Goal: Task Accomplishment & Management: Manage account settings

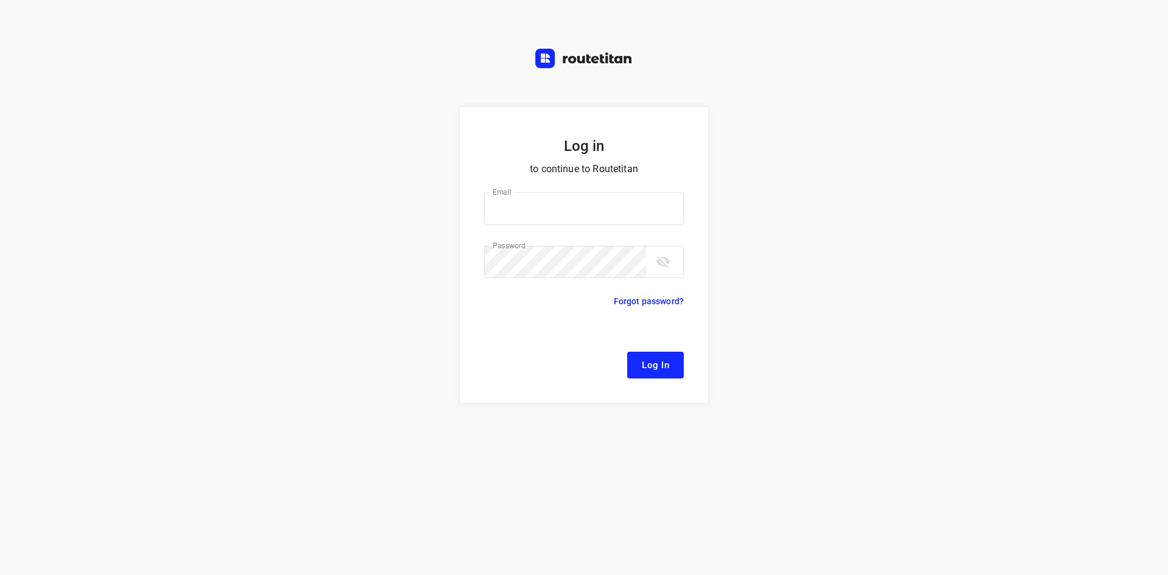
type input "[EMAIL_ADDRESS][DOMAIN_NAME]"
drag, startPoint x: 657, startPoint y: 363, endPoint x: 955, endPoint y: 425, distance: 304.6
click at [657, 363] on span "Log In" at bounding box center [655, 365] width 27 height 16
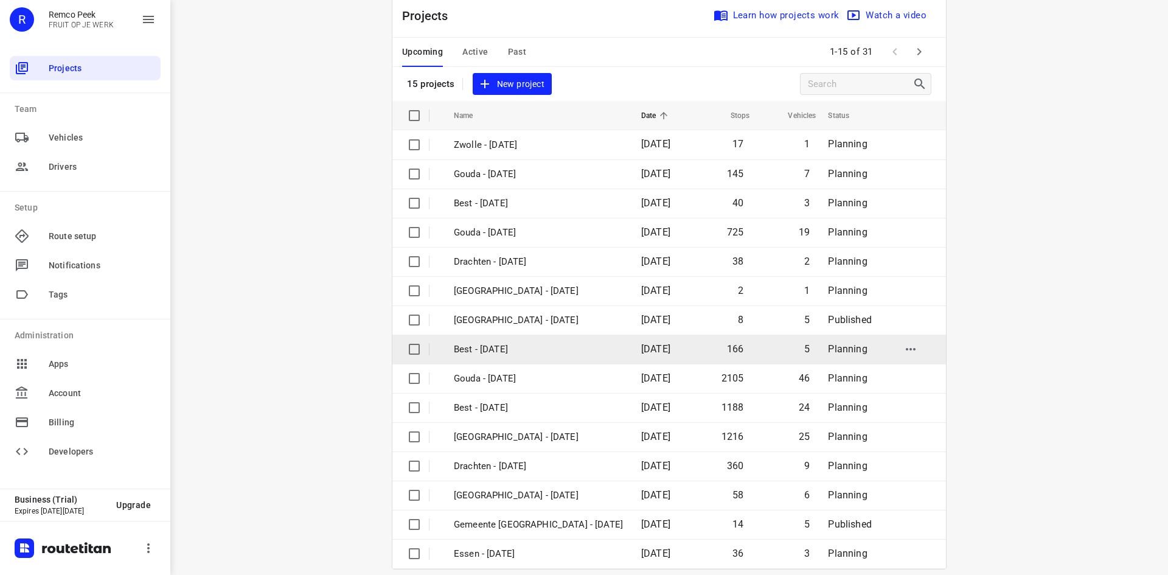
scroll to position [40, 0]
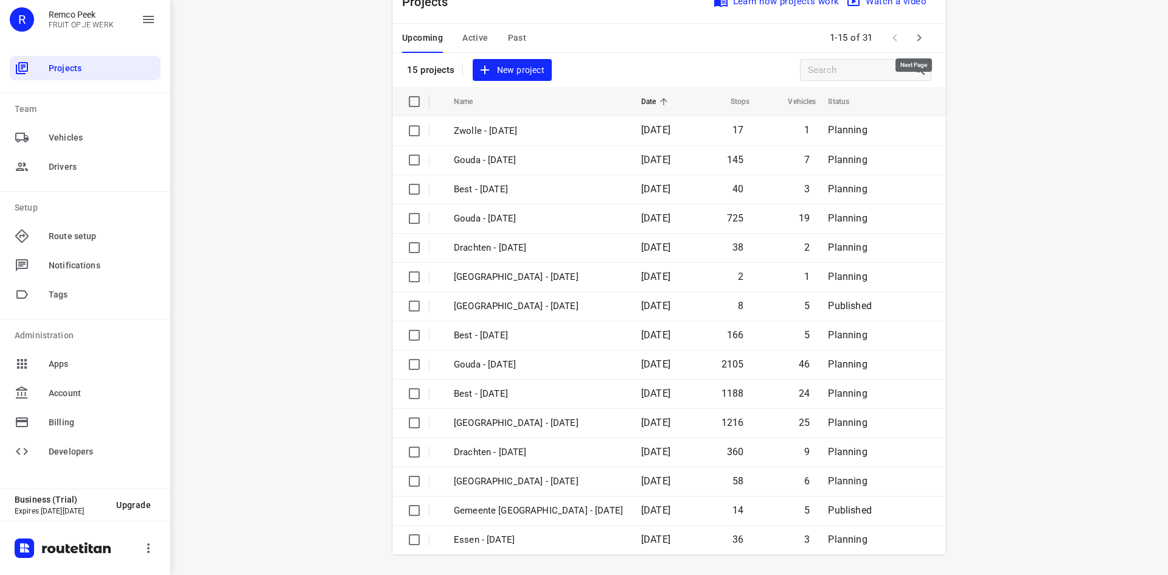
drag, startPoint x: 922, startPoint y: 33, endPoint x: 841, endPoint y: 173, distance: 161.9
click at [922, 33] on button "button" at bounding box center [919, 38] width 24 height 24
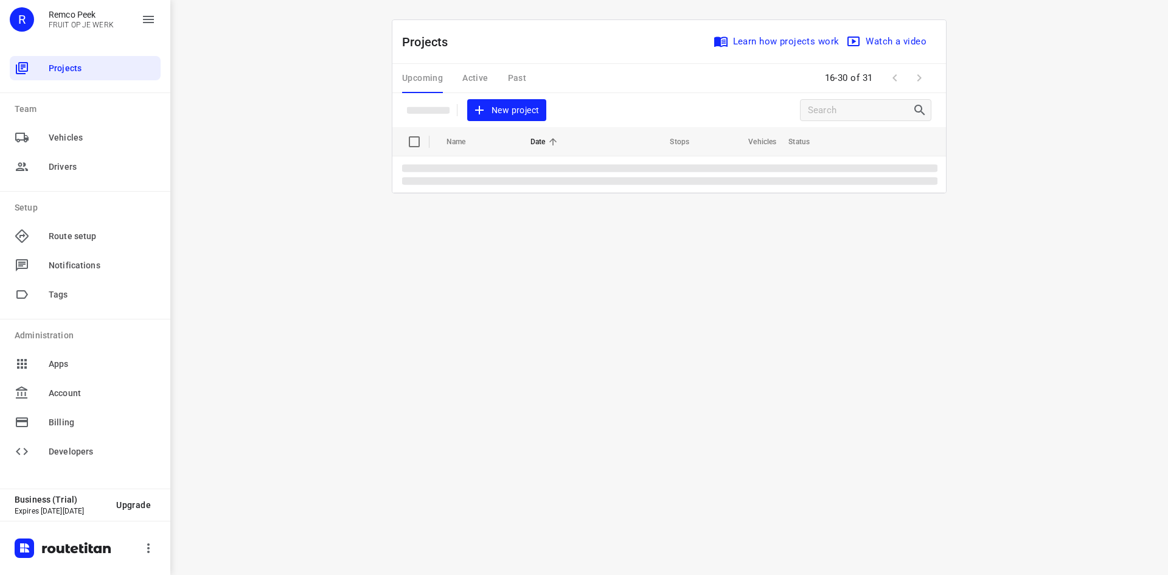
scroll to position [0, 0]
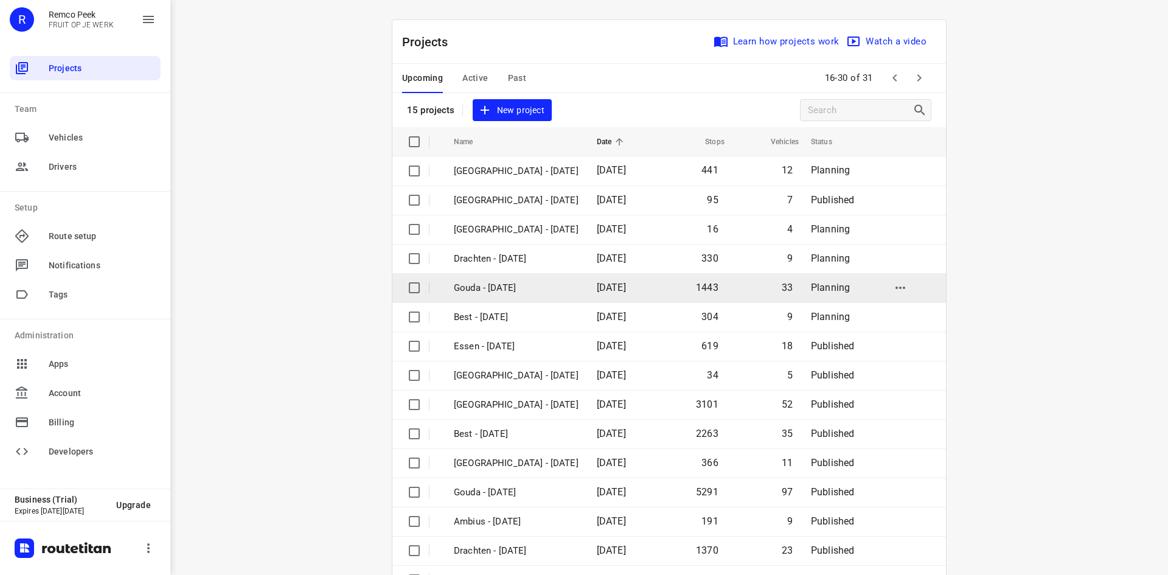
click at [513, 276] on td "Gouda - [DATE]" at bounding box center [514, 287] width 145 height 29
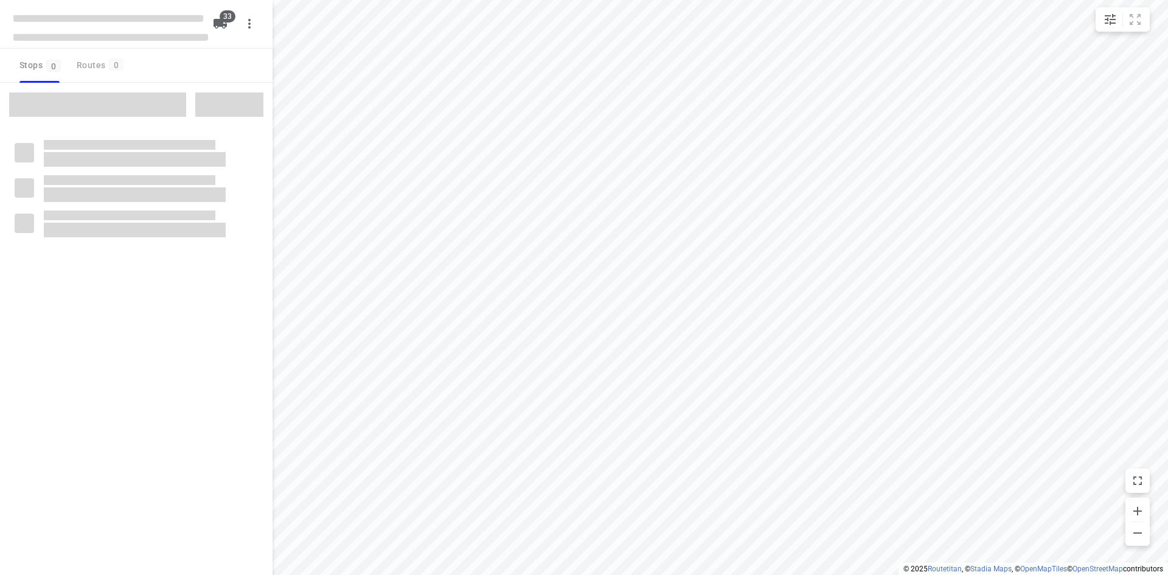
checkbox input "true"
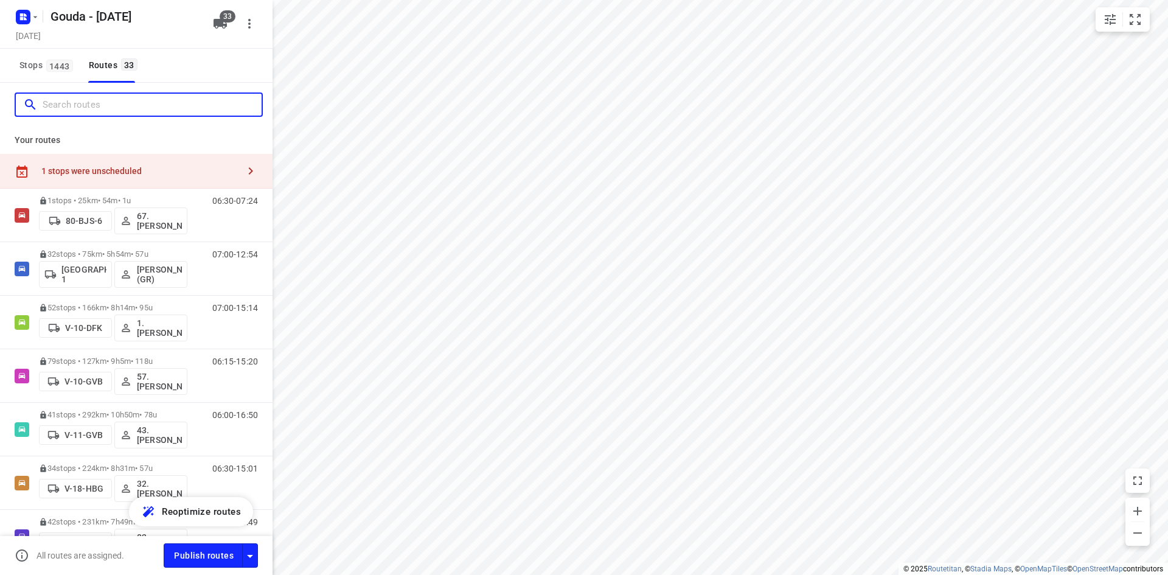
click at [127, 101] on input "Search routes" at bounding box center [152, 105] width 219 height 19
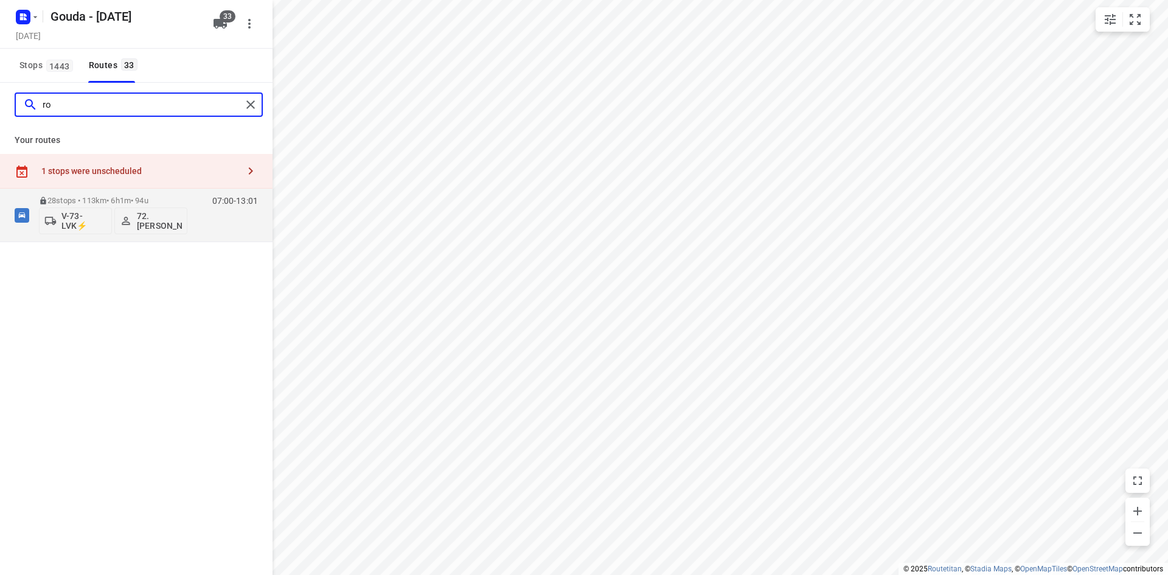
type input "r"
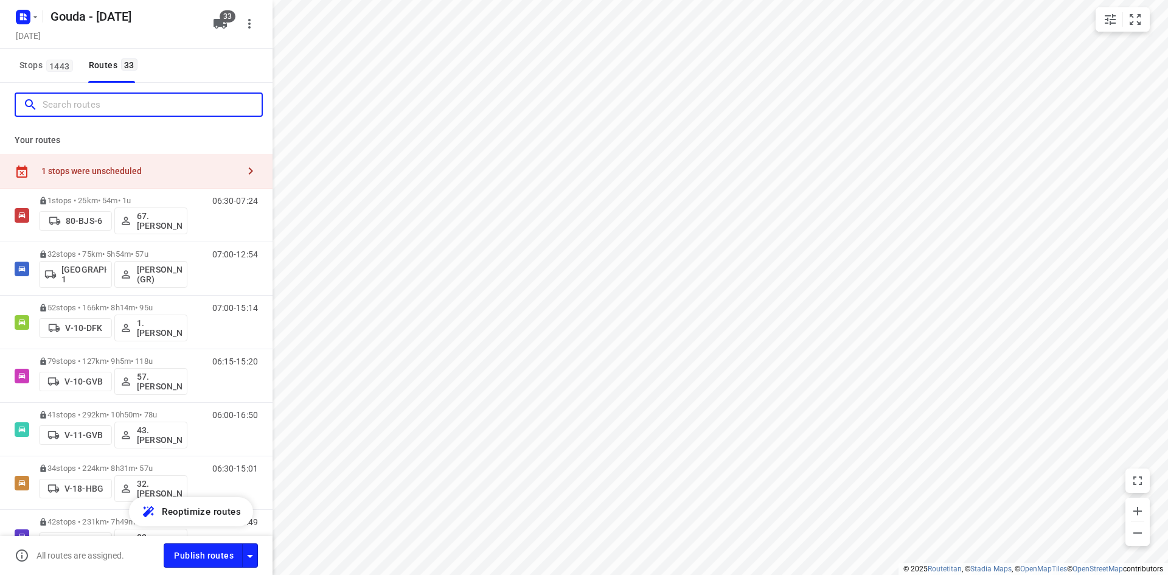
click at [131, 100] on input "Search routes" at bounding box center [152, 105] width 219 height 19
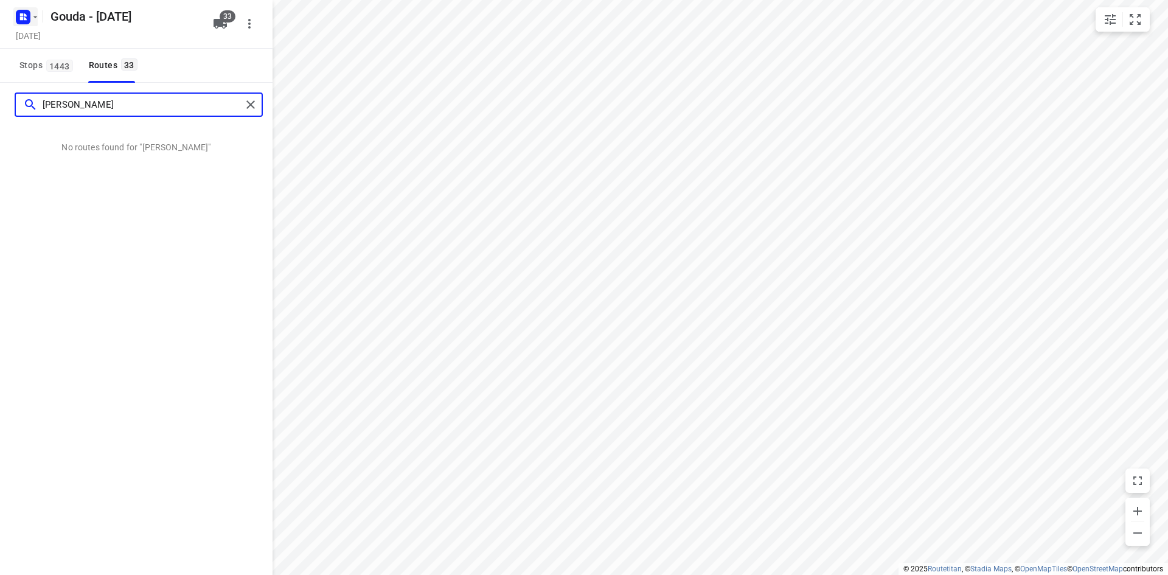
type input "[PERSON_NAME]"
click at [28, 14] on rect "button" at bounding box center [23, 17] width 15 height 15
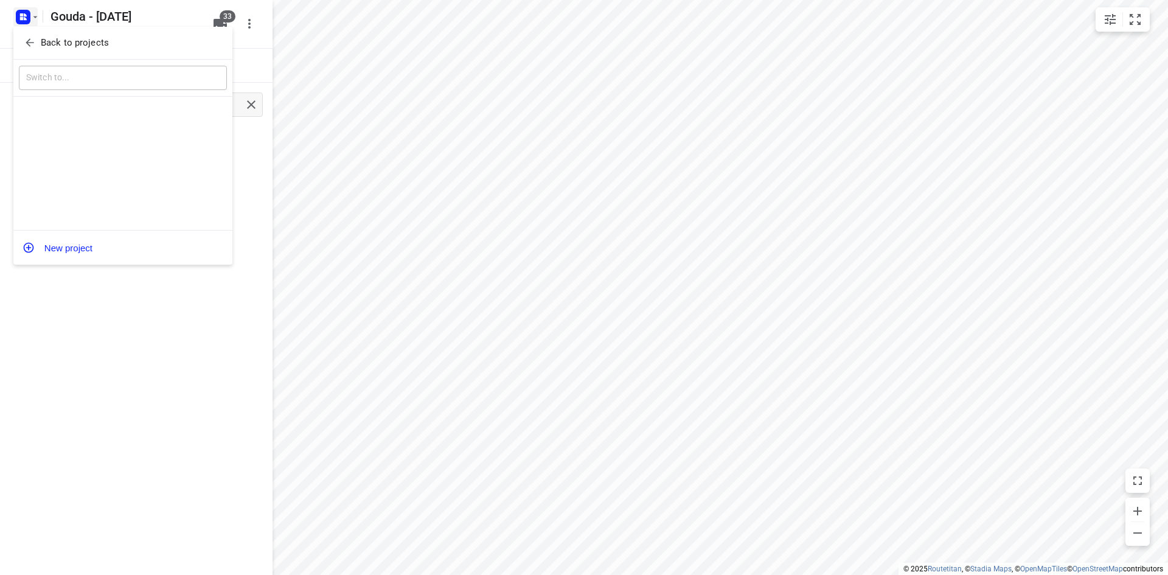
click at [47, 35] on button "Back to projects" at bounding box center [123, 43] width 208 height 20
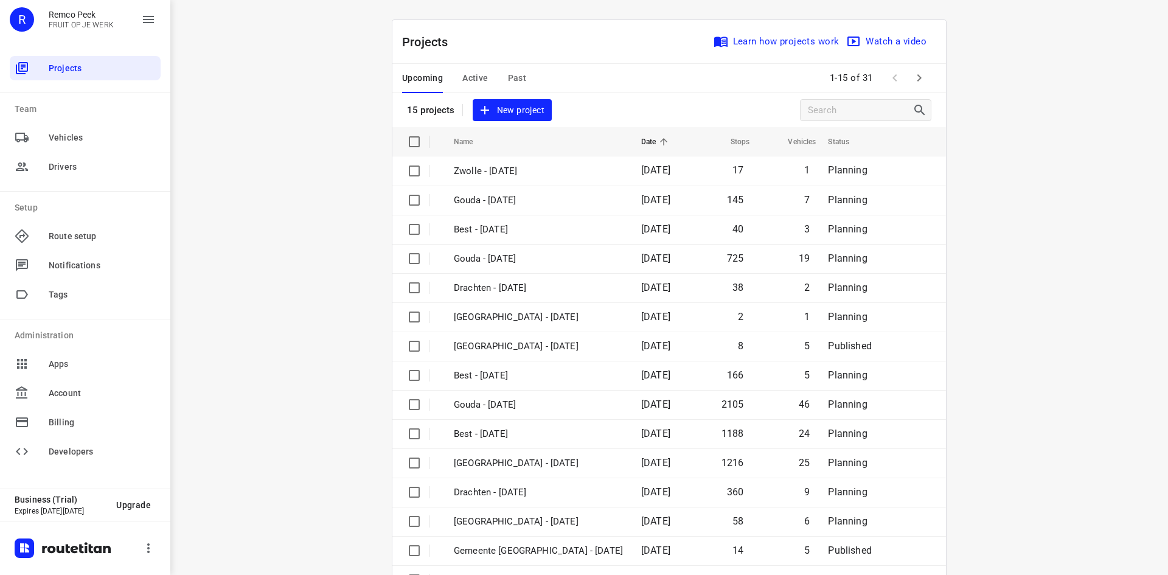
click at [536, 77] on div "Upcoming Active Past" at bounding box center [474, 78] width 144 height 29
click at [517, 80] on span "Past" at bounding box center [517, 78] width 19 height 15
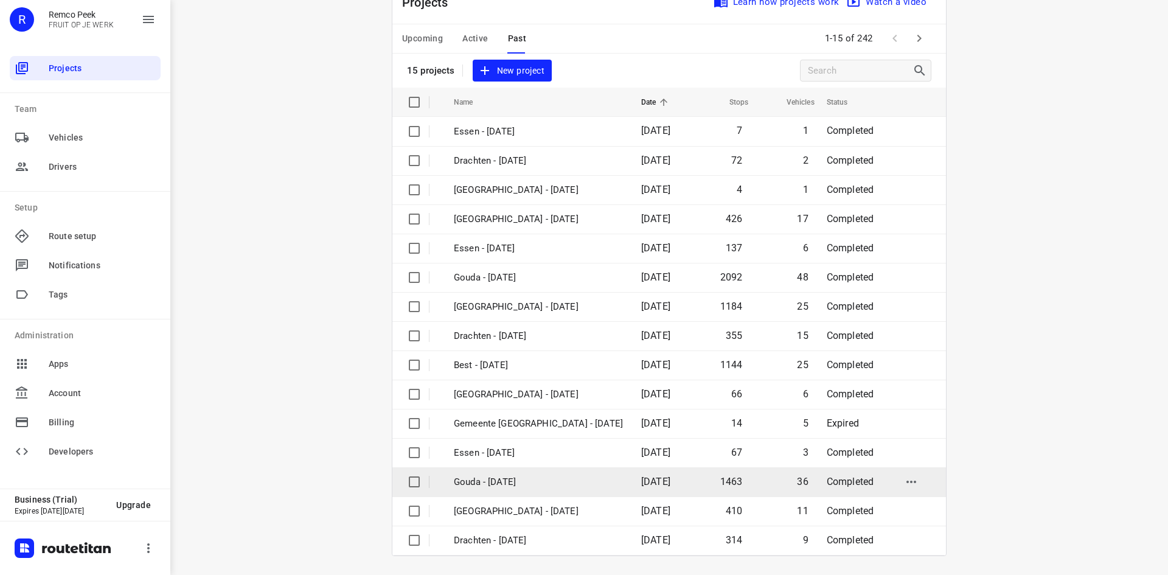
scroll to position [40, 0]
click at [534, 484] on p "Gouda - [DATE]" at bounding box center [538, 482] width 169 height 14
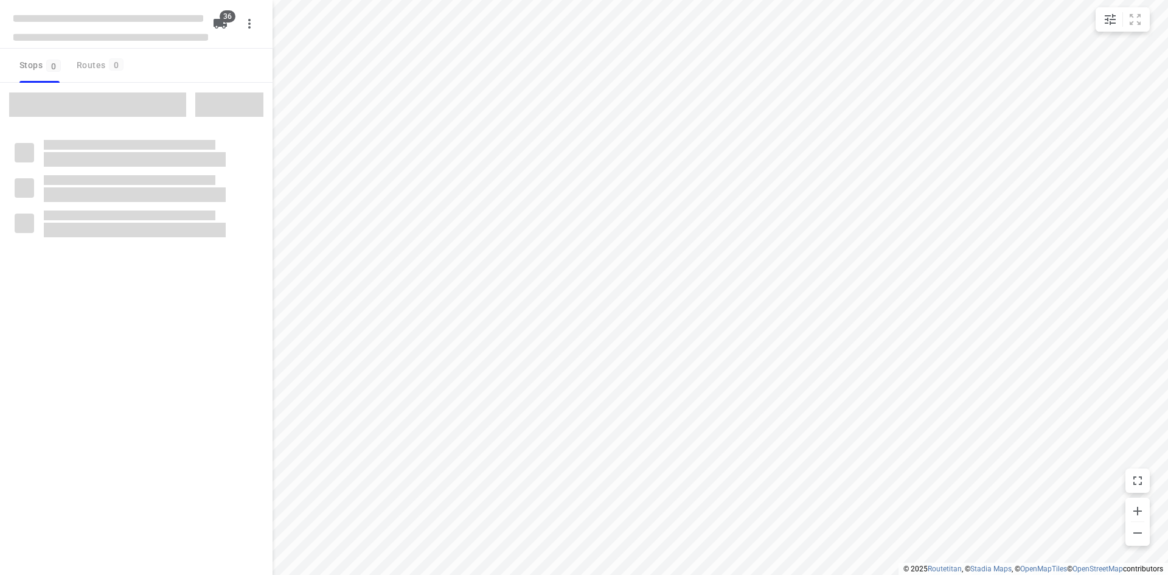
checkbox input "true"
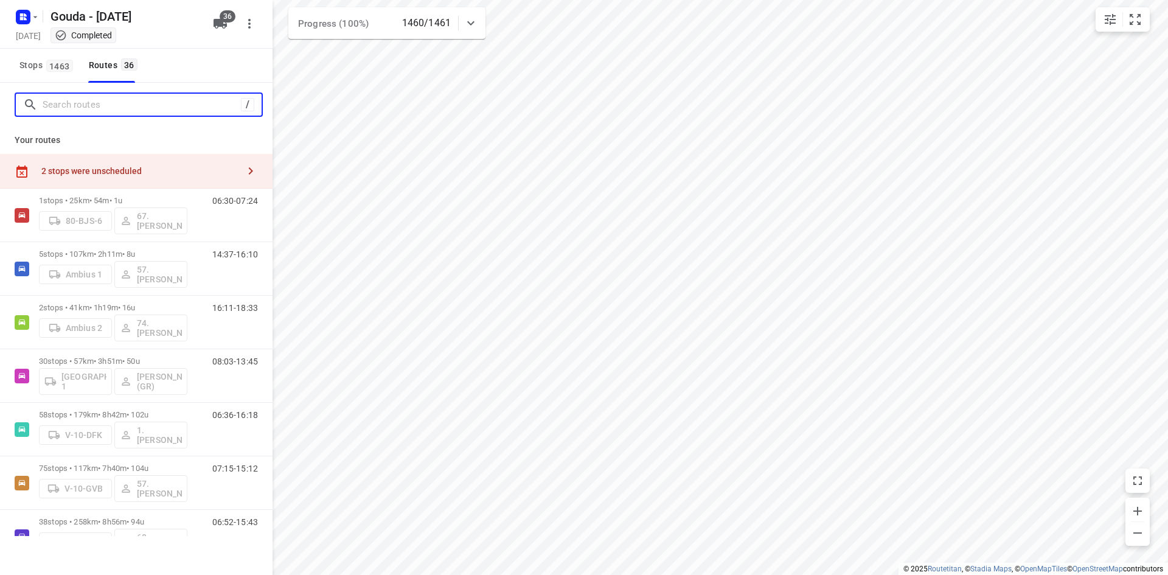
click at [102, 104] on input "Search routes" at bounding box center [142, 105] width 198 height 19
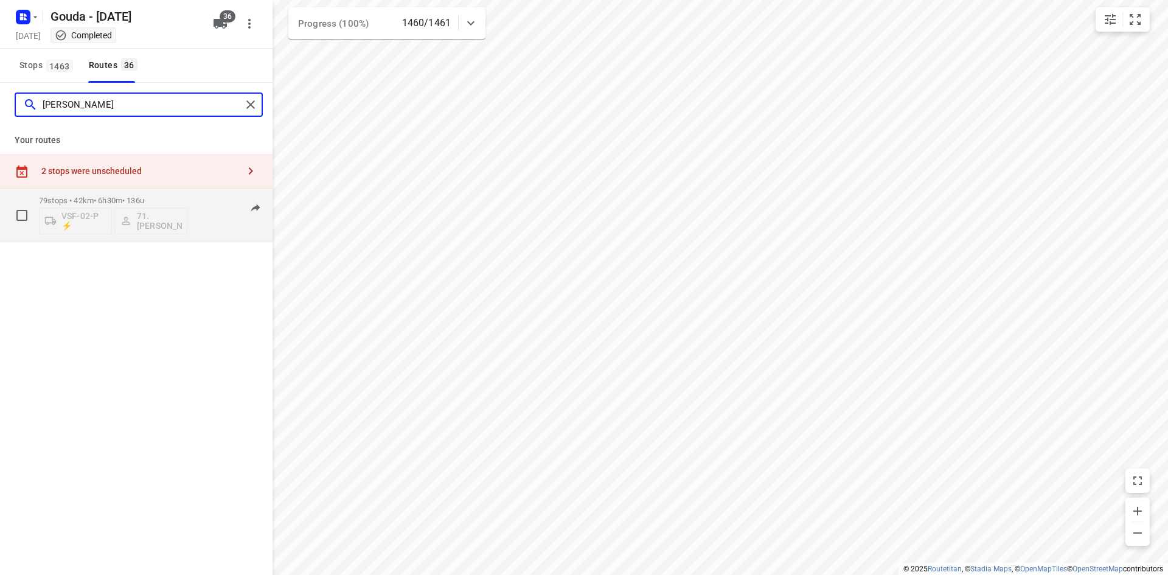
type input "[PERSON_NAME]"
click at [127, 195] on div "79 stops • 42km • 6h30m • 136u VSF-02-P ⚡ 71. [PERSON_NAME]" at bounding box center [113, 215] width 148 height 50
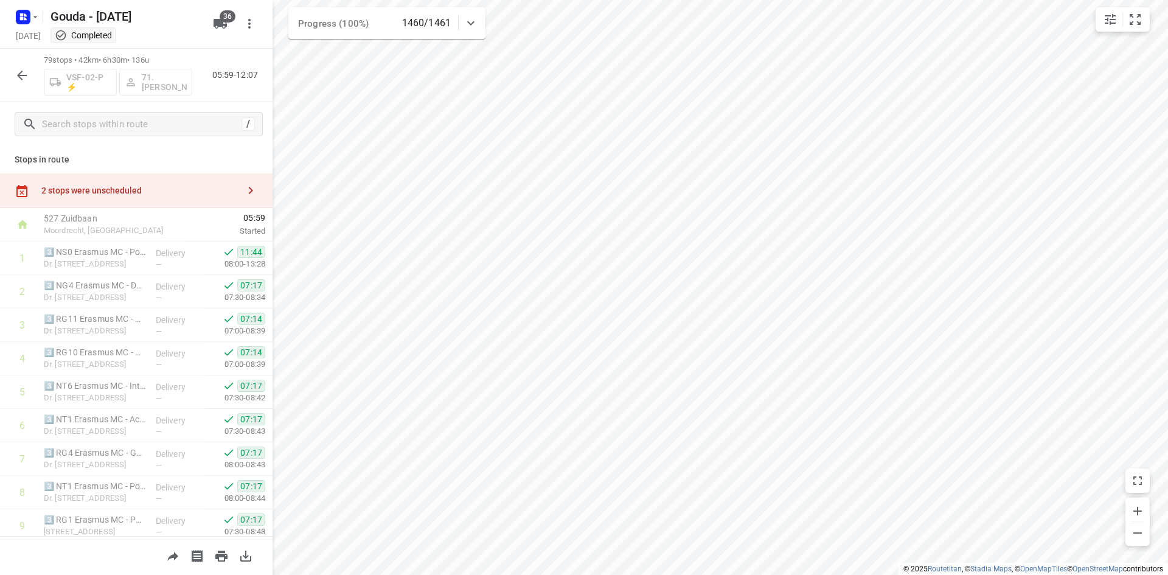
click at [106, 111] on div "/" at bounding box center [136, 124] width 273 height 44
click at [26, 72] on icon "button" at bounding box center [22, 75] width 15 height 15
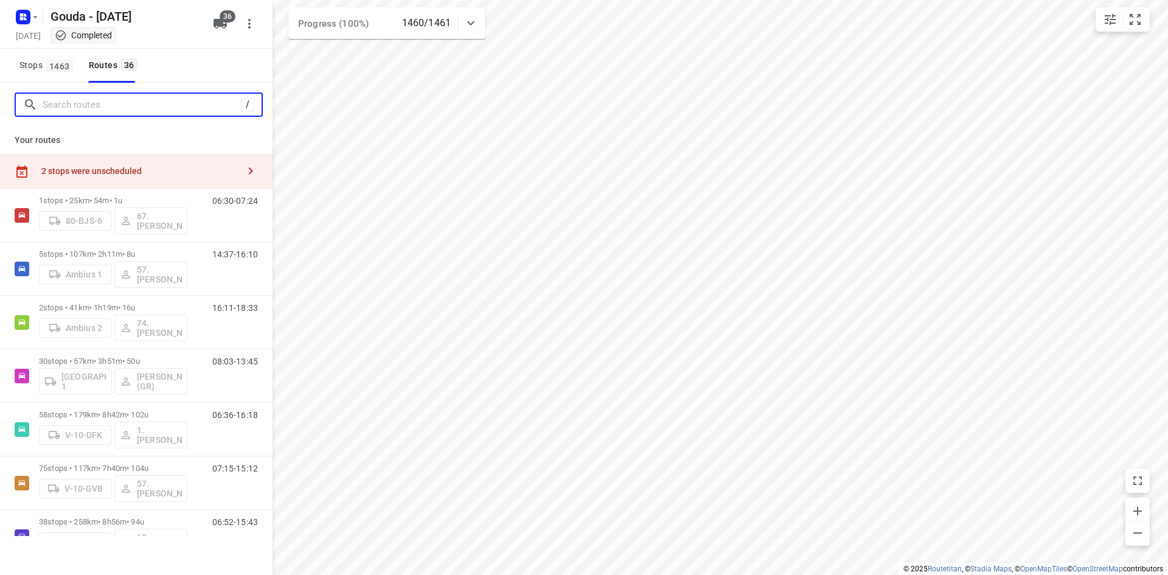
click at [77, 103] on input "Search routes" at bounding box center [142, 105] width 198 height 19
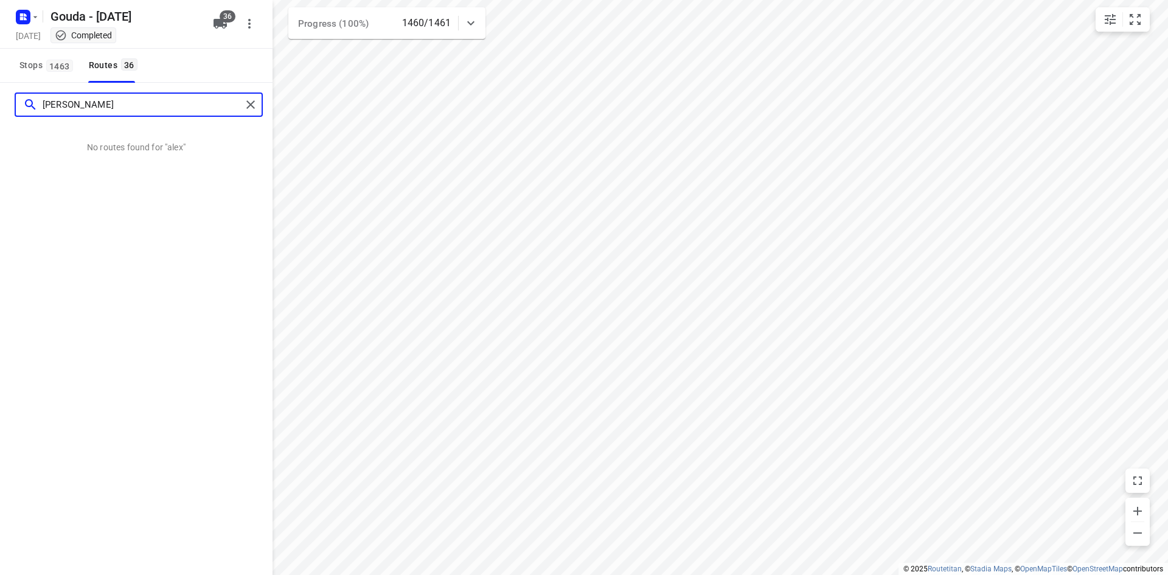
type input "[PERSON_NAME]"
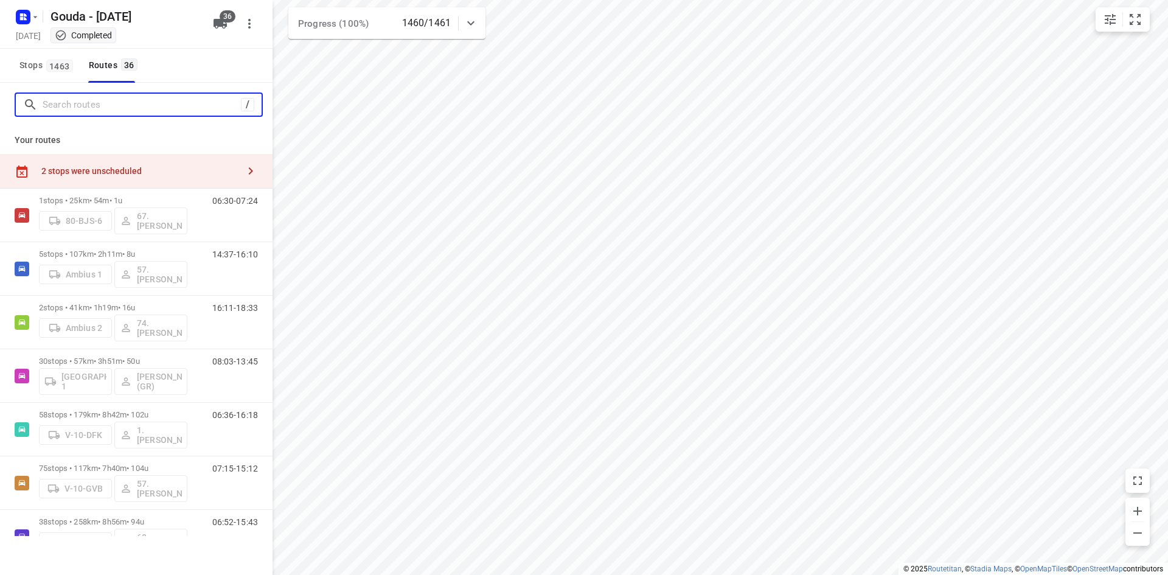
click at [172, 105] on input "Search routes" at bounding box center [142, 105] width 198 height 19
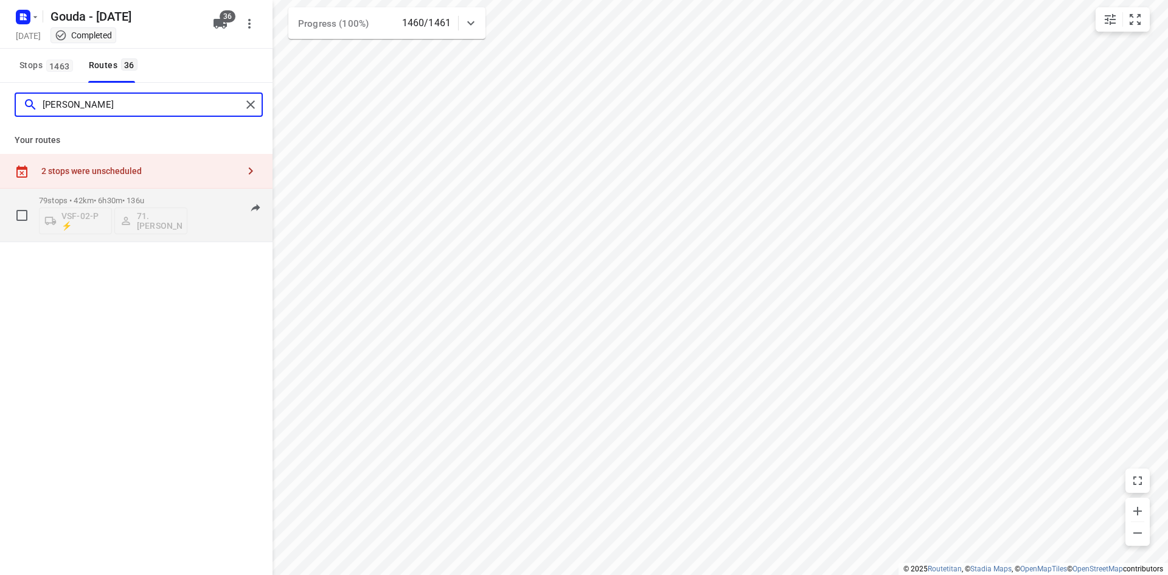
type input "[PERSON_NAME]"
click at [133, 191] on div "79 stops • 42km • 6h30m • 136u VSF-02-P ⚡ 71. [PERSON_NAME]" at bounding box center [113, 215] width 148 height 50
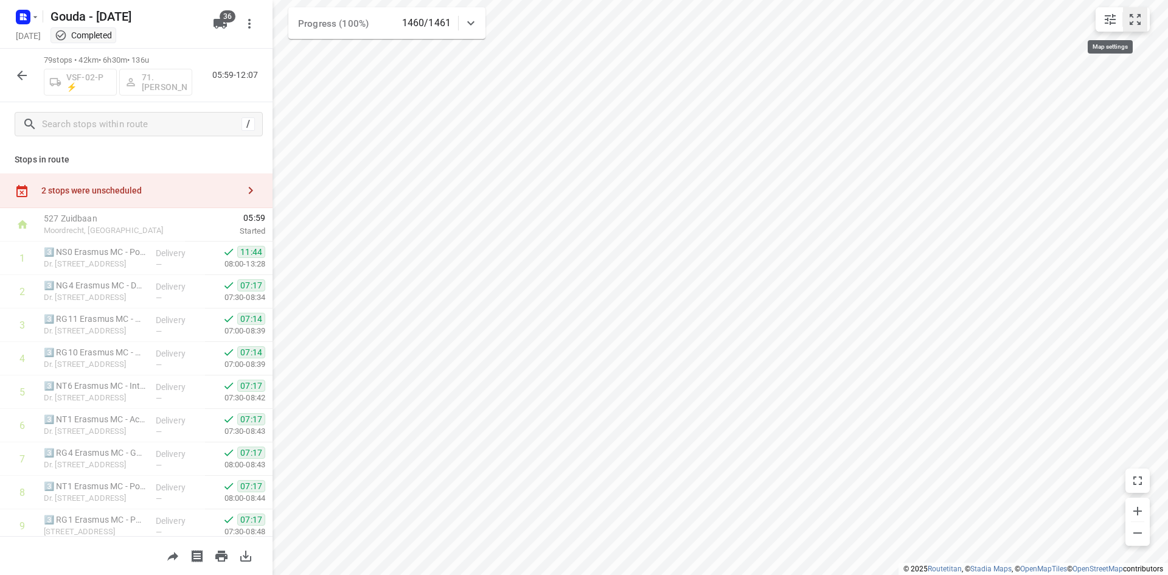
click at [1133, 21] on icon "small contained button group" at bounding box center [1135, 19] width 15 height 15
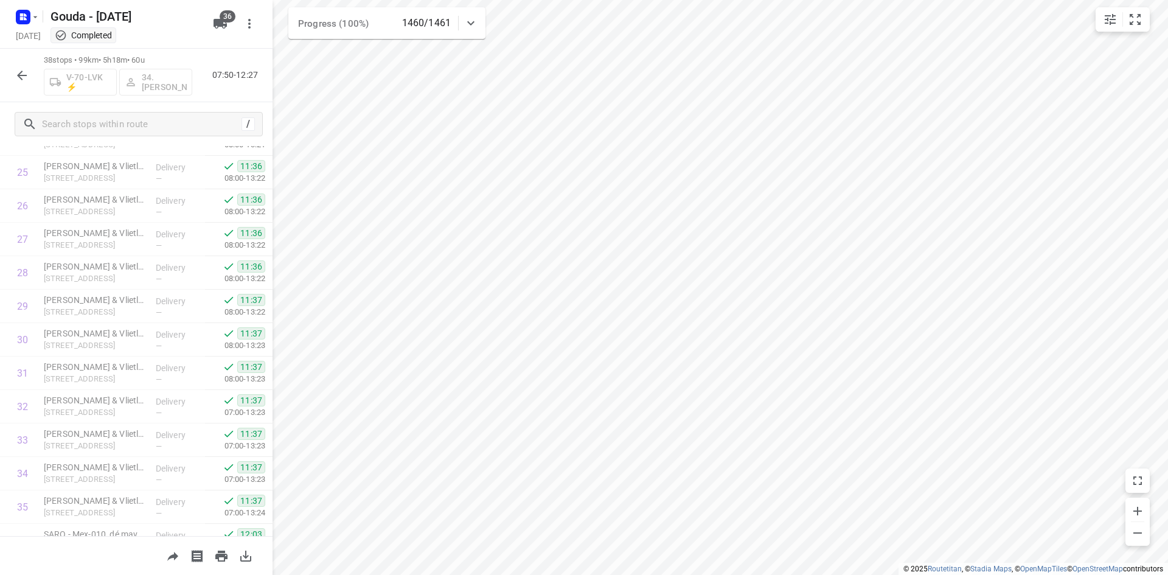
scroll to position [1010, 0]
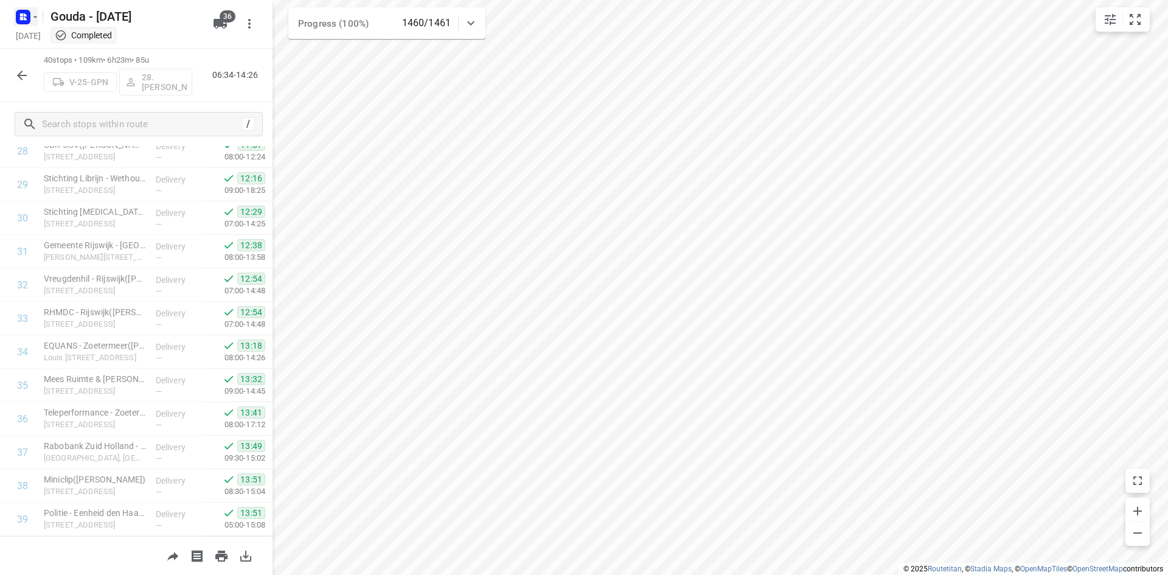
click at [15, 10] on icon "button" at bounding box center [22, 16] width 19 height 19
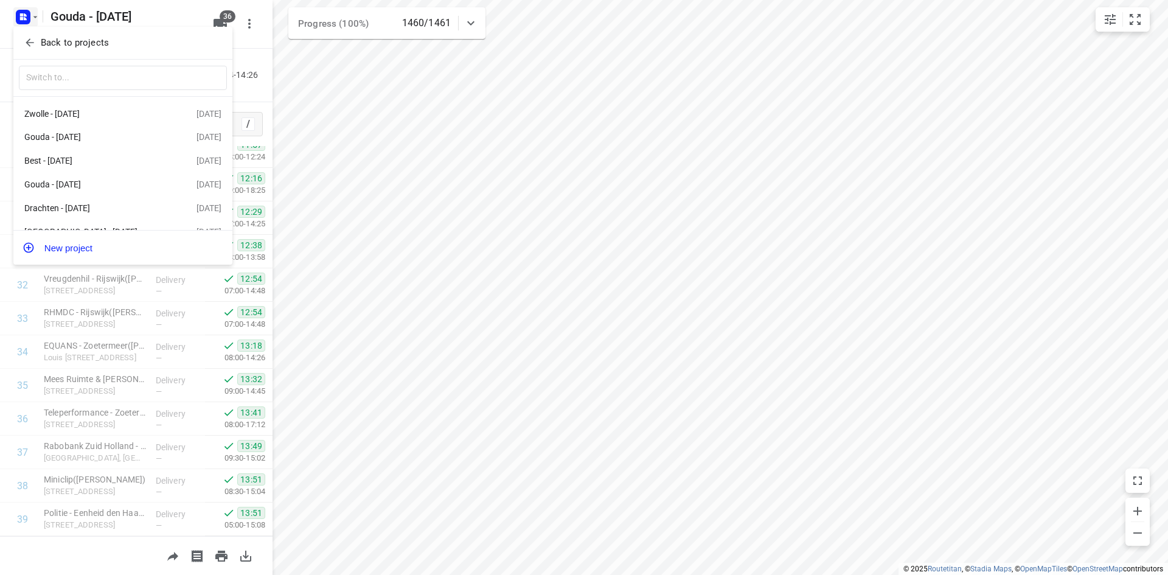
click at [44, 39] on p "Back to projects" at bounding box center [75, 43] width 68 height 14
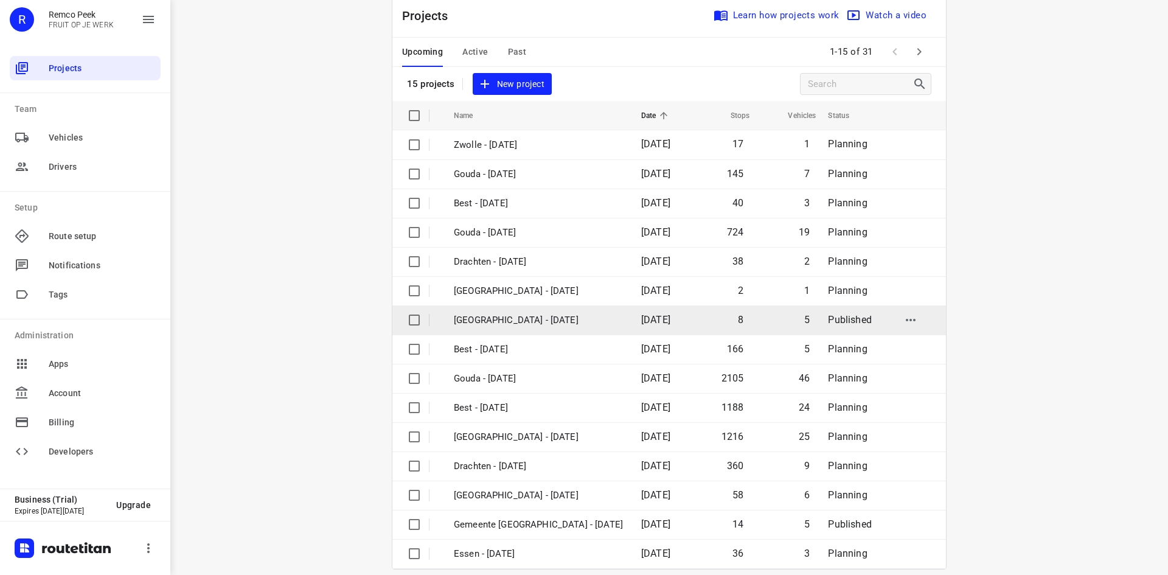
scroll to position [40, 0]
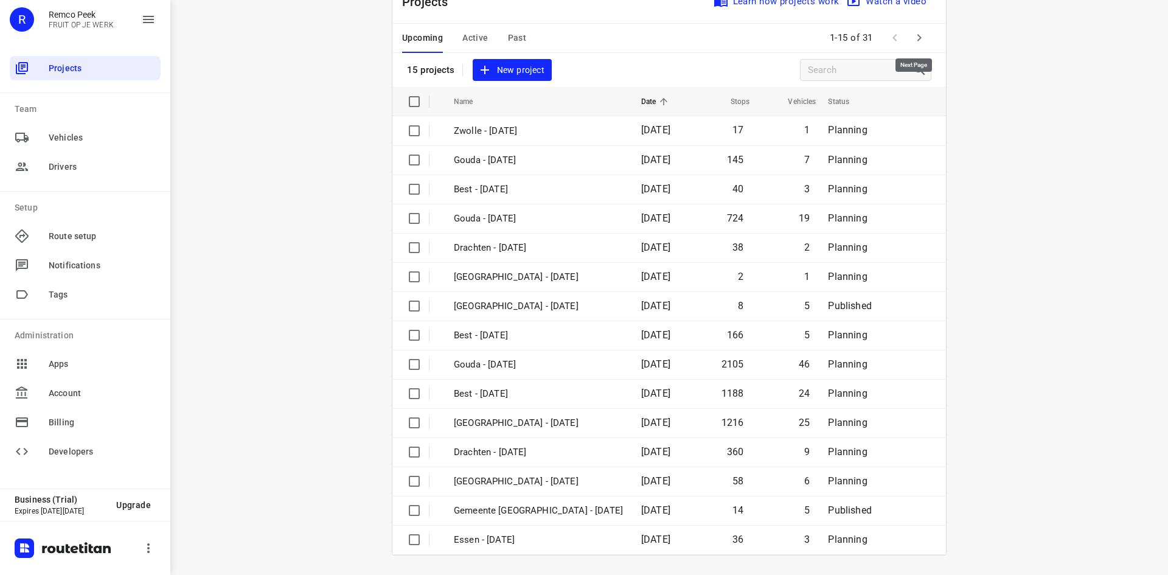
drag, startPoint x: 914, startPoint y: 38, endPoint x: 644, endPoint y: 136, distance: 287.3
click at [914, 38] on icon "button" at bounding box center [919, 37] width 15 height 15
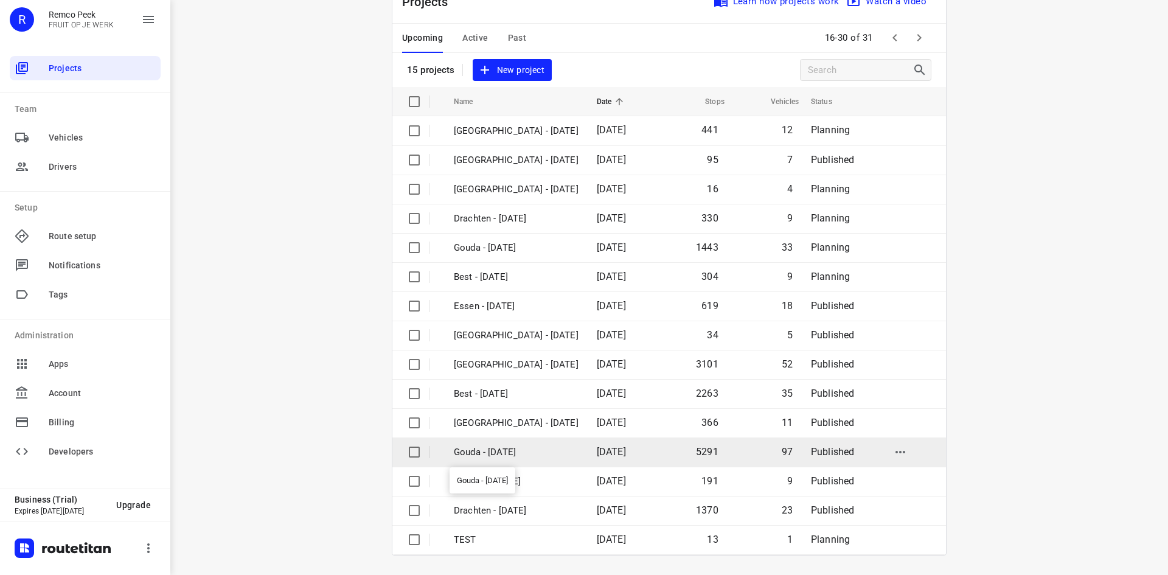
click at [519, 459] on p "Gouda - [DATE]" at bounding box center [516, 452] width 125 height 14
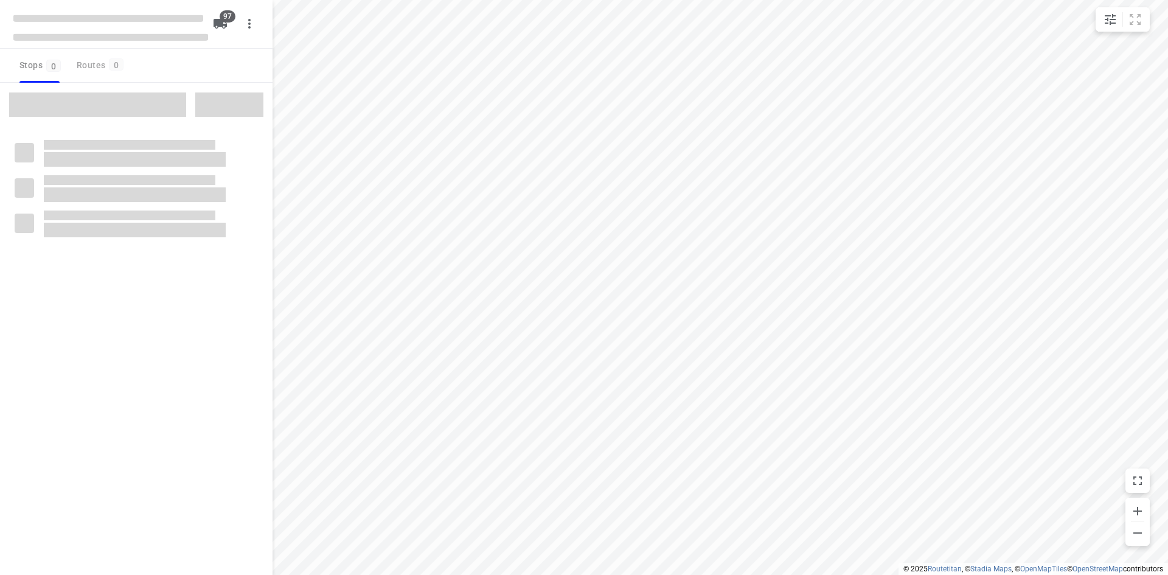
checkbox input "true"
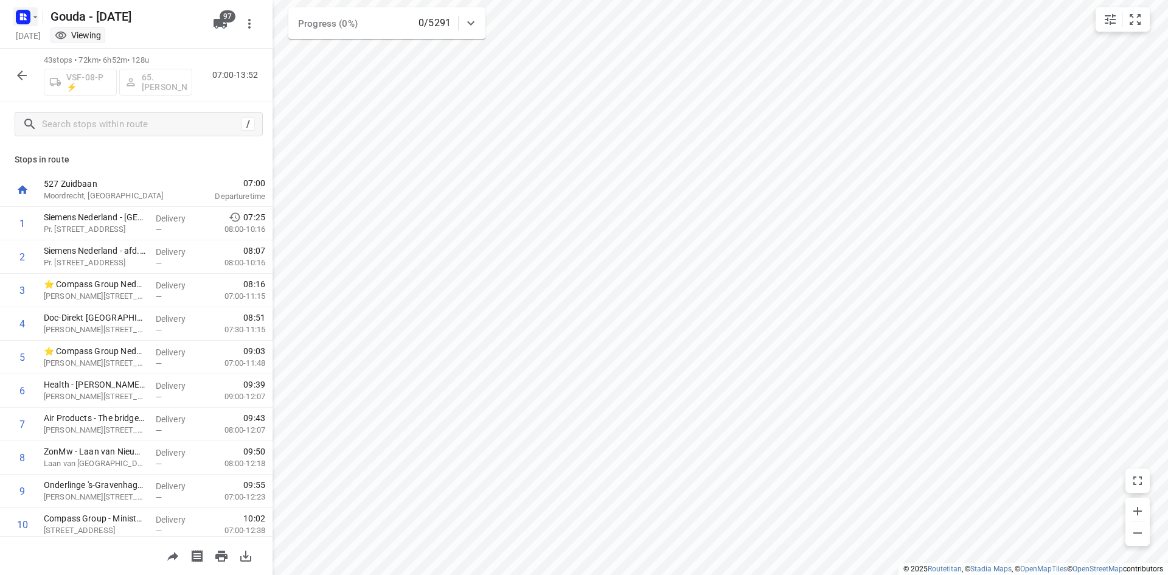
click at [18, 21] on rect "button" at bounding box center [23, 17] width 15 height 15
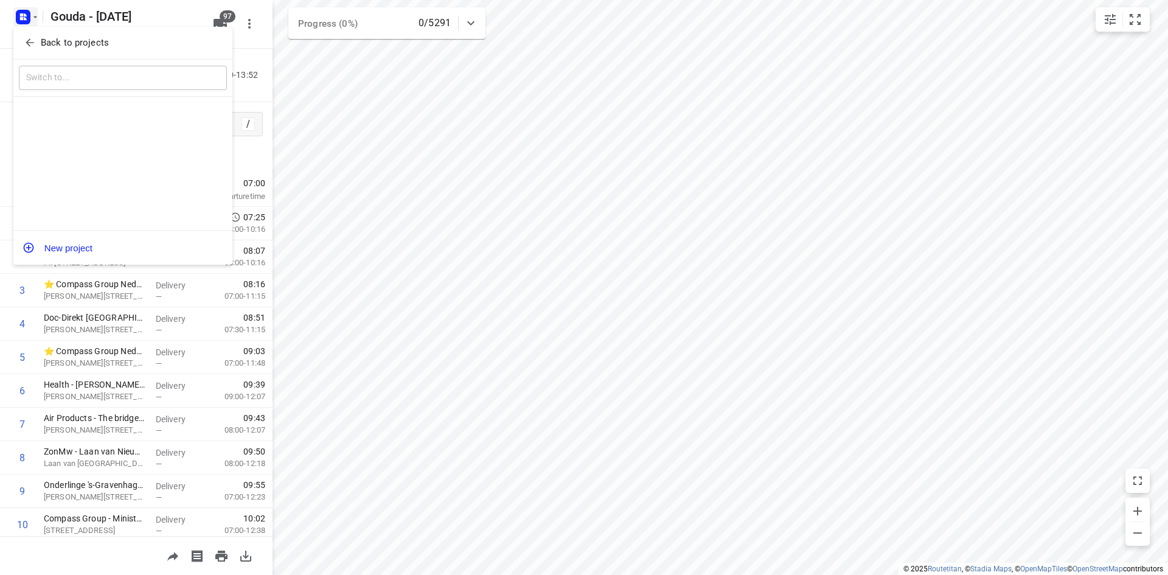
click at [67, 41] on p "Back to projects" at bounding box center [75, 43] width 68 height 14
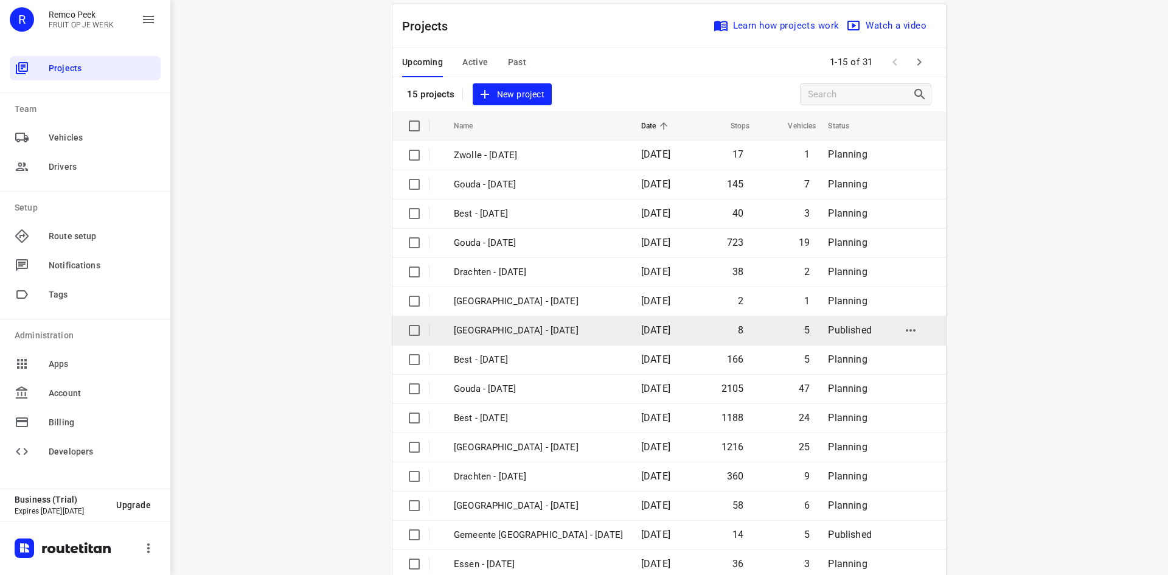
scroll to position [40, 0]
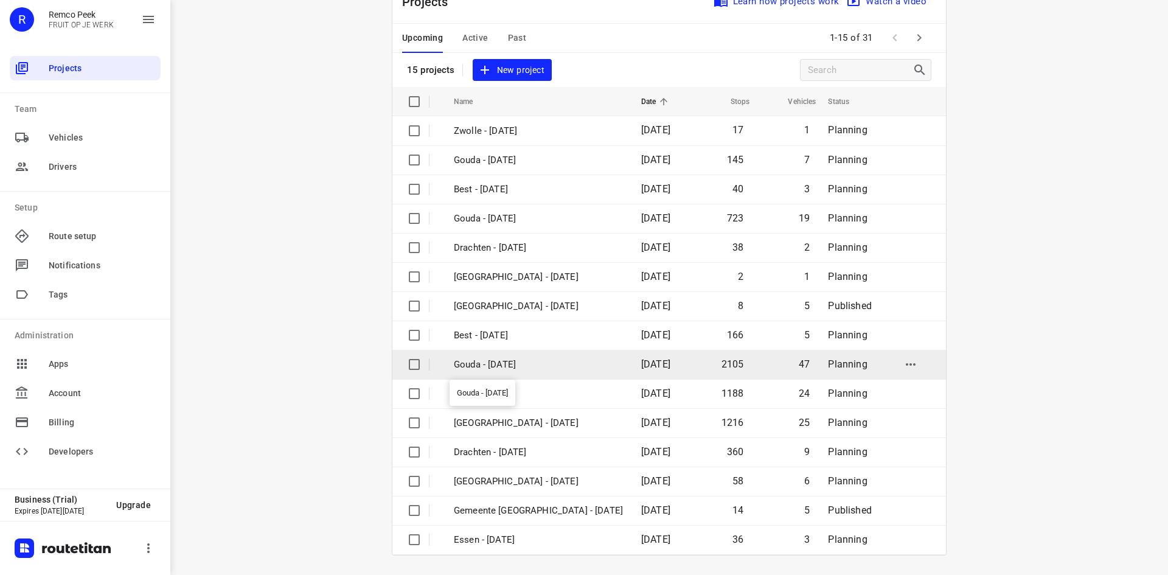
click at [552, 358] on p "Gouda - [DATE]" at bounding box center [538, 365] width 169 height 14
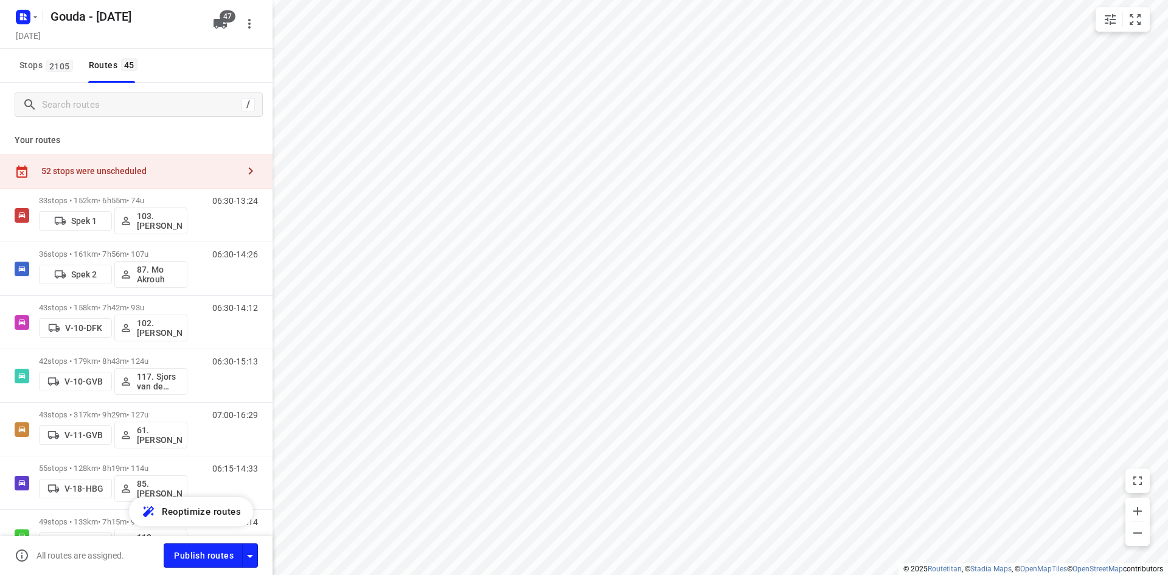
checkbox input "true"
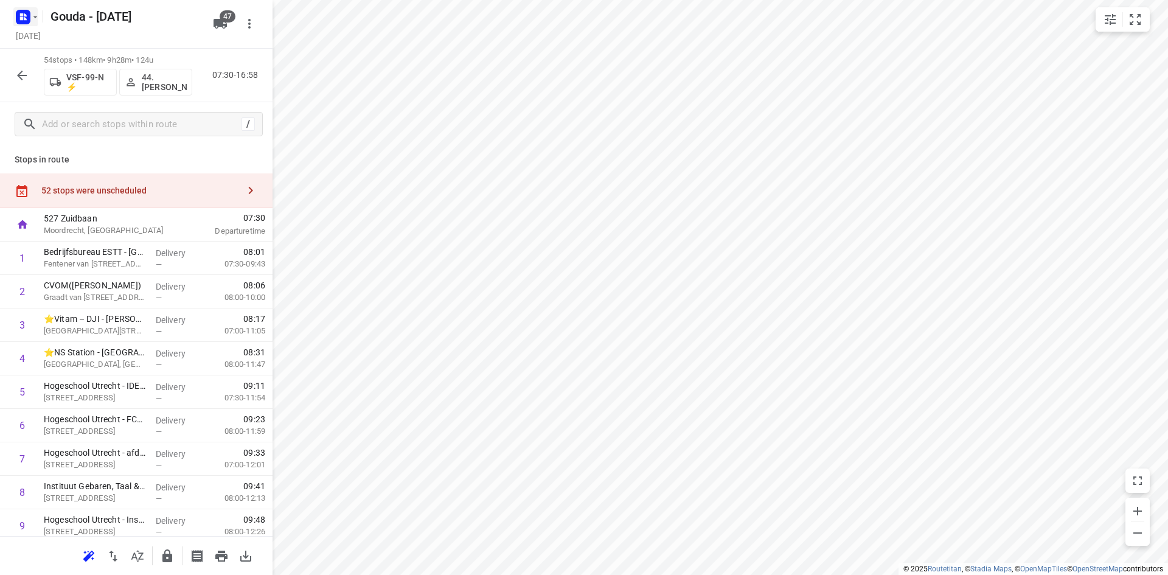
click at [22, 18] on icon "button" at bounding box center [21, 18] width 3 height 3
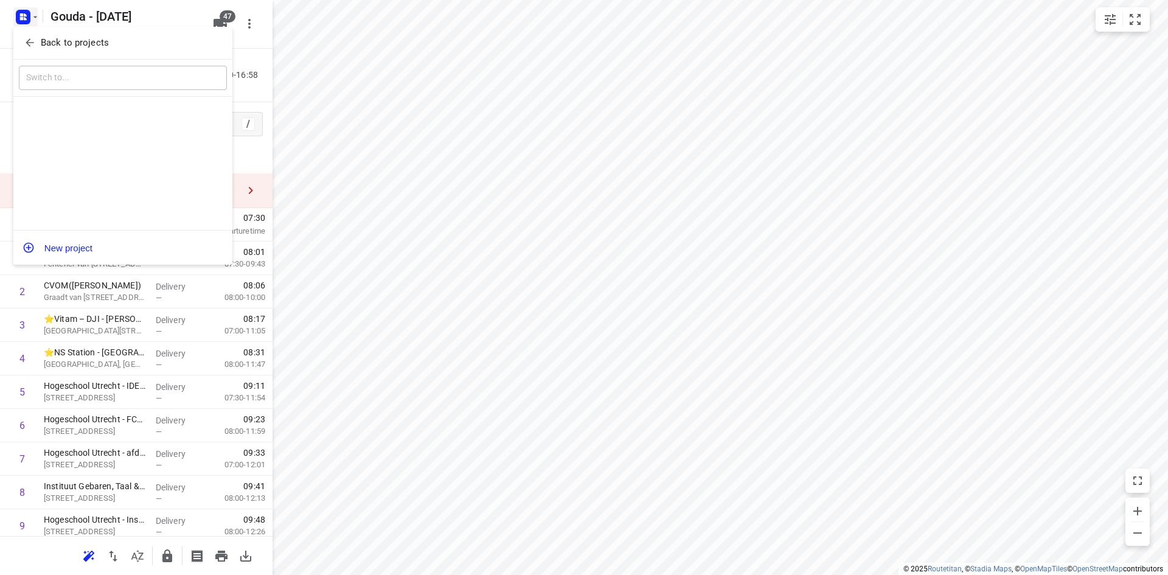
click at [52, 40] on p "Back to projects" at bounding box center [75, 43] width 68 height 14
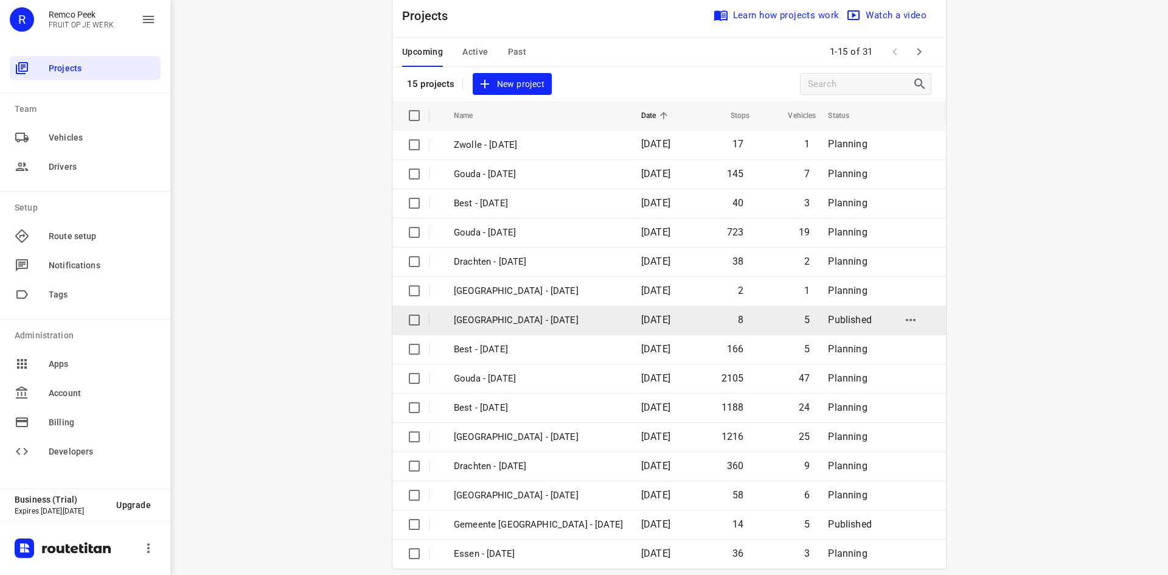
scroll to position [40, 0]
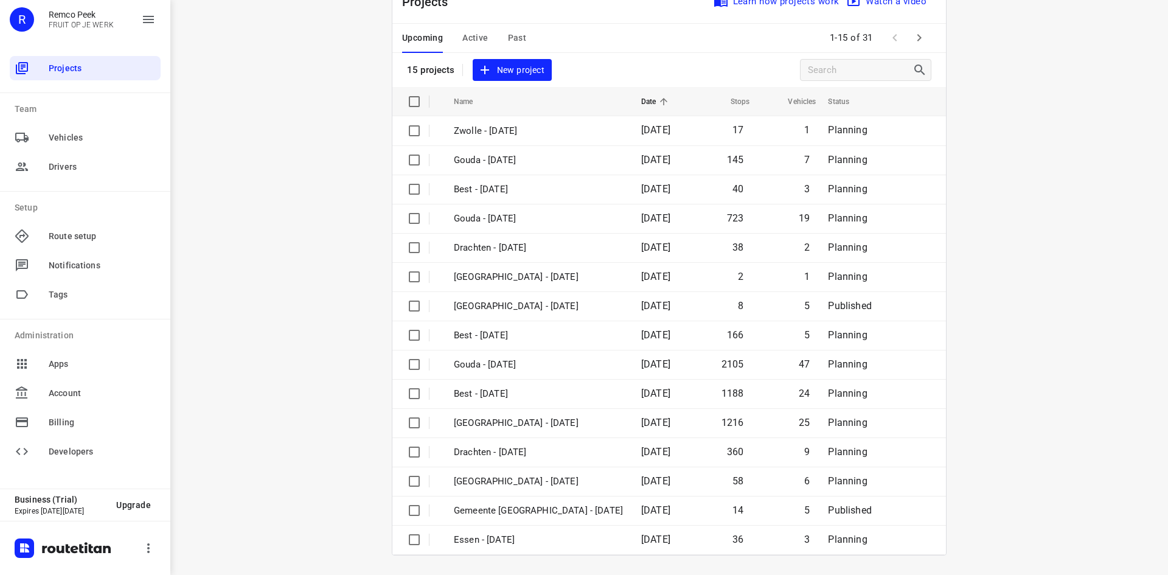
click at [531, 32] on div "Upcoming Active Past" at bounding box center [474, 38] width 144 height 29
click at [523, 33] on div "Upcoming Active Past" at bounding box center [474, 38] width 144 height 29
click at [496, 32] on div "Upcoming Active Past" at bounding box center [474, 38] width 144 height 29
click at [508, 42] on span "Past" at bounding box center [517, 37] width 19 height 15
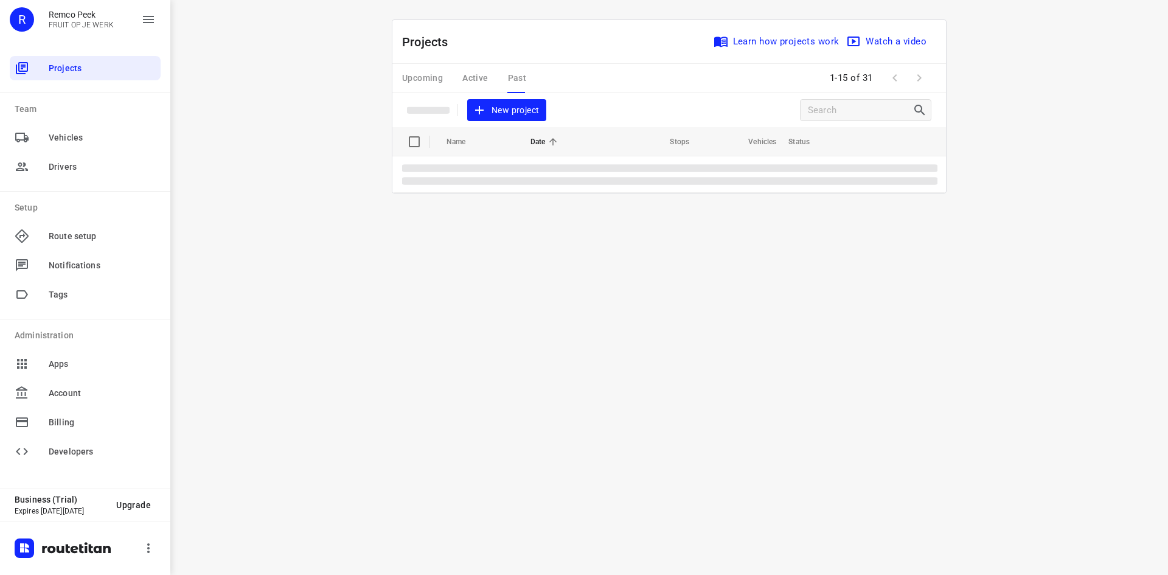
scroll to position [0, 0]
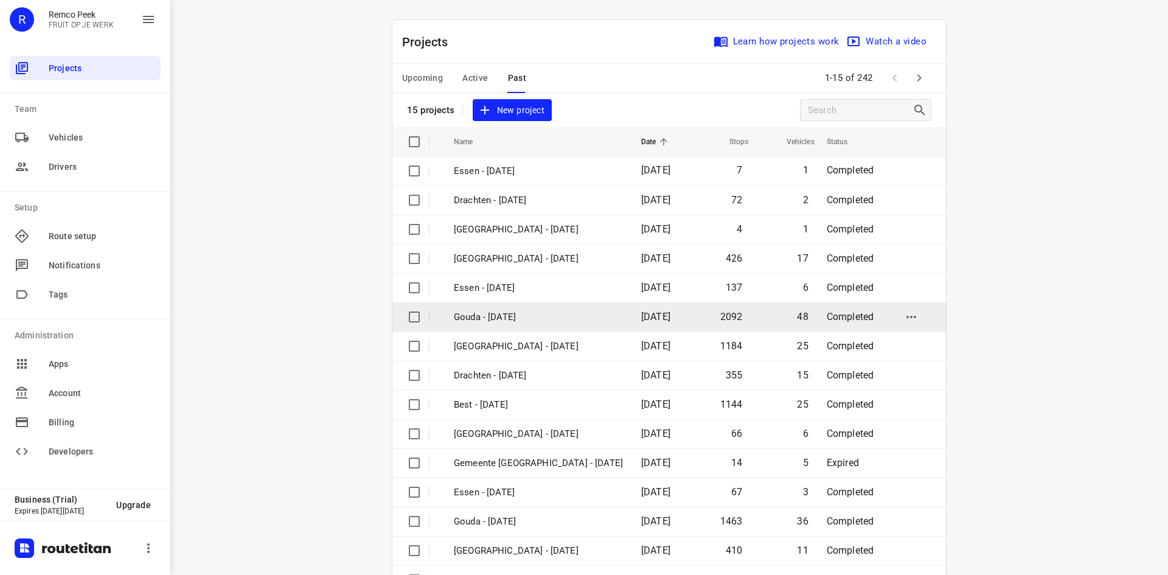
click at [540, 321] on p "Gouda - [DATE]" at bounding box center [538, 317] width 169 height 14
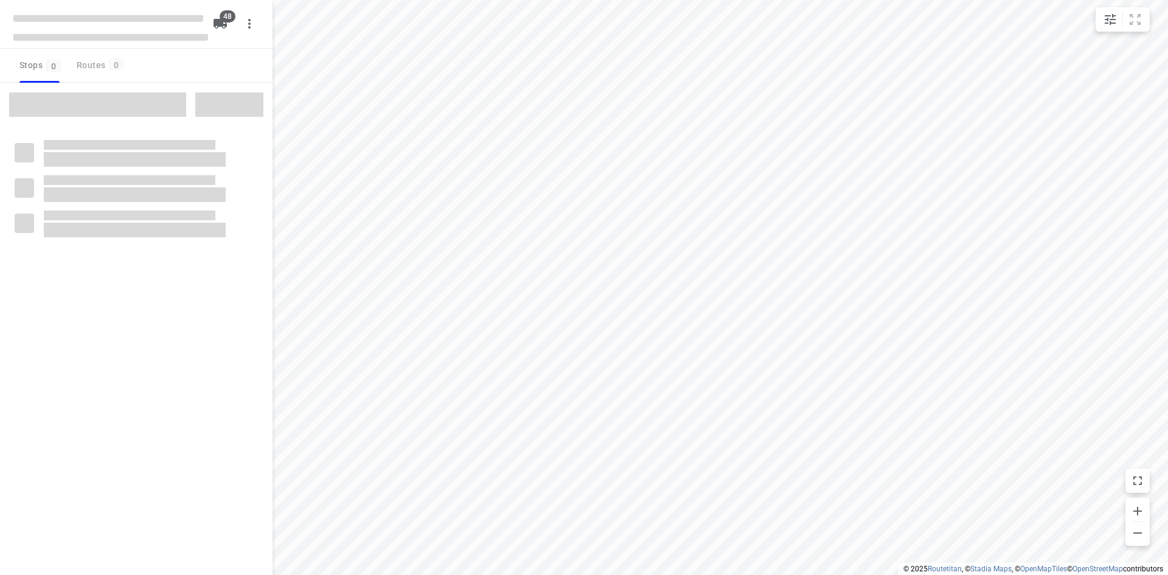
checkbox input "true"
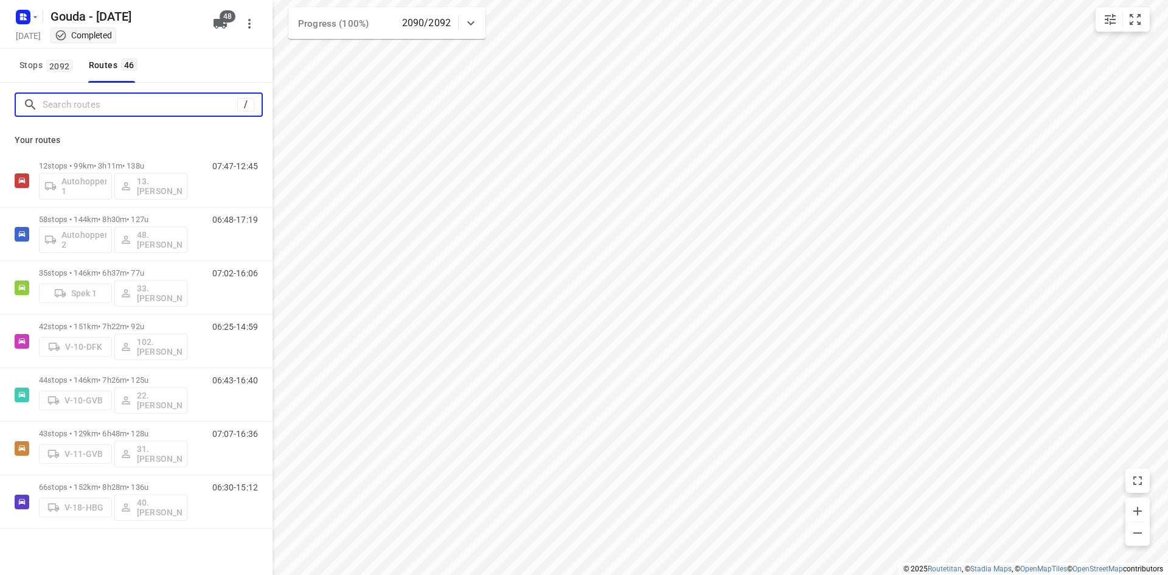
click at [148, 107] on input "Search routes" at bounding box center [140, 105] width 195 height 19
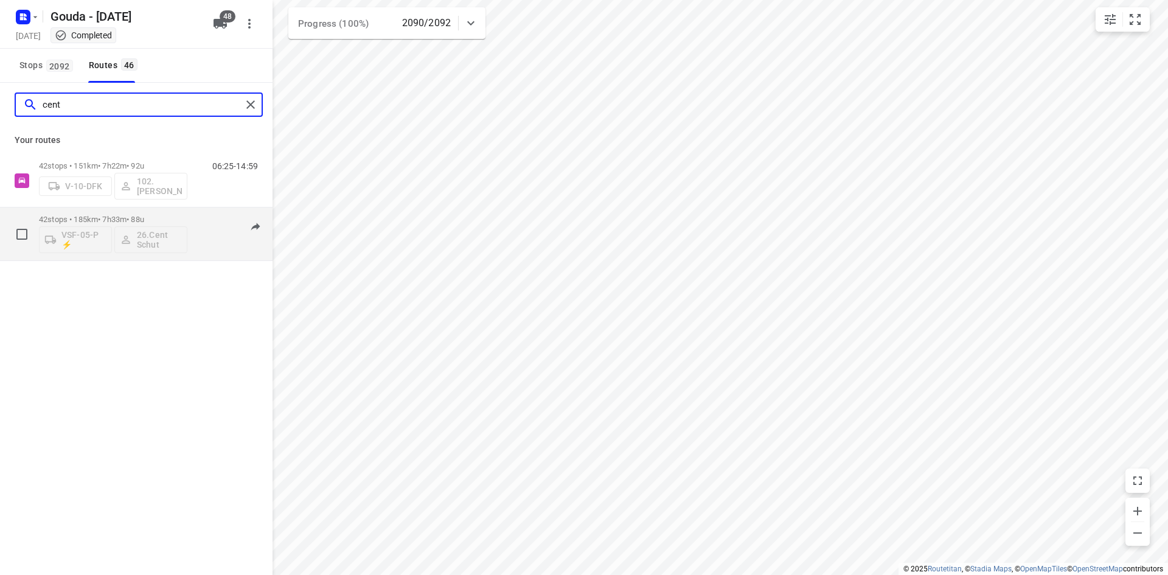
type input "cent"
click at [167, 210] on div "42 stops • 185km • 7h33m • 88u VSF-05-P ⚡ 26.Cent Schut" at bounding box center [113, 234] width 148 height 50
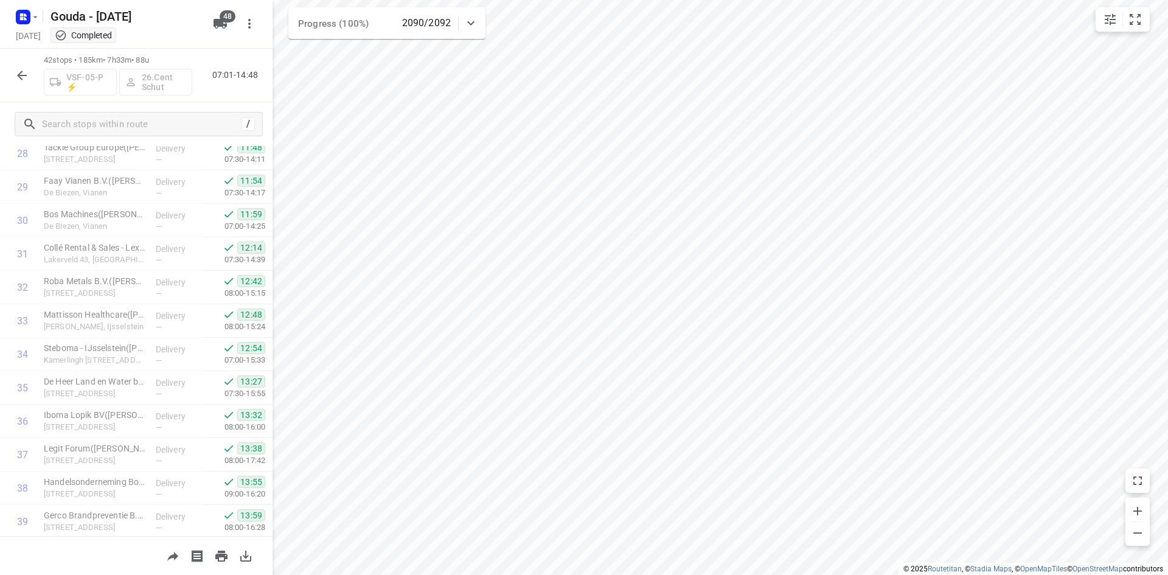
scroll to position [1110, 0]
click at [21, 69] on icon "button" at bounding box center [22, 75] width 15 height 15
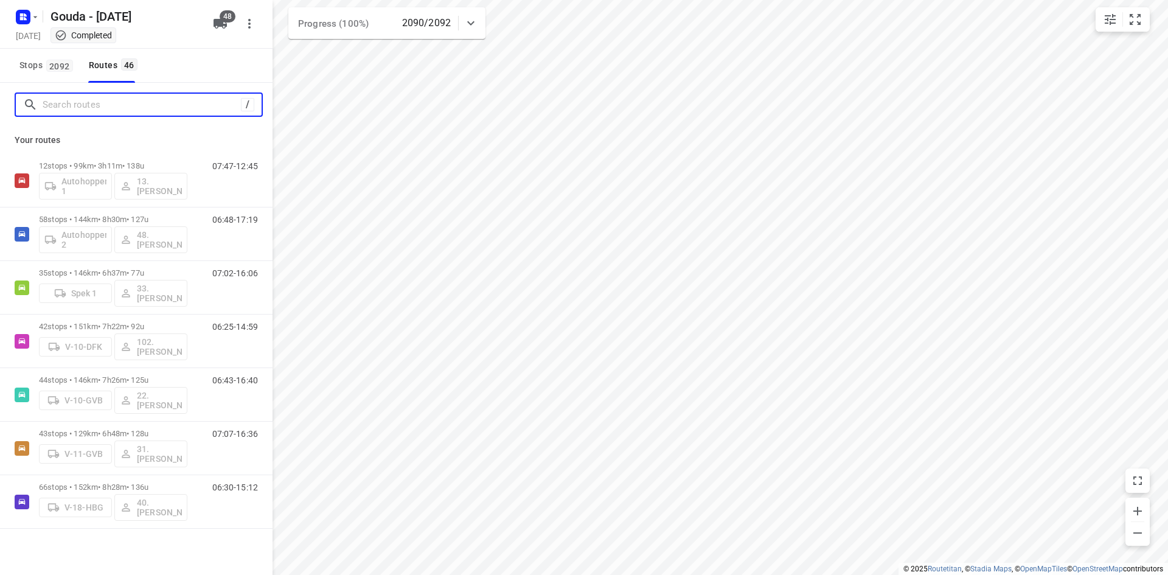
click at [121, 107] on input "Search routes" at bounding box center [142, 105] width 198 height 19
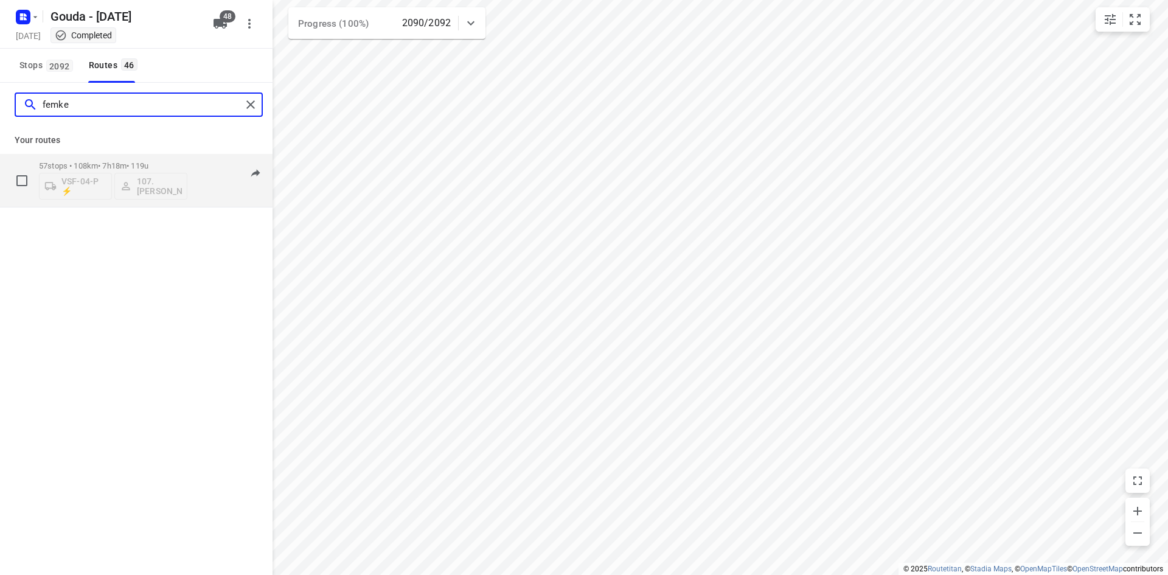
type input "femke"
click at [116, 162] on p "57 stops • 108km • 7h18m • 119u" at bounding box center [113, 165] width 148 height 9
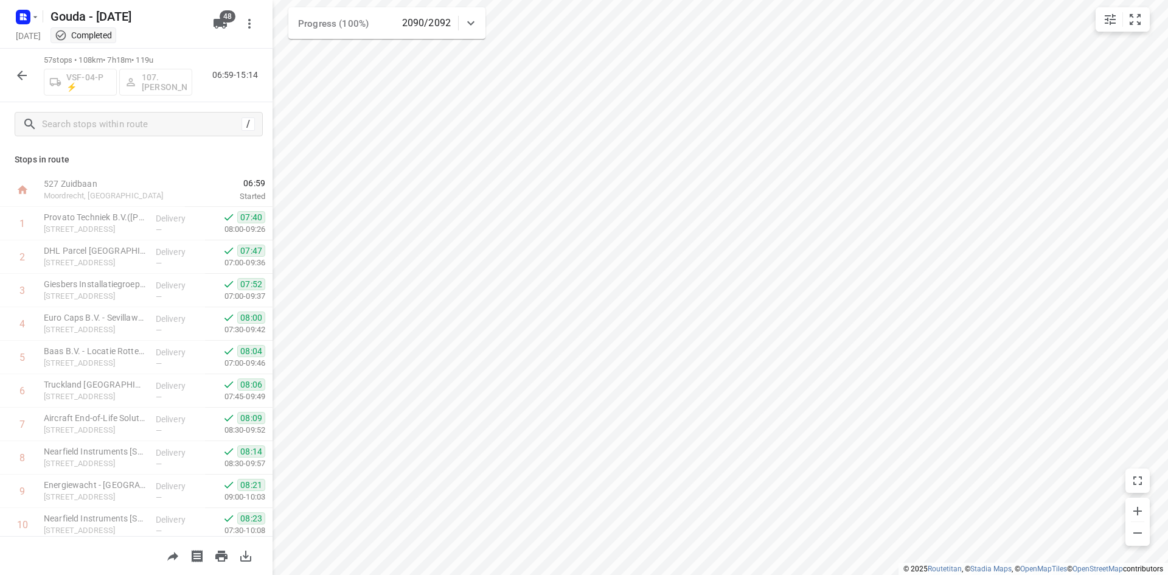
click at [24, 72] on icon "button" at bounding box center [22, 75] width 15 height 15
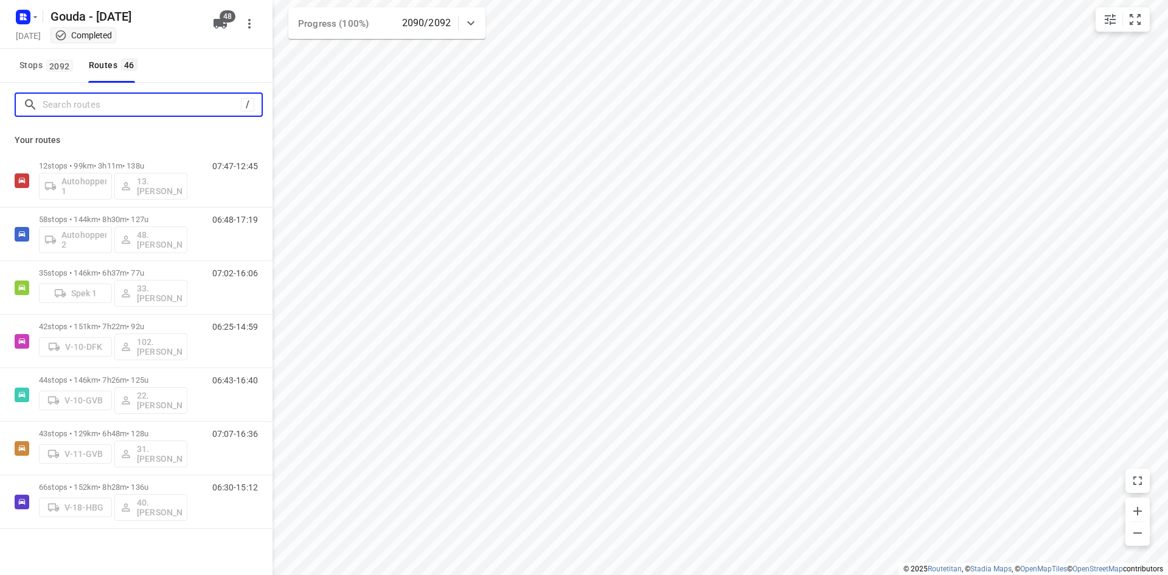
click at [109, 110] on input "Search routes" at bounding box center [142, 105] width 198 height 19
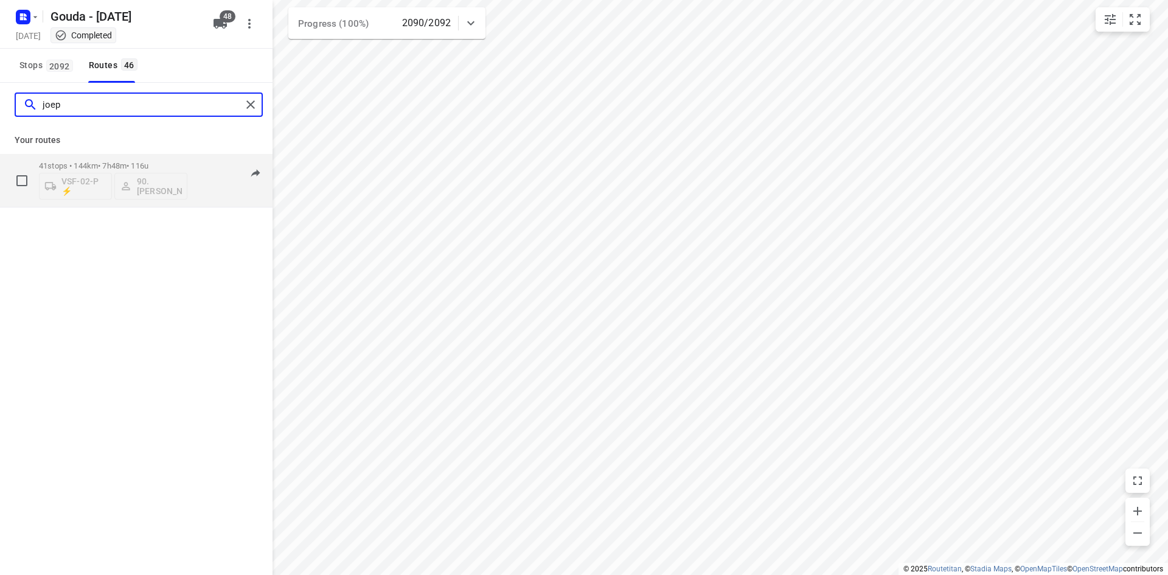
type input "joep"
click at [126, 165] on p "41 stops • 144km • 7h48m • 116u" at bounding box center [113, 165] width 148 height 9
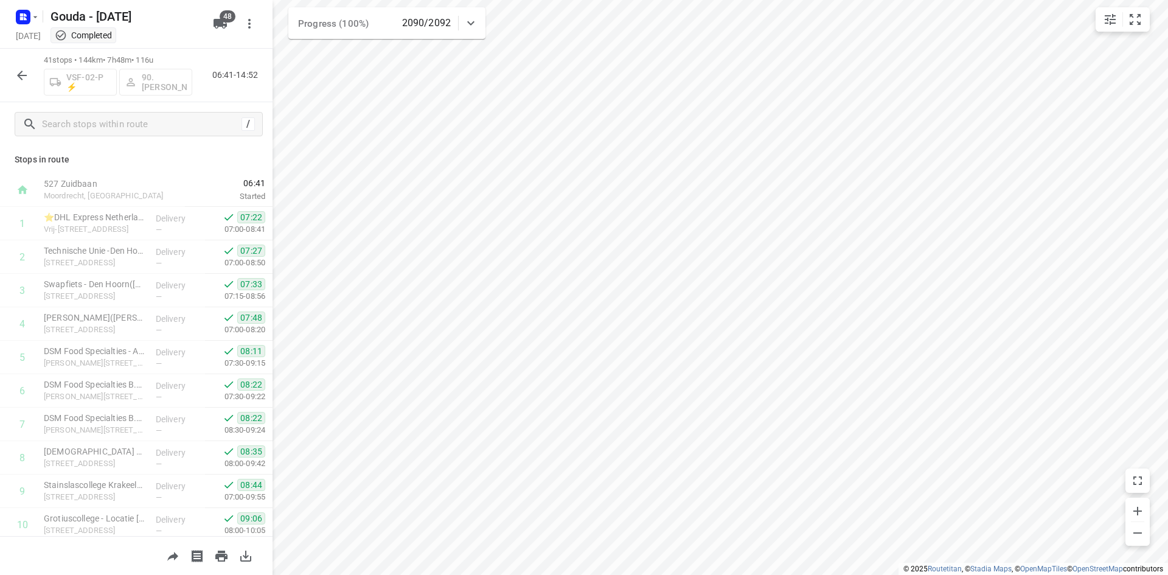
click at [24, 74] on icon "button" at bounding box center [22, 75] width 15 height 15
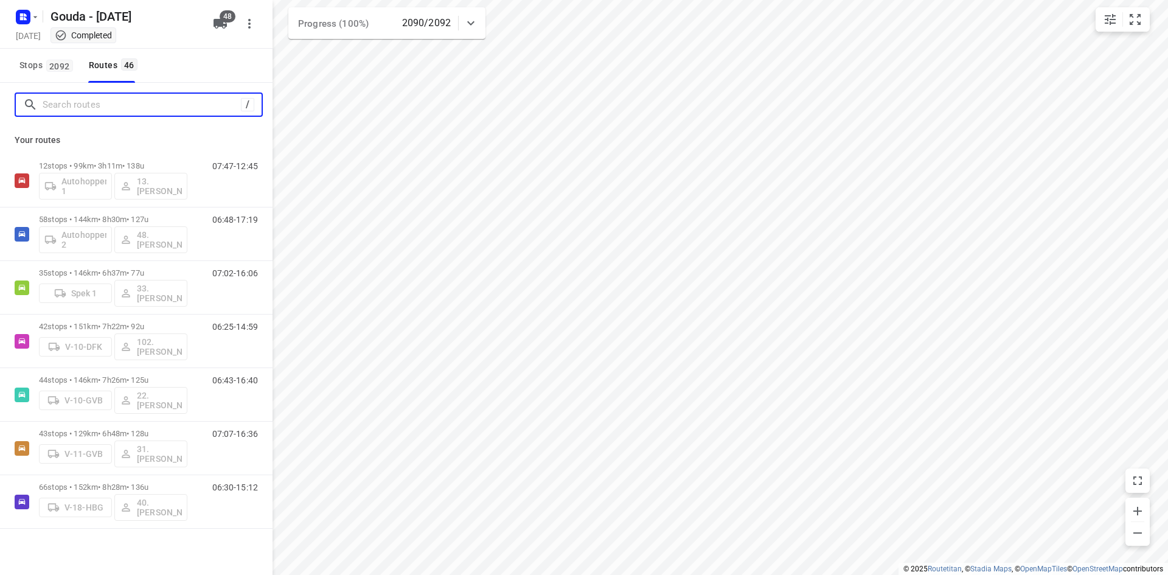
click at [110, 99] on input "Search routes" at bounding box center [142, 105] width 198 height 19
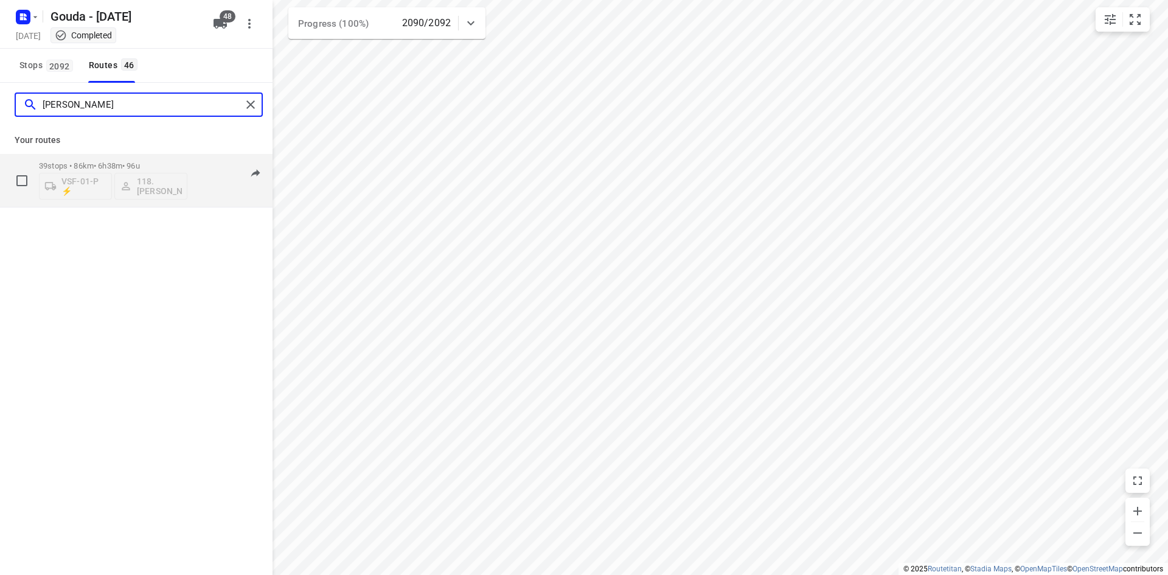
type input "[PERSON_NAME]"
click at [155, 164] on p "39 stops • 86km • 6h38m • 96u" at bounding box center [113, 165] width 148 height 9
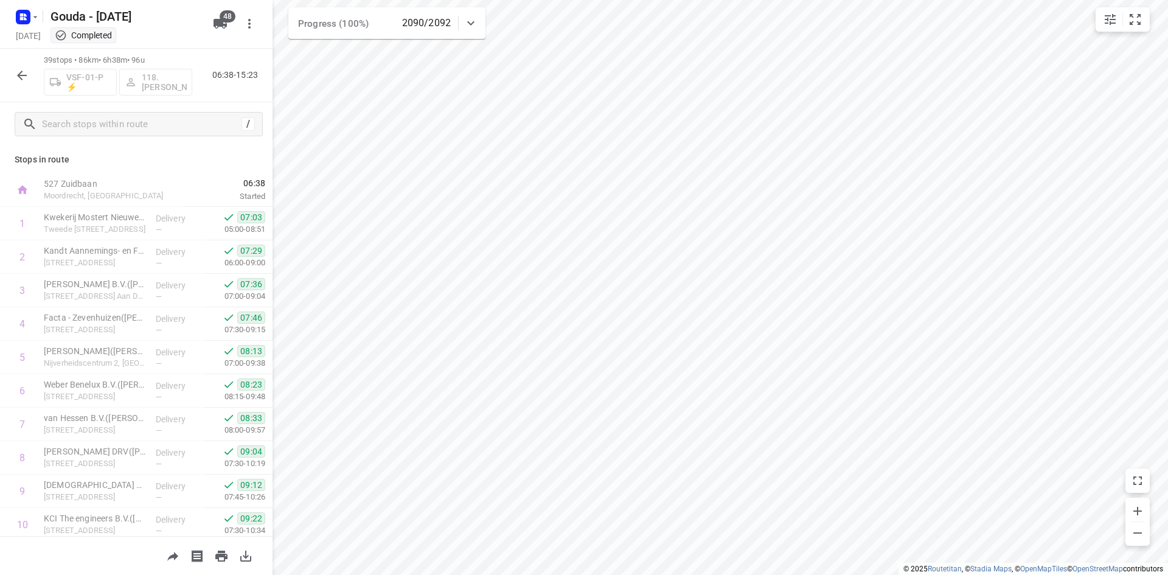
click at [15, 69] on icon "button" at bounding box center [22, 75] width 15 height 15
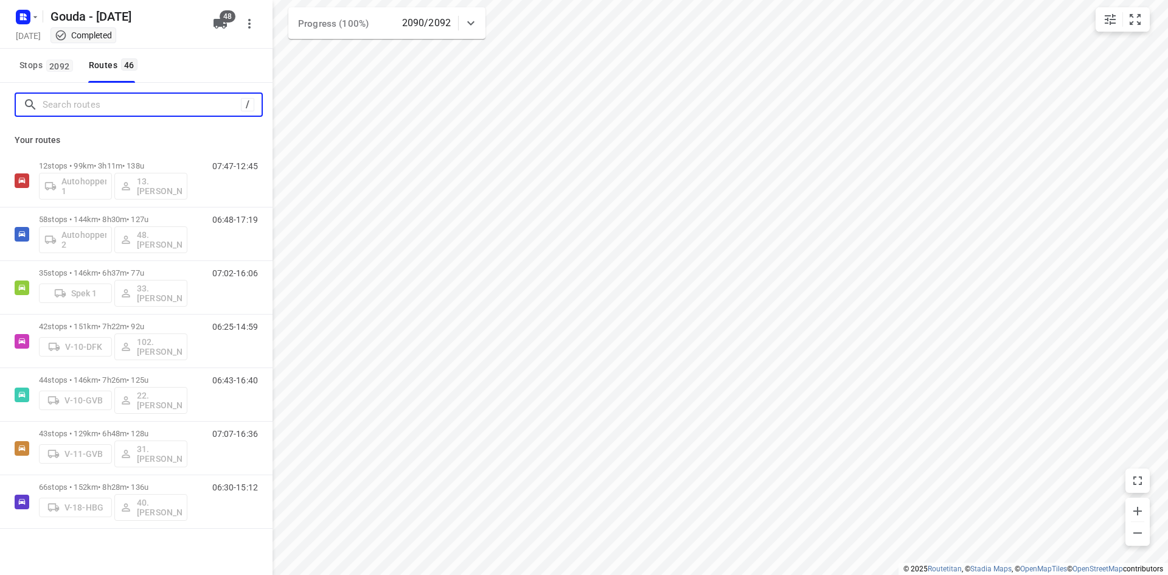
drag, startPoint x: 51, startPoint y: 100, endPoint x: 75, endPoint y: 112, distance: 27.2
click at [52, 100] on input "Search routes" at bounding box center [142, 105] width 198 height 19
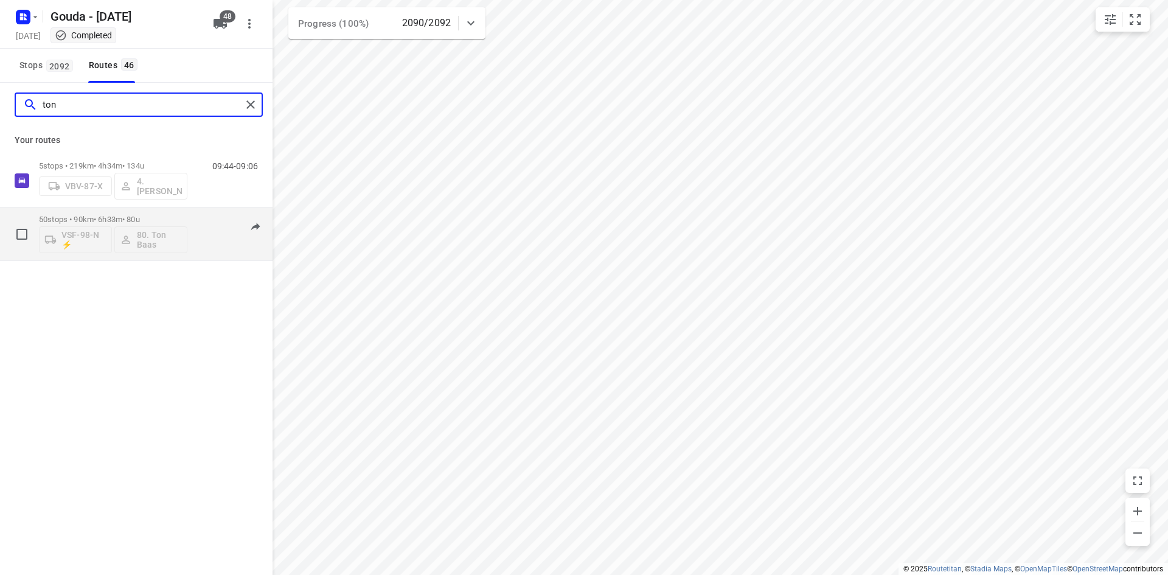
type input "ton"
click at [144, 216] on p "50 stops • 90km • 6h33m • 80u" at bounding box center [113, 219] width 148 height 9
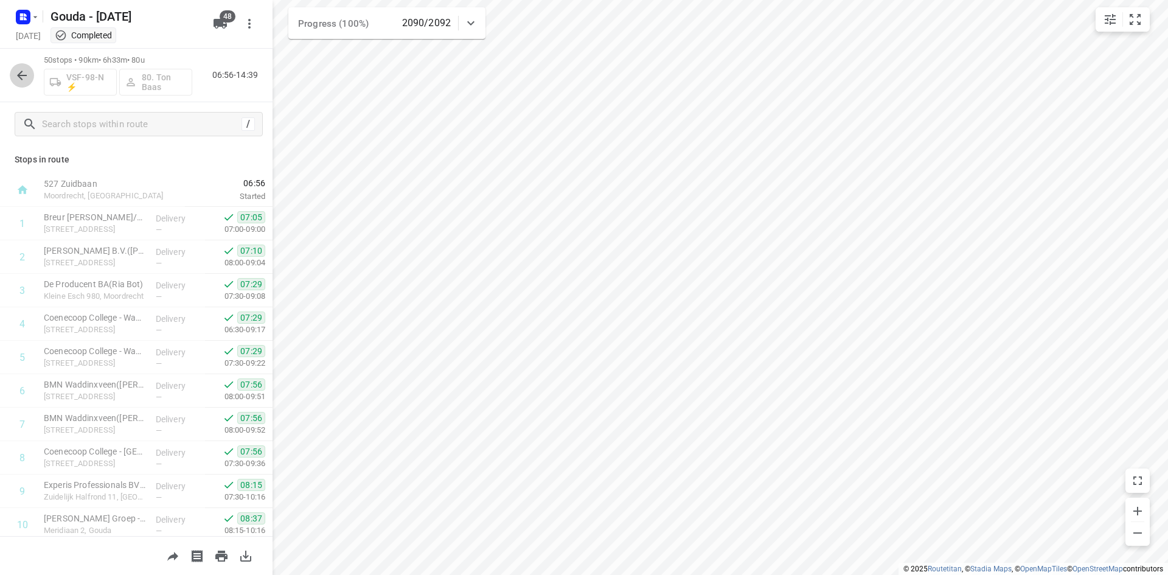
click at [27, 75] on icon "button" at bounding box center [22, 75] width 15 height 15
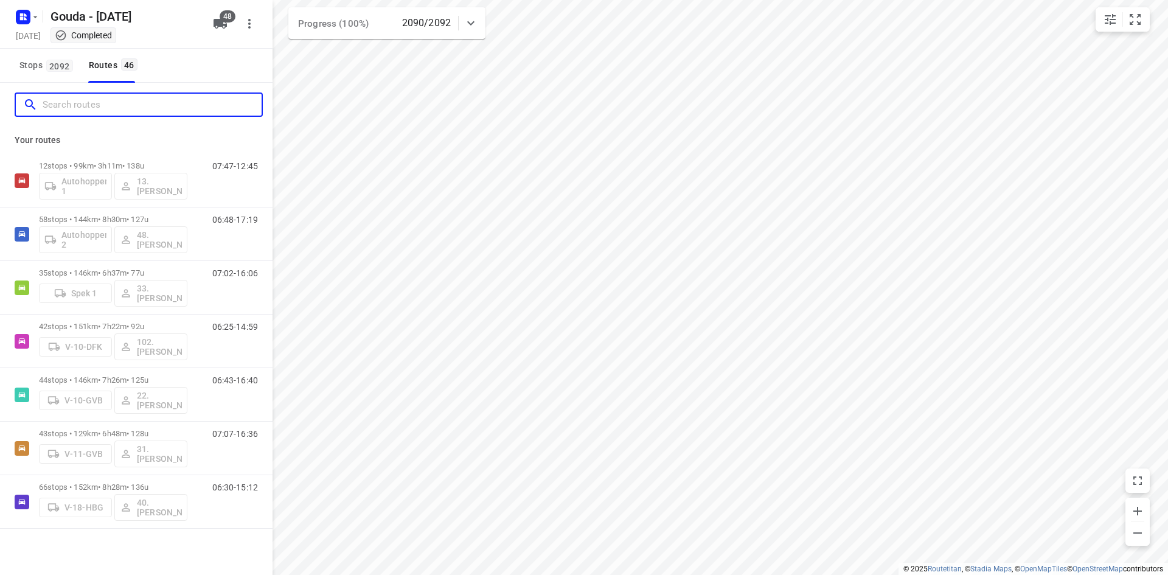
click at [95, 111] on input "Search routes" at bounding box center [152, 105] width 219 height 19
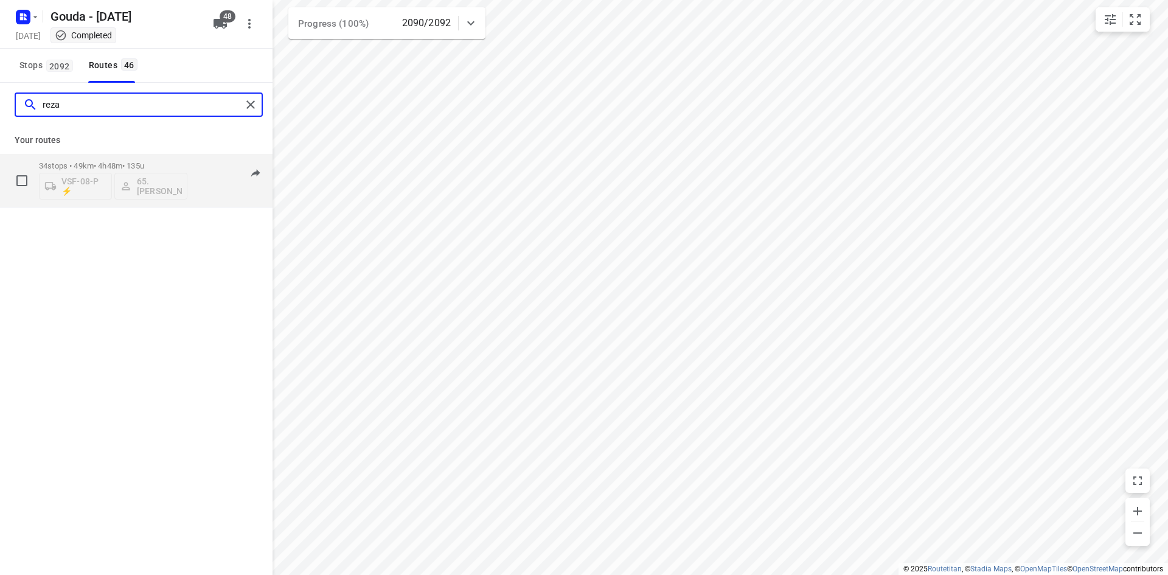
type input "reza"
click at [161, 159] on div "34 stops • 49km • 4h48m • 135u VSF-08-P ⚡ 65. [PERSON_NAME]" at bounding box center [113, 180] width 148 height 50
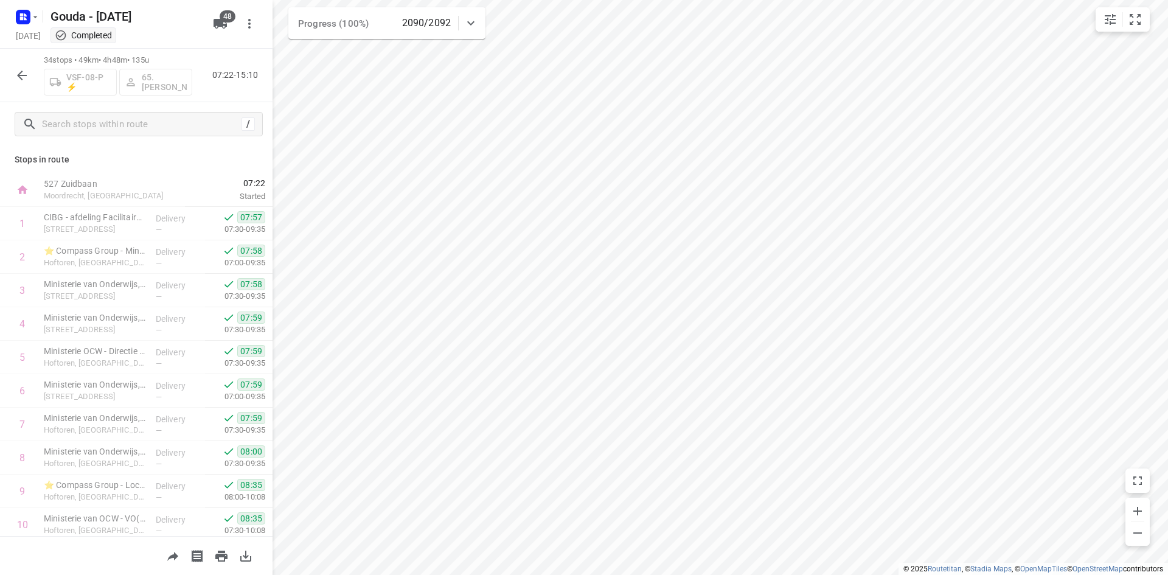
click at [20, 71] on icon "button" at bounding box center [22, 75] width 15 height 15
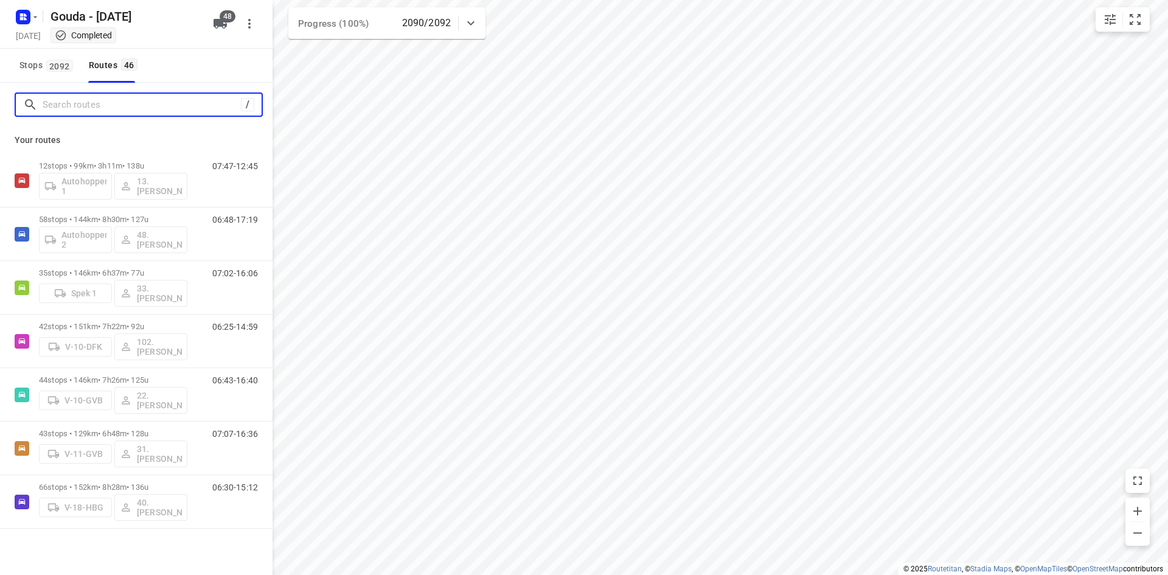
click at [127, 105] on input "Search routes" at bounding box center [142, 105] width 198 height 19
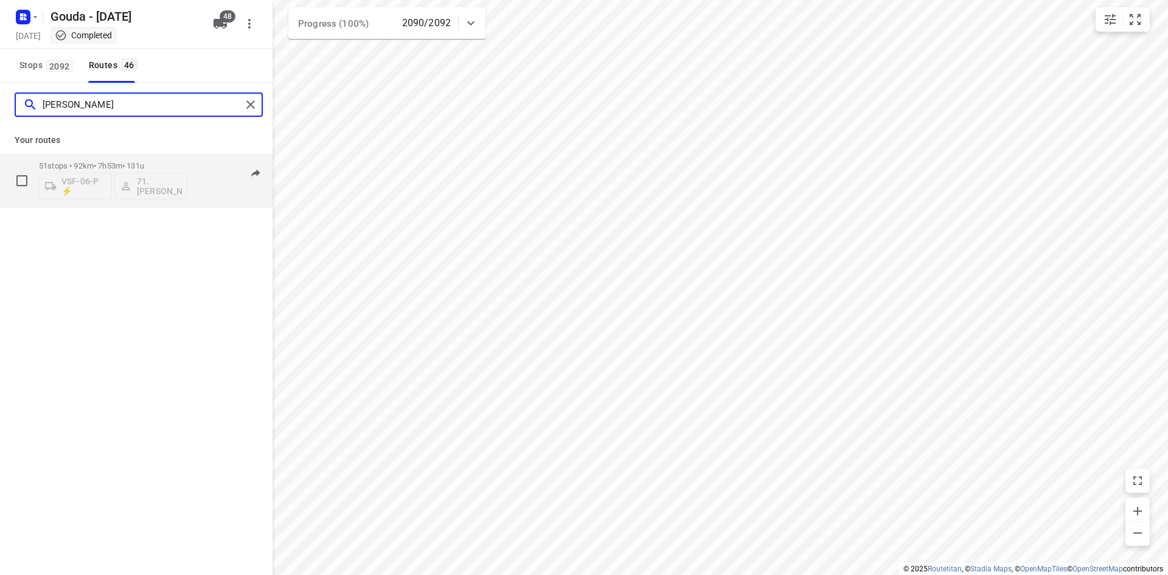
type input "[PERSON_NAME]"
click at [123, 160] on div "51 stops • 92km • 7h53m • 131u VSF-06-P ⚡ 71. [PERSON_NAME]" at bounding box center [113, 180] width 148 height 50
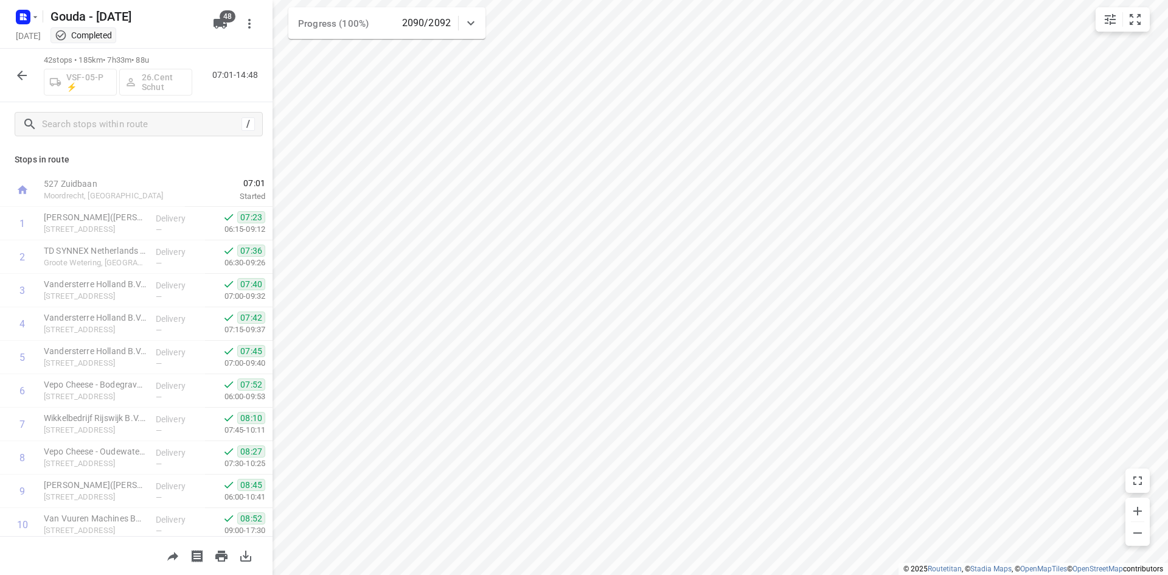
click at [28, 82] on icon "button" at bounding box center [22, 75] width 15 height 15
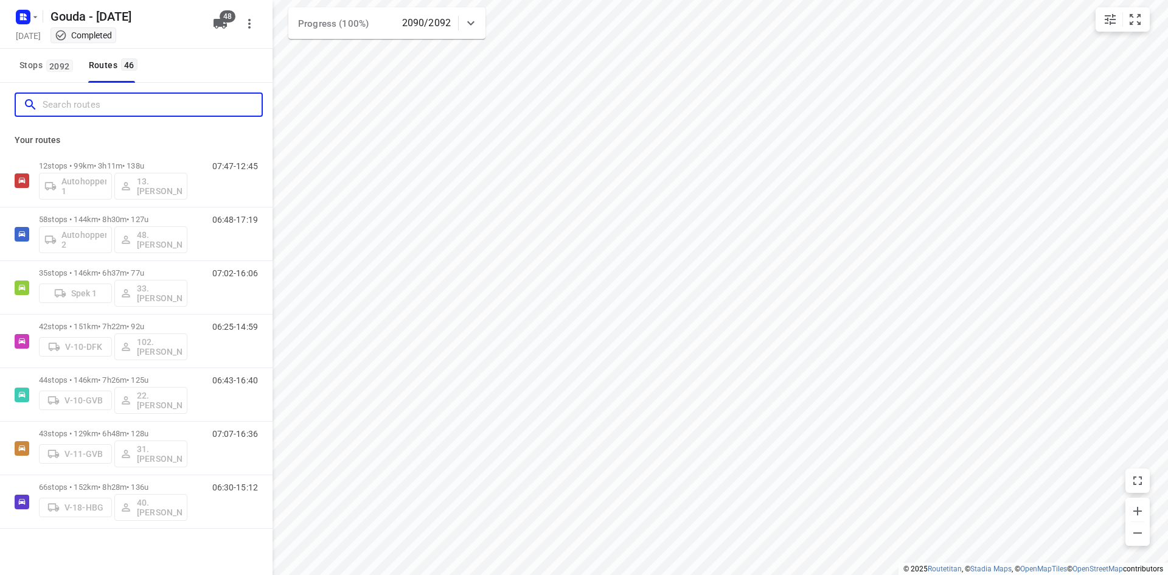
click at [91, 108] on input "Search routes" at bounding box center [152, 105] width 219 height 19
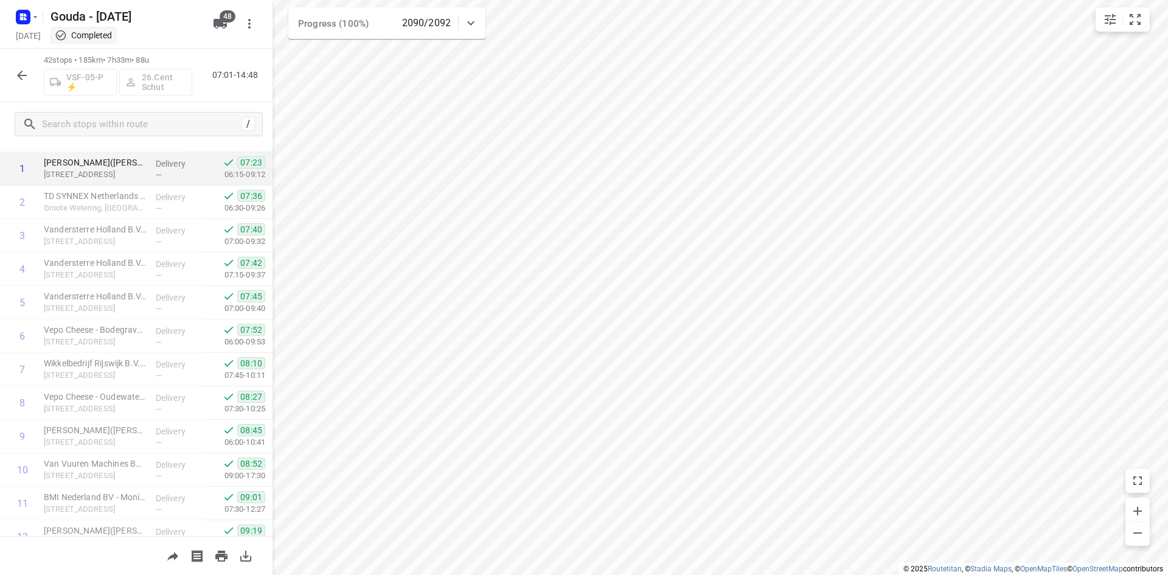
scroll to position [40, 0]
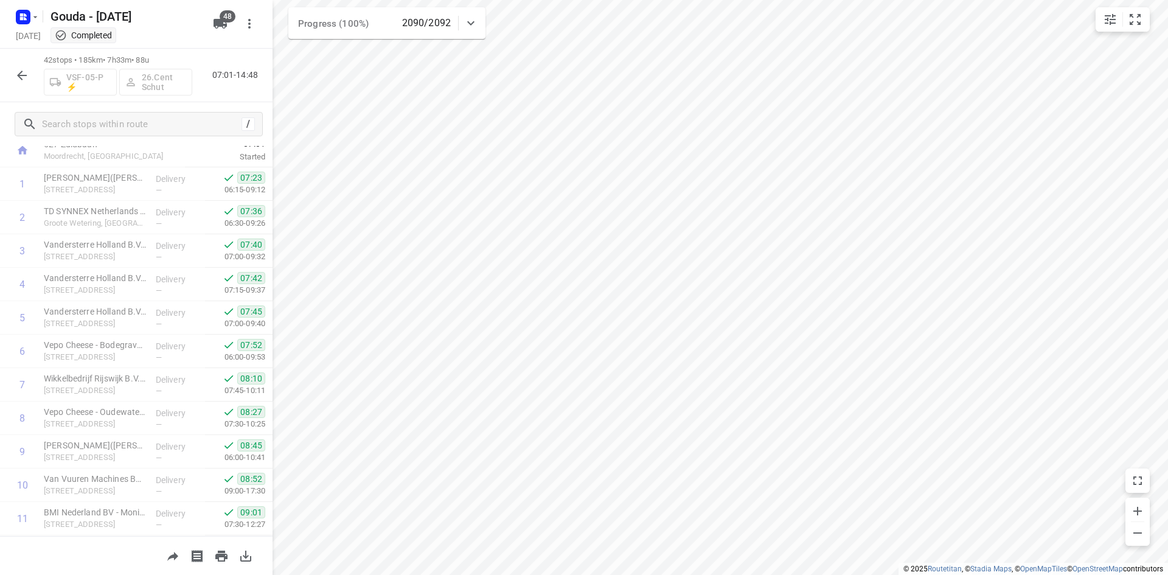
click at [17, 83] on button "button" at bounding box center [22, 75] width 24 height 24
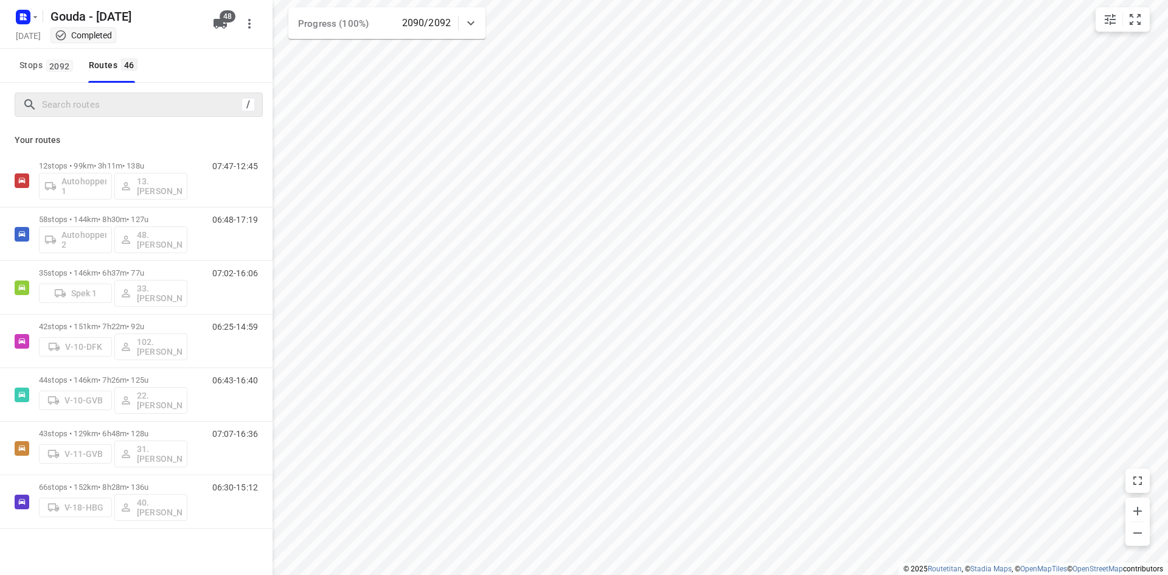
click at [91, 114] on div "/" at bounding box center [139, 104] width 248 height 24
click at [92, 110] on input "Search routes" at bounding box center [142, 105] width 198 height 19
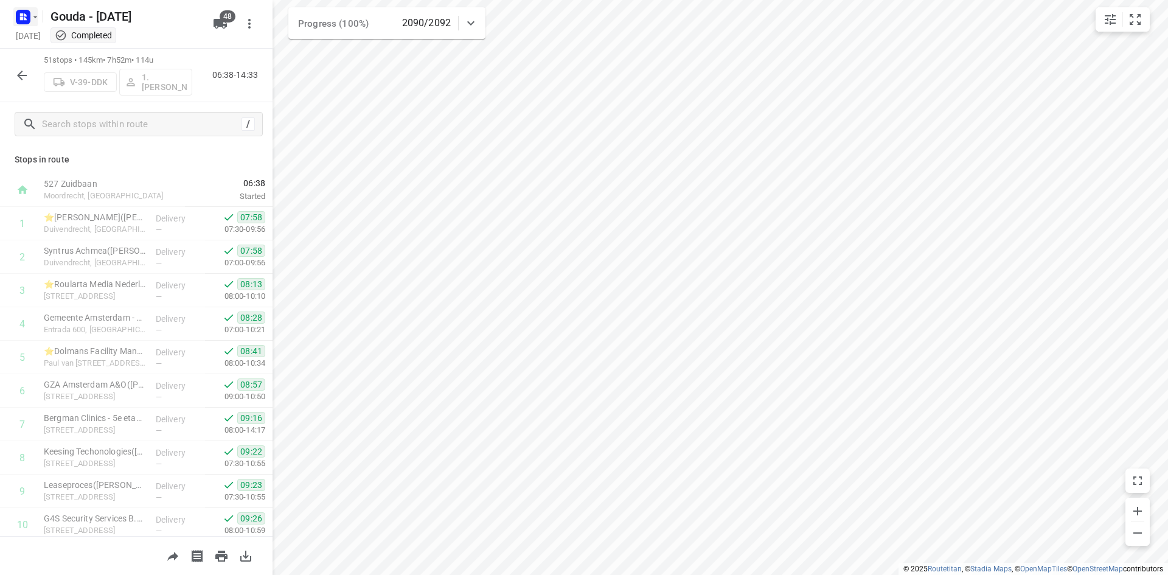
click at [24, 23] on rect "button" at bounding box center [23, 17] width 15 height 15
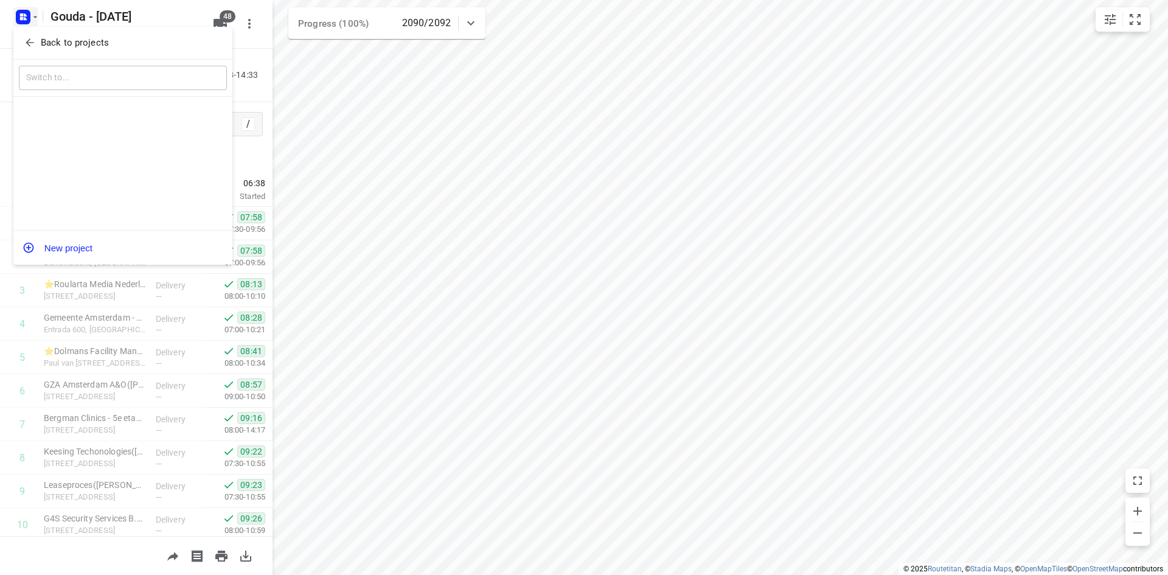
click at [44, 37] on p "Back to projects" at bounding box center [75, 43] width 68 height 14
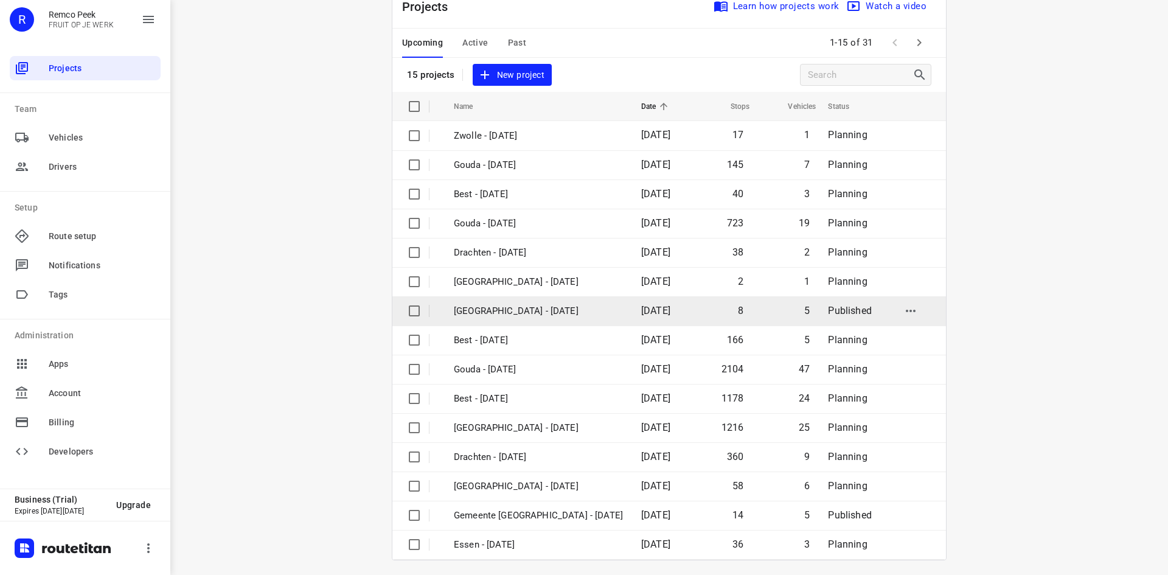
scroll to position [40, 0]
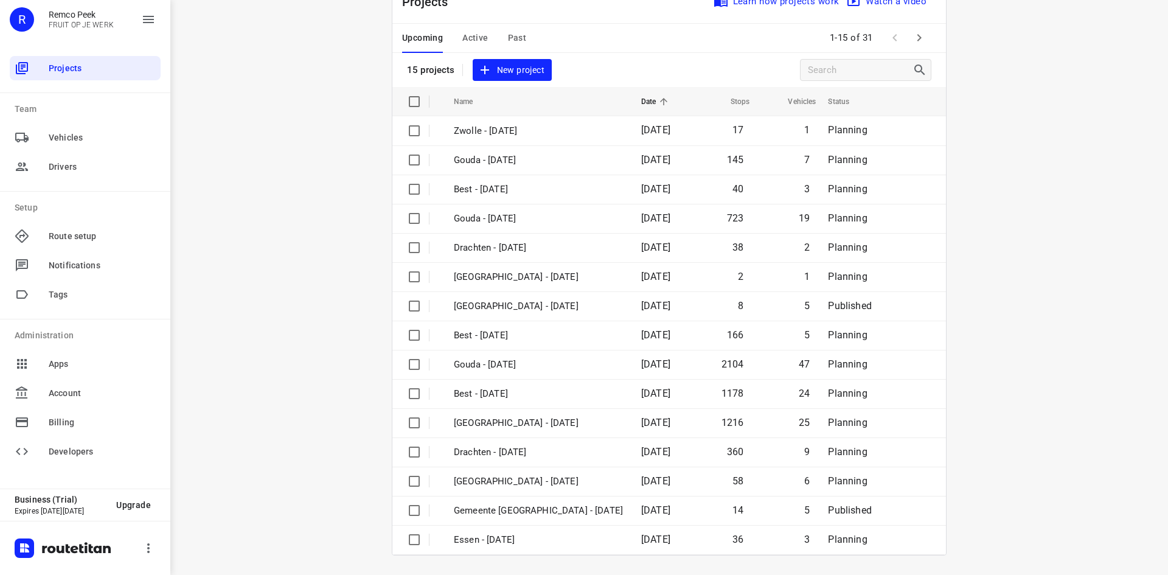
click at [516, 35] on span "Past" at bounding box center [517, 37] width 19 height 15
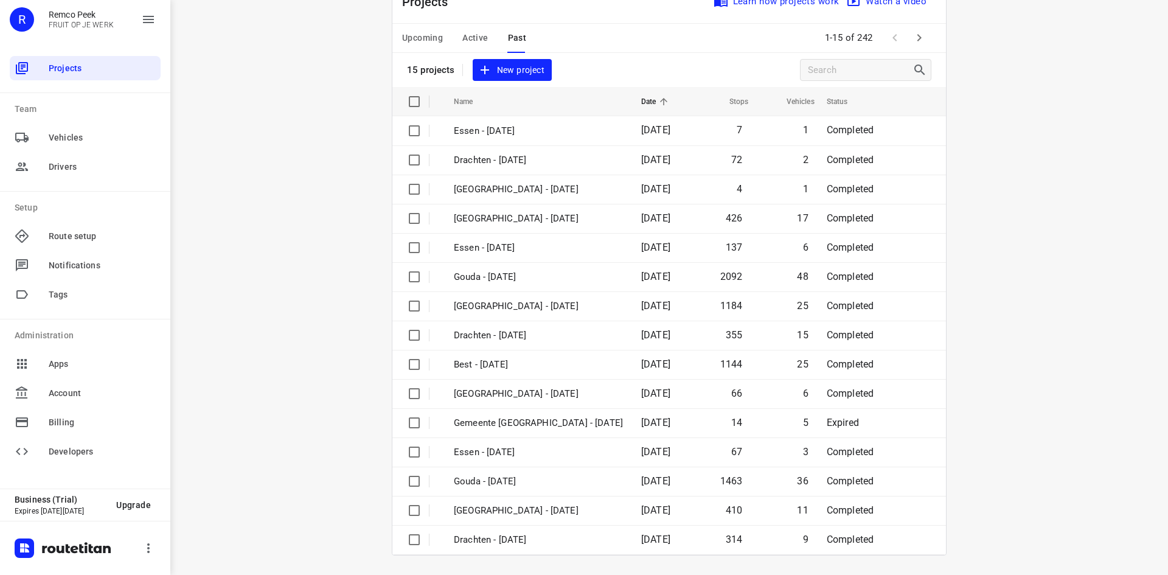
click at [462, 40] on span "Active" at bounding box center [475, 37] width 26 height 15
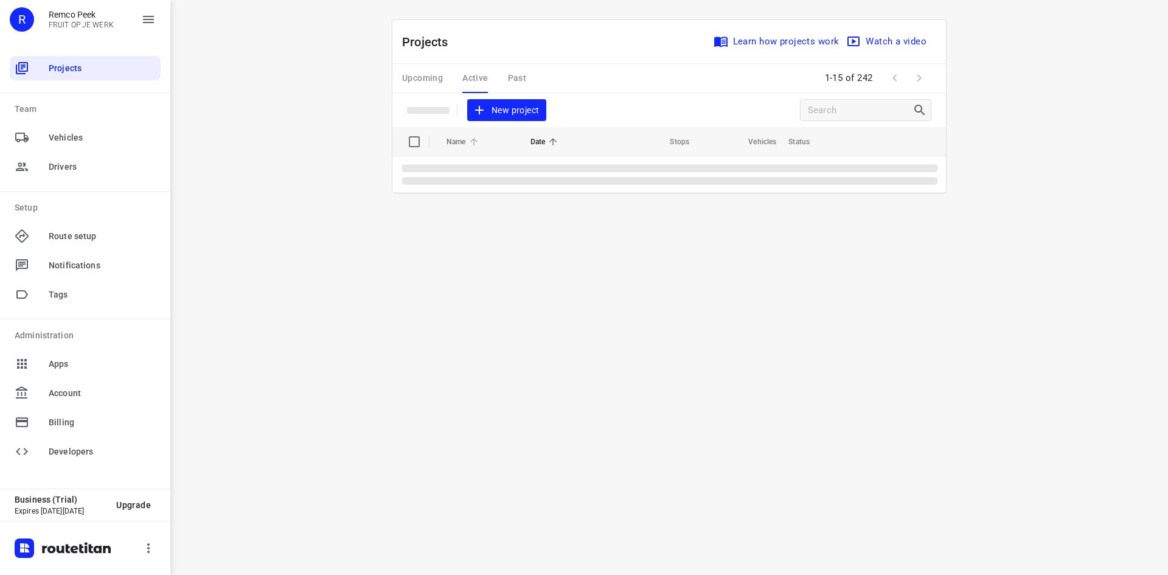
scroll to position [0, 0]
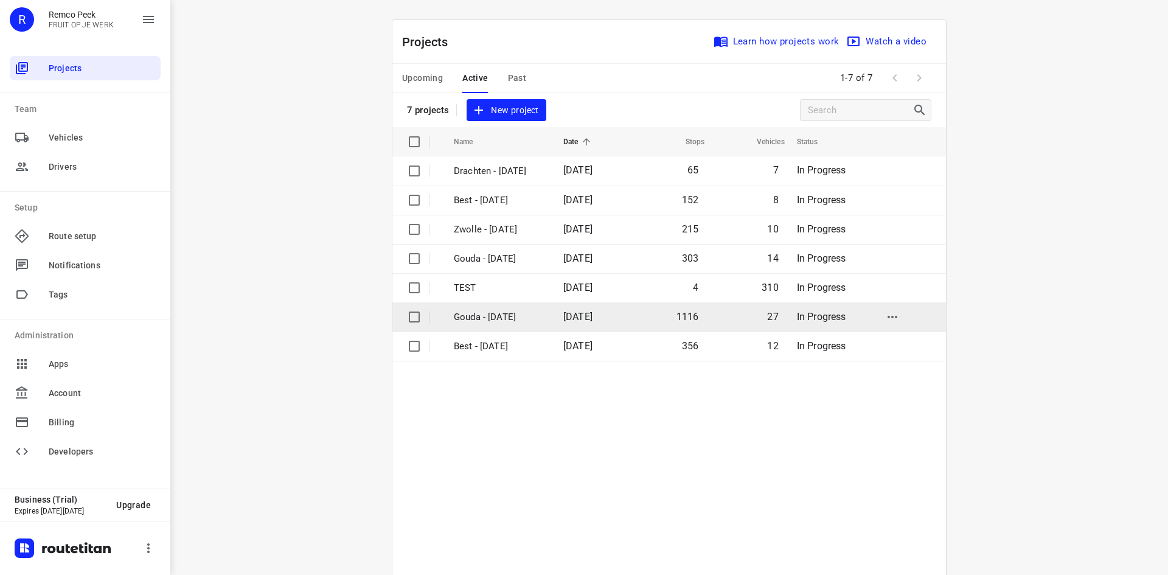
click at [517, 318] on p "Gouda - [DATE]" at bounding box center [499, 317] width 91 height 14
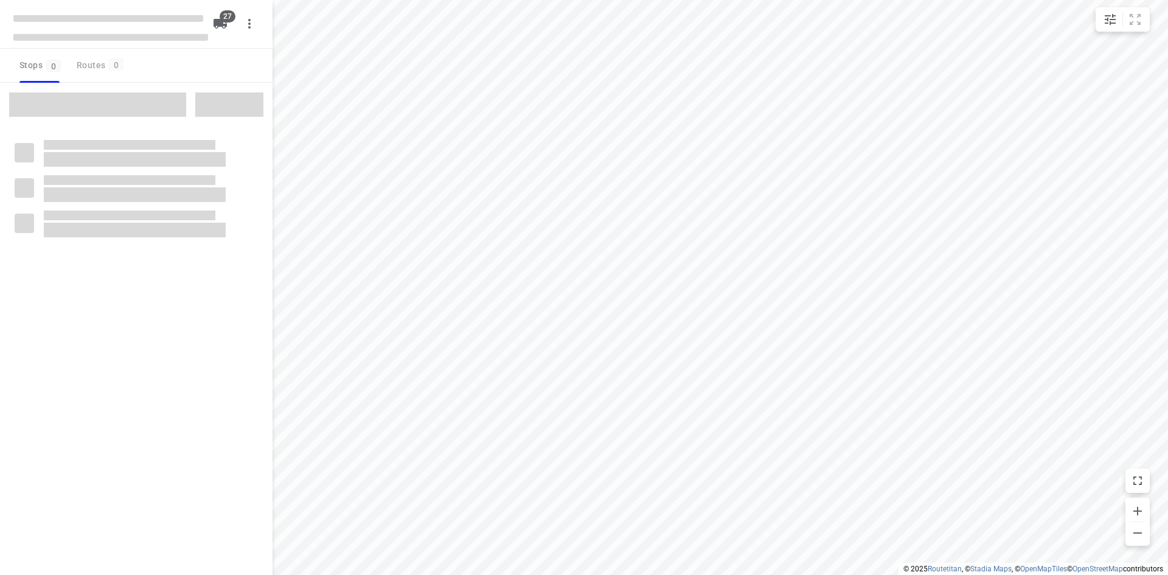
checkbox input "true"
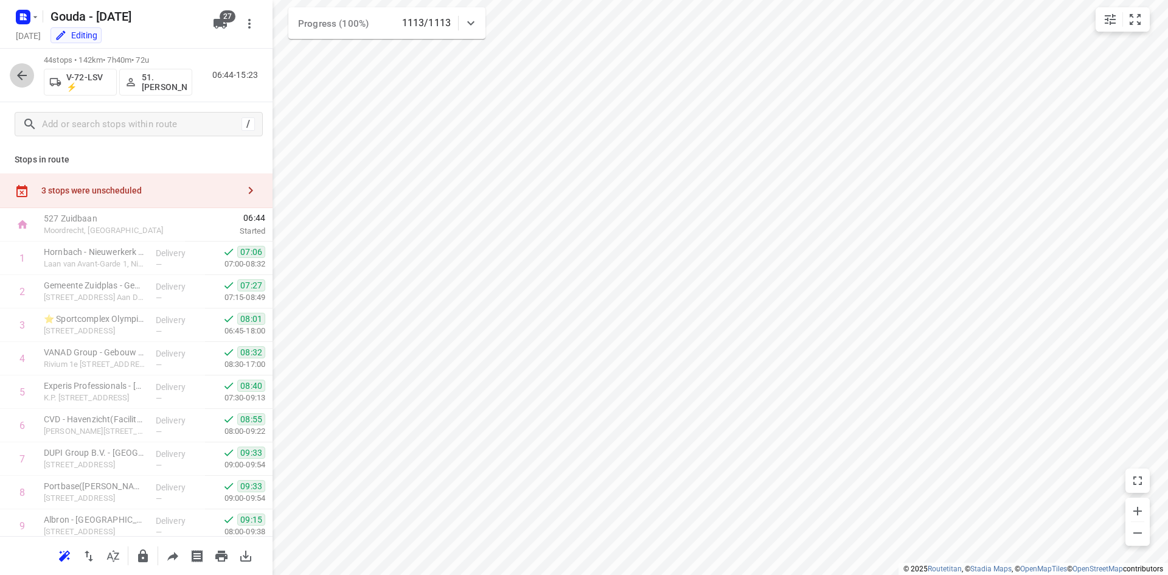
click at [18, 73] on icon "button" at bounding box center [22, 75] width 15 height 15
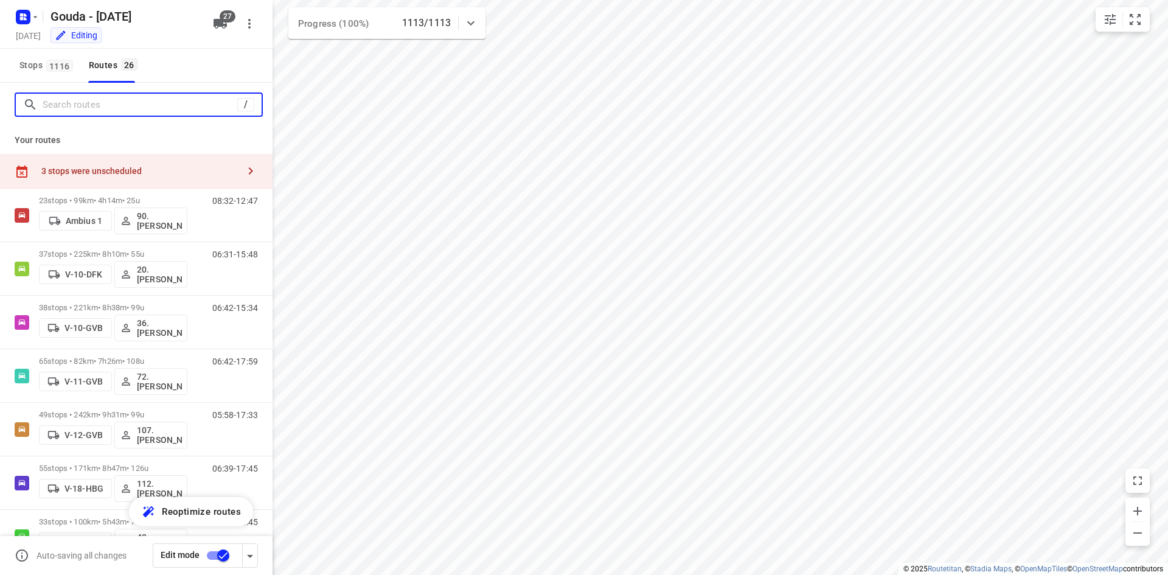
click at [102, 105] on input "Search routes" at bounding box center [140, 105] width 195 height 19
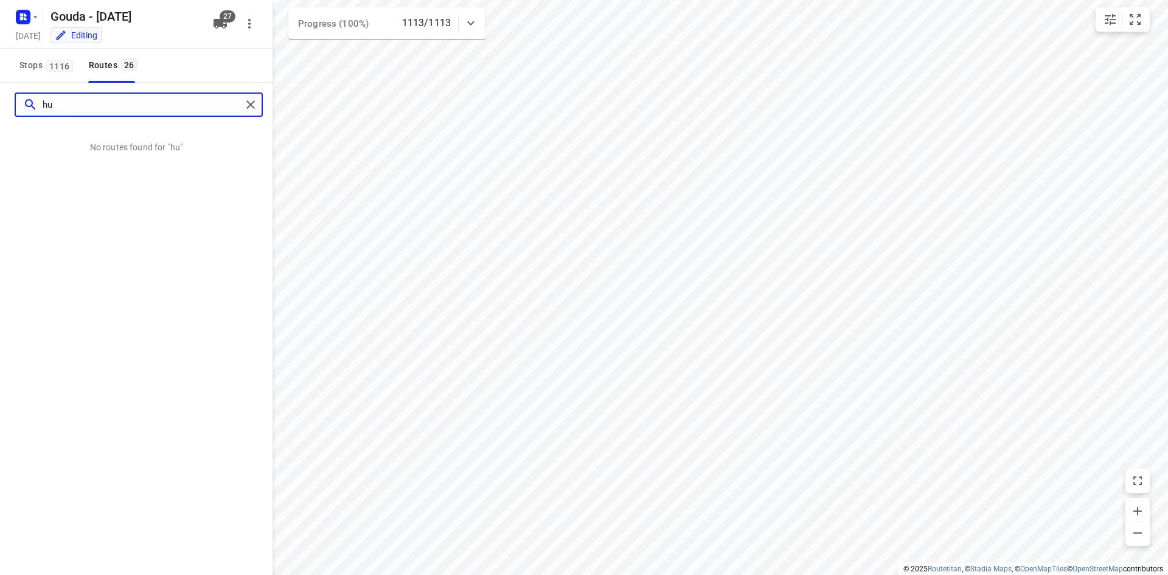
type input "h"
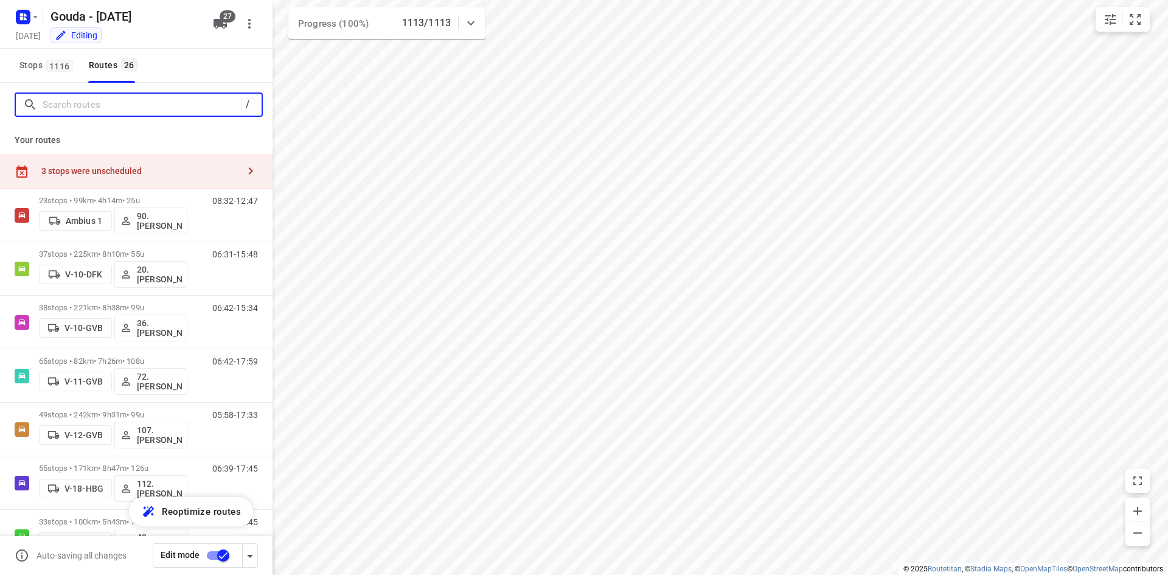
click at [164, 104] on input "Search routes" at bounding box center [142, 105] width 198 height 19
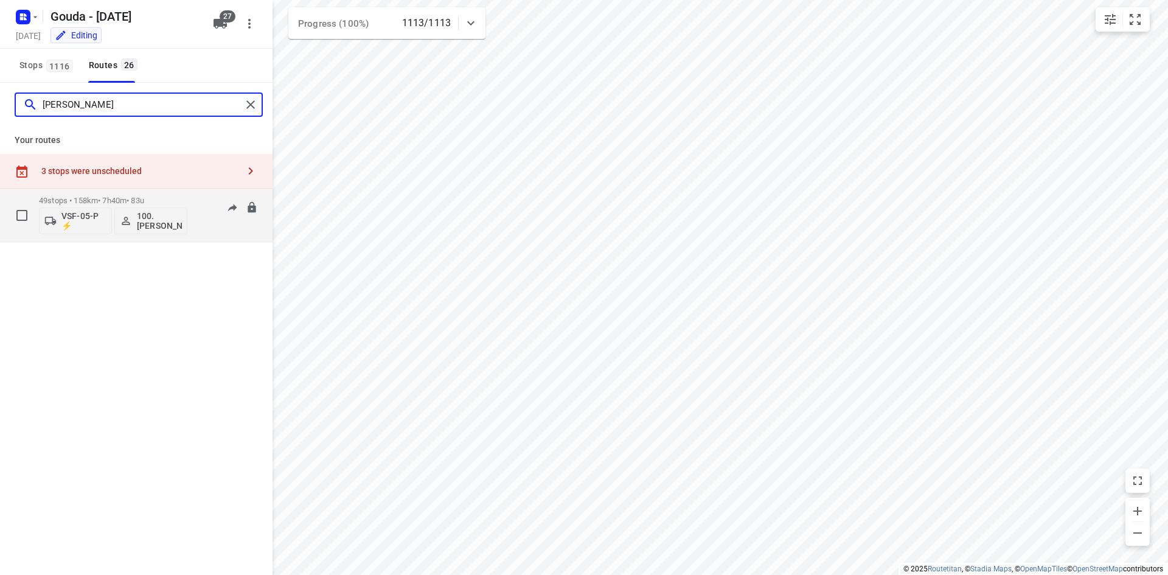
type input "[PERSON_NAME]"
click at [194, 197] on div "49 stops • 158km • 7h40m • 83u VSF-05-P ⚡ 100.[PERSON_NAME] 07:00-15:59" at bounding box center [156, 215] width 234 height 50
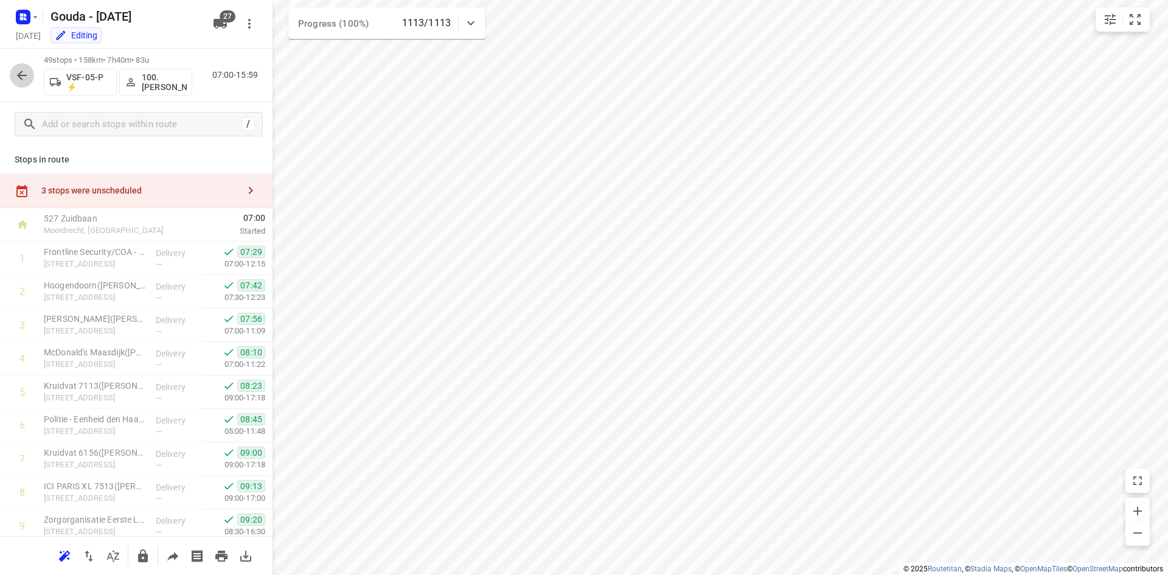
click at [23, 78] on icon "button" at bounding box center [22, 75] width 15 height 15
click at [29, 15] on icon "button" at bounding box center [22, 16] width 19 height 19
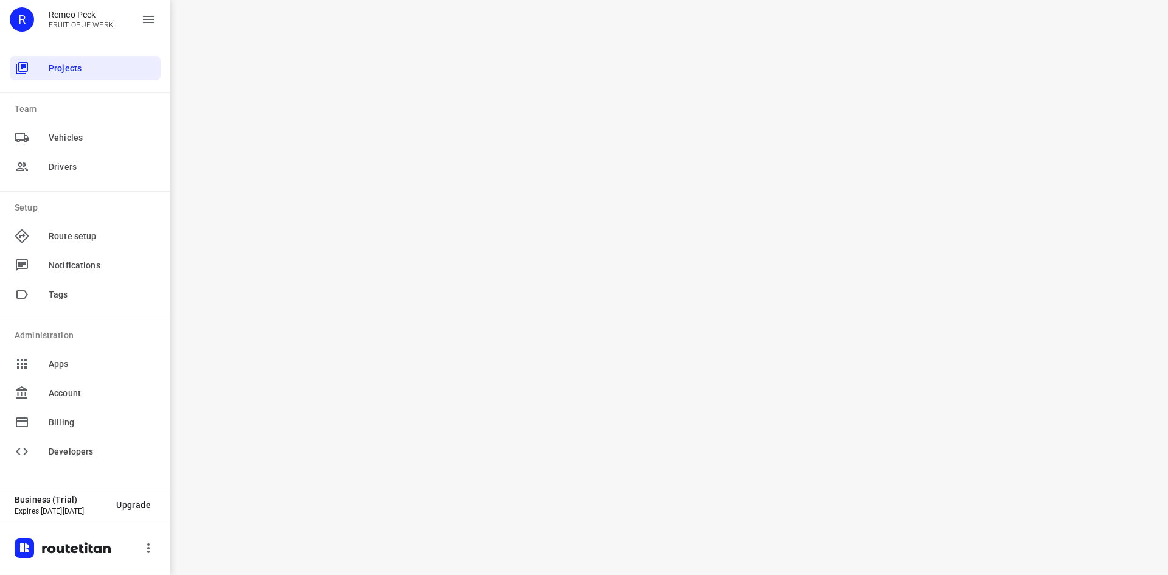
click at [72, 47] on div "R [PERSON_NAME] FRUIT OP JE WERK" at bounding box center [85, 24] width 170 height 49
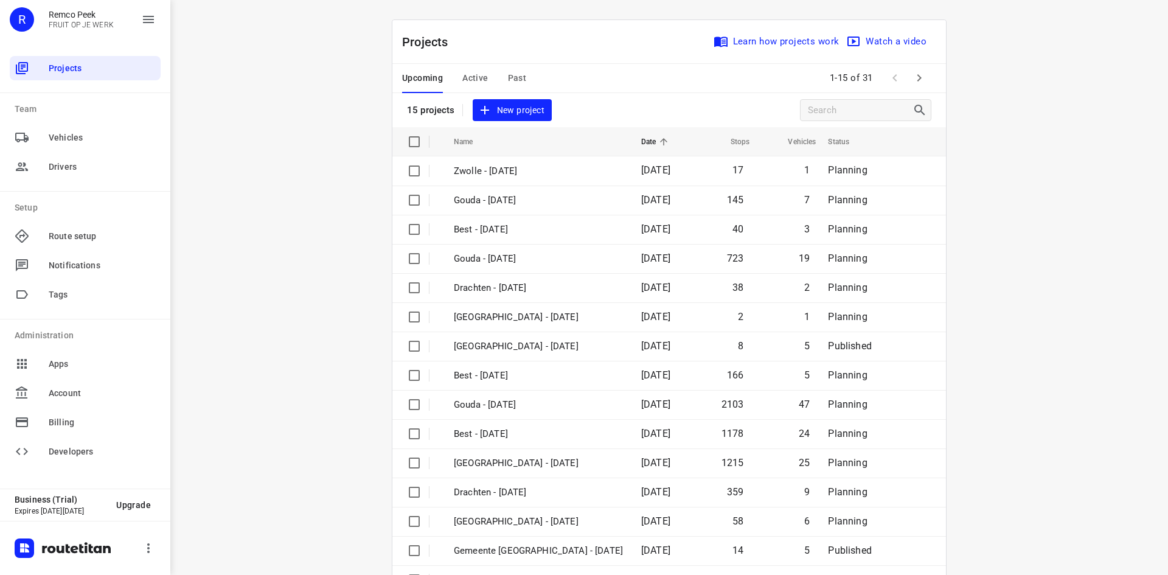
click at [469, 75] on span "Active" at bounding box center [475, 78] width 26 height 15
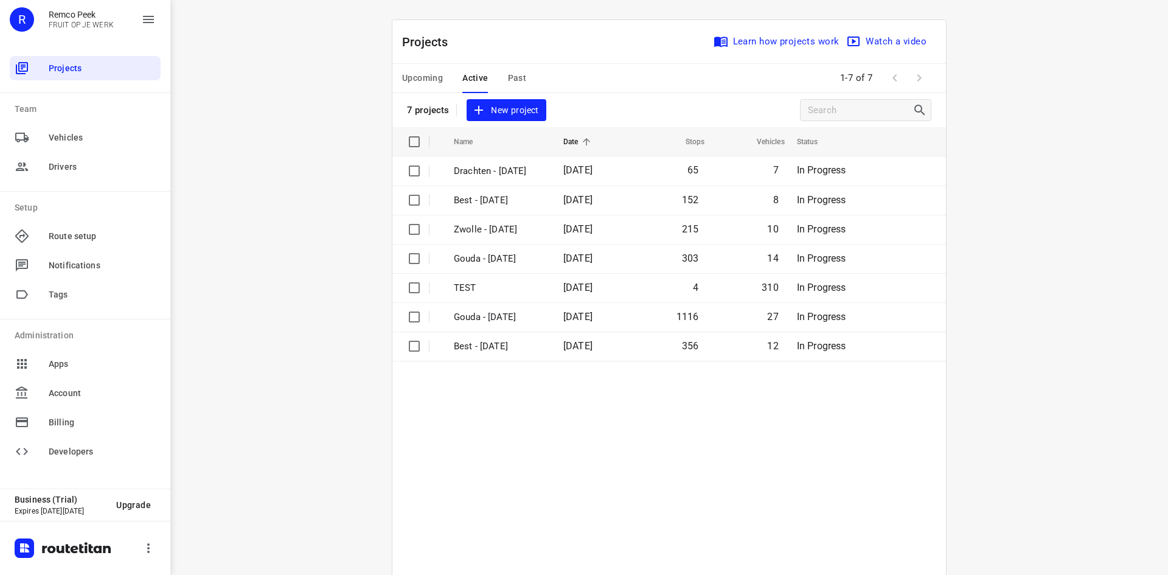
click at [426, 78] on span "Upcoming" at bounding box center [422, 78] width 41 height 15
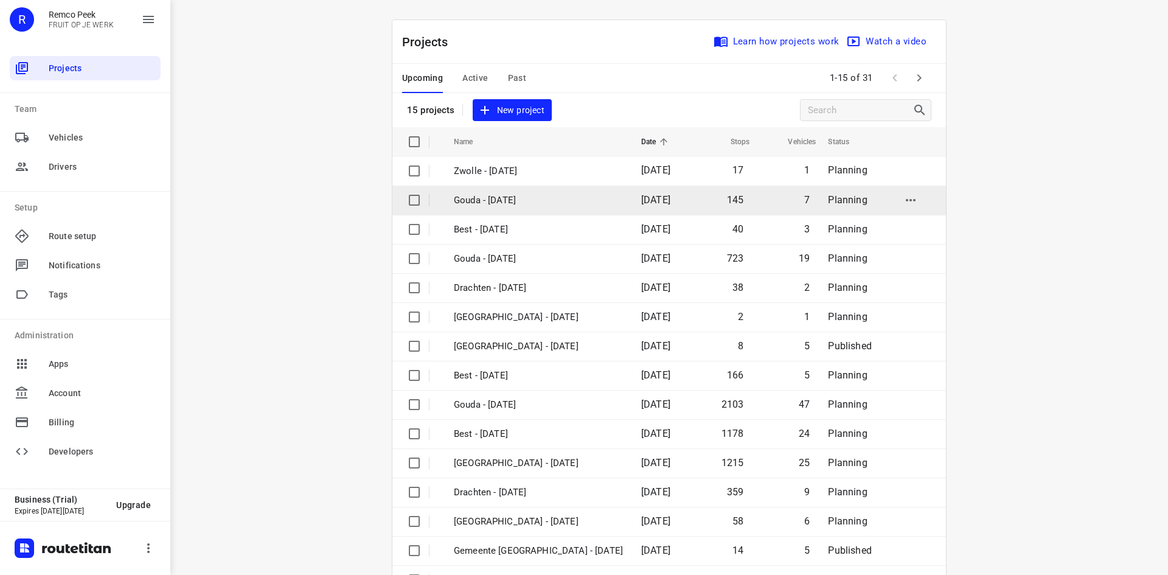
click at [516, 199] on p "Gouda - [DATE]" at bounding box center [538, 200] width 169 height 14
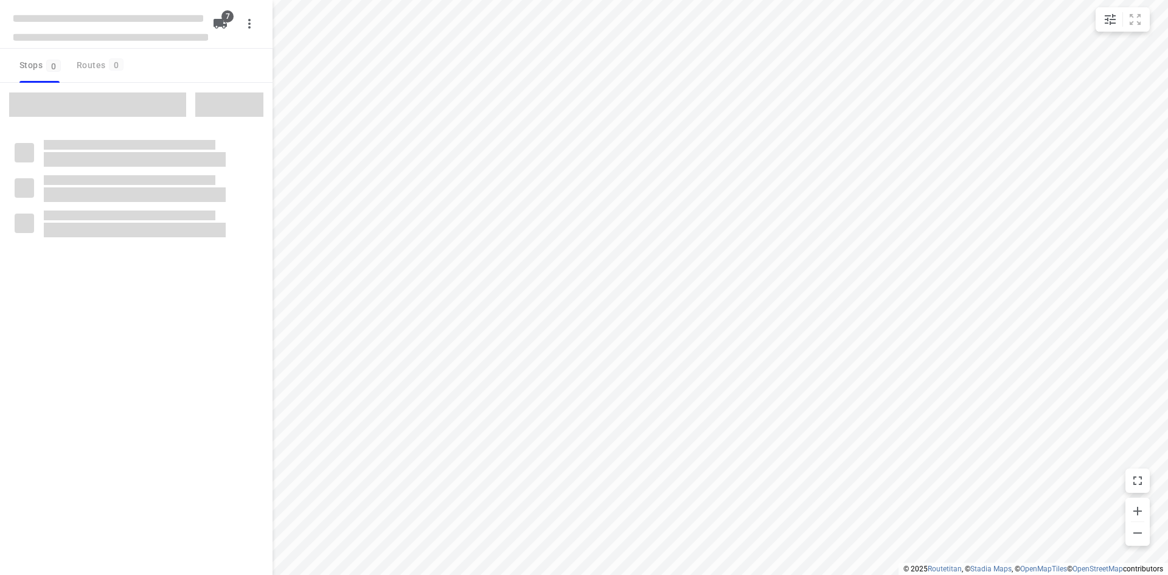
checkbox input "true"
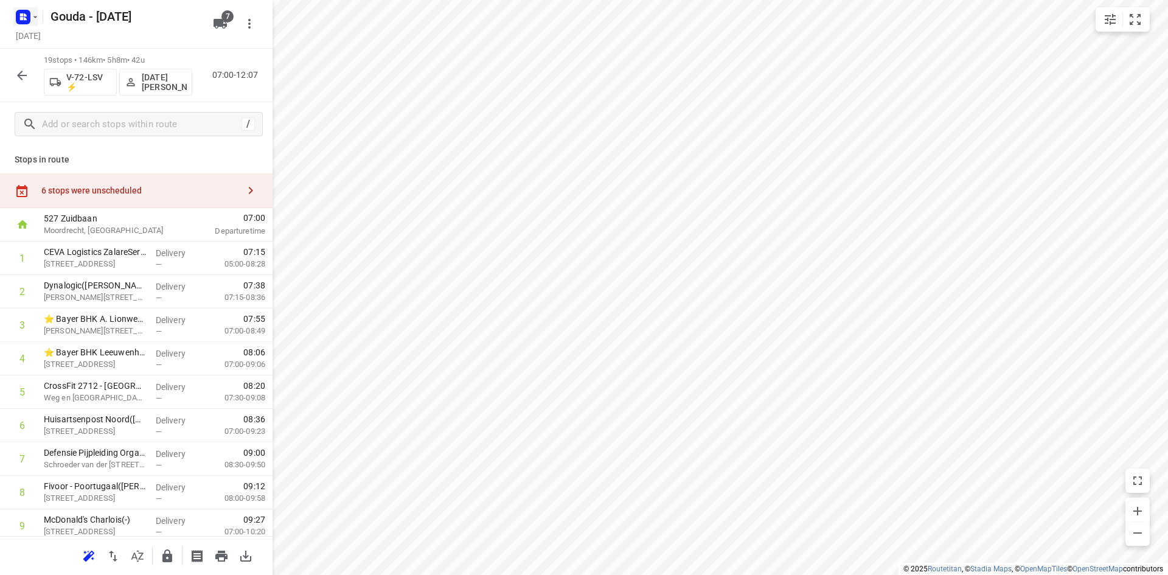
click at [21, 5] on div at bounding box center [25, 17] width 29 height 24
click at [35, 24] on button "button" at bounding box center [25, 16] width 24 height 19
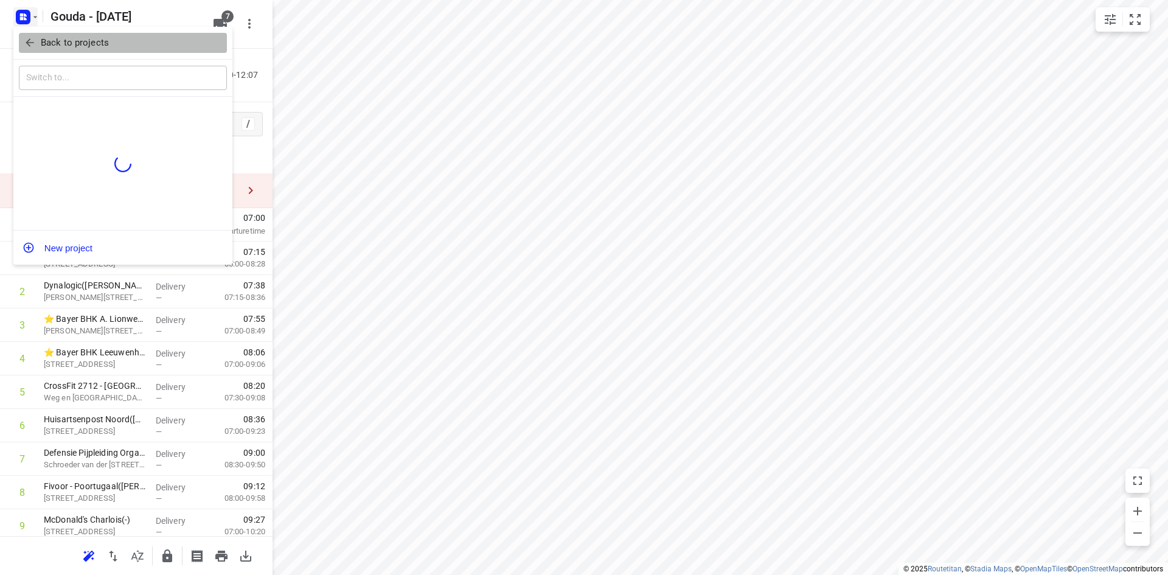
click at [49, 41] on p "Back to projects" at bounding box center [75, 43] width 68 height 14
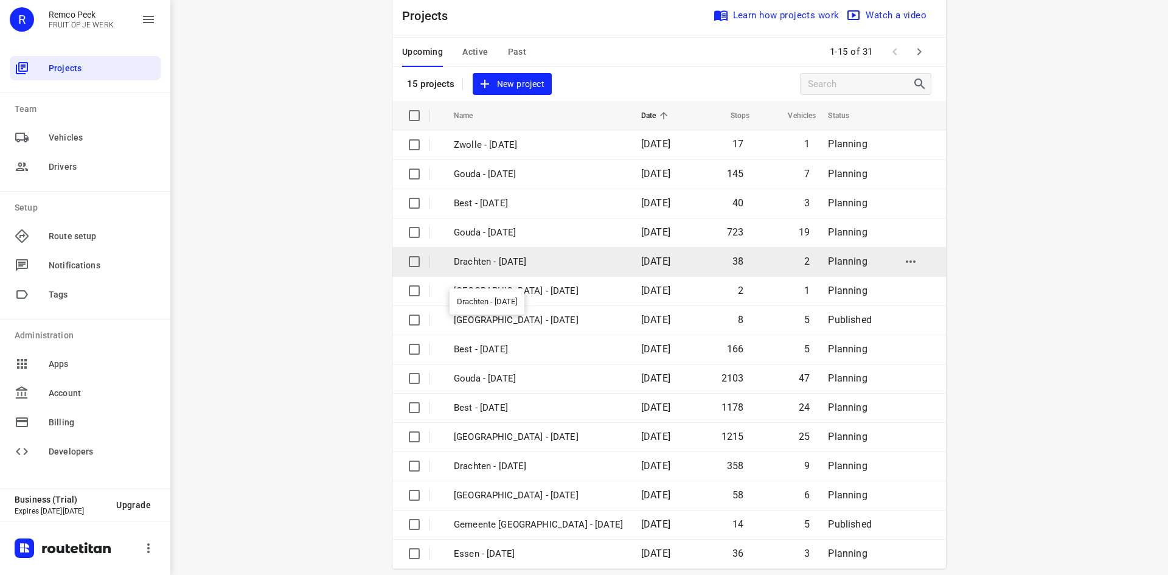
scroll to position [40, 0]
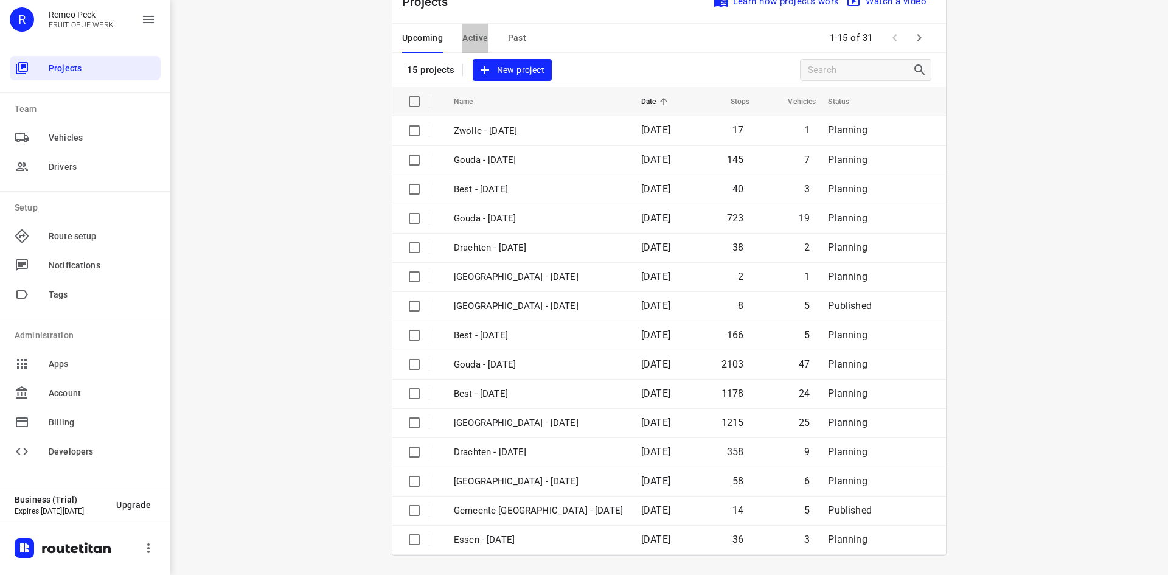
click at [477, 24] on button "Active" at bounding box center [475, 38] width 26 height 29
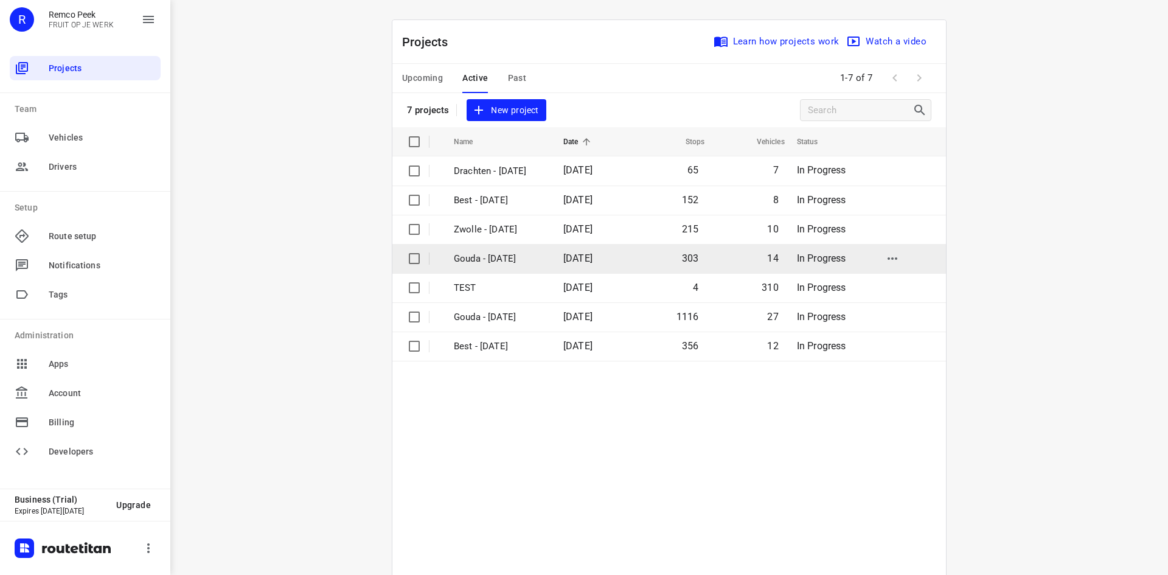
click at [540, 252] on td "Gouda - [DATE]" at bounding box center [498, 258] width 112 height 29
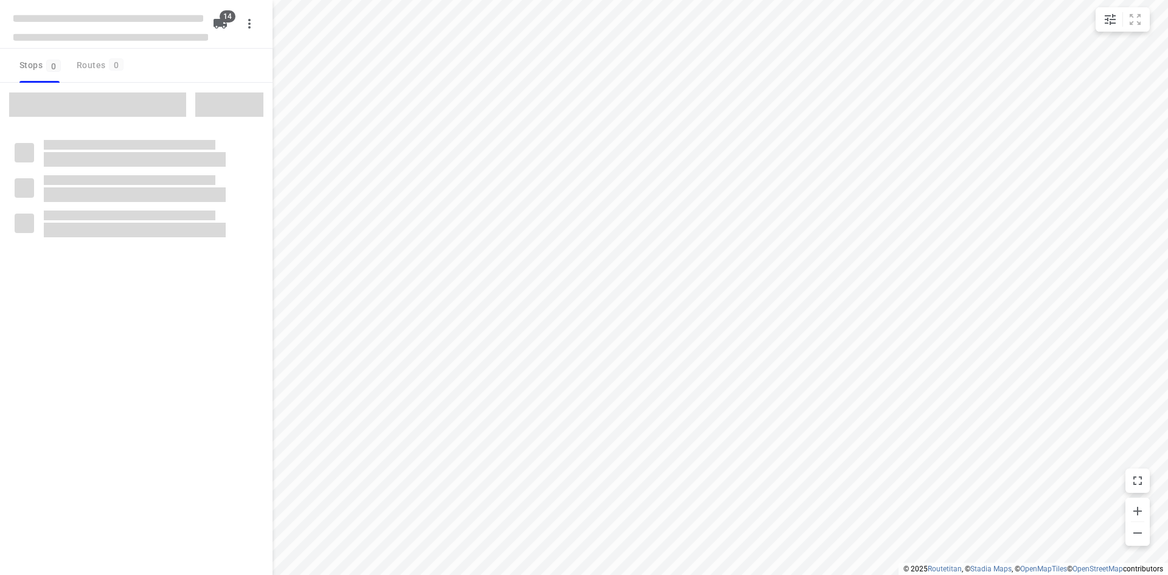
checkbox input "true"
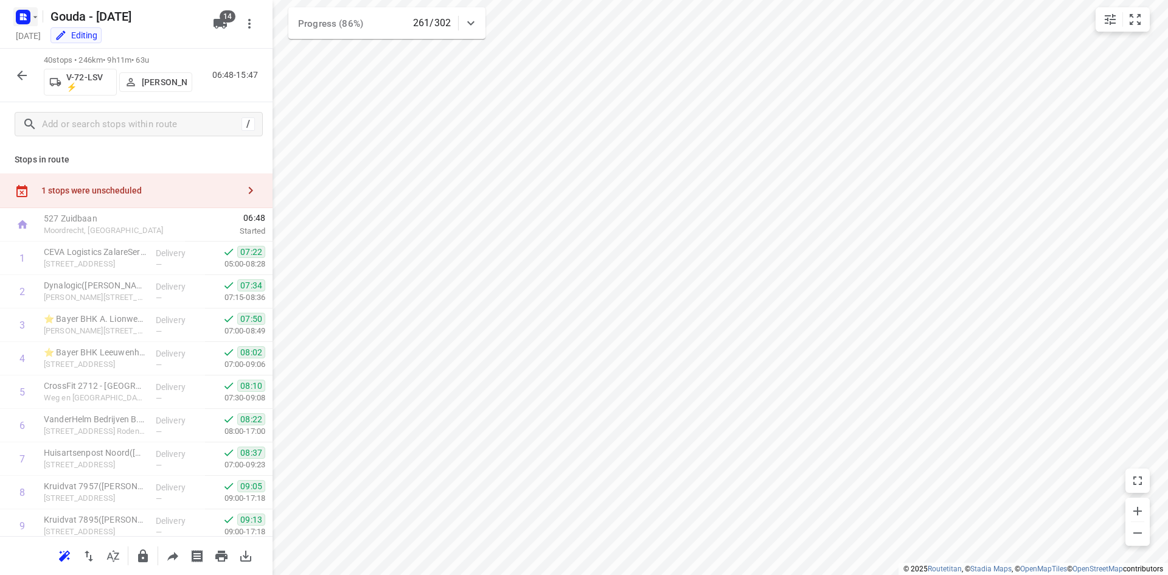
click at [21, 19] on icon "button" at bounding box center [21, 18] width 3 height 3
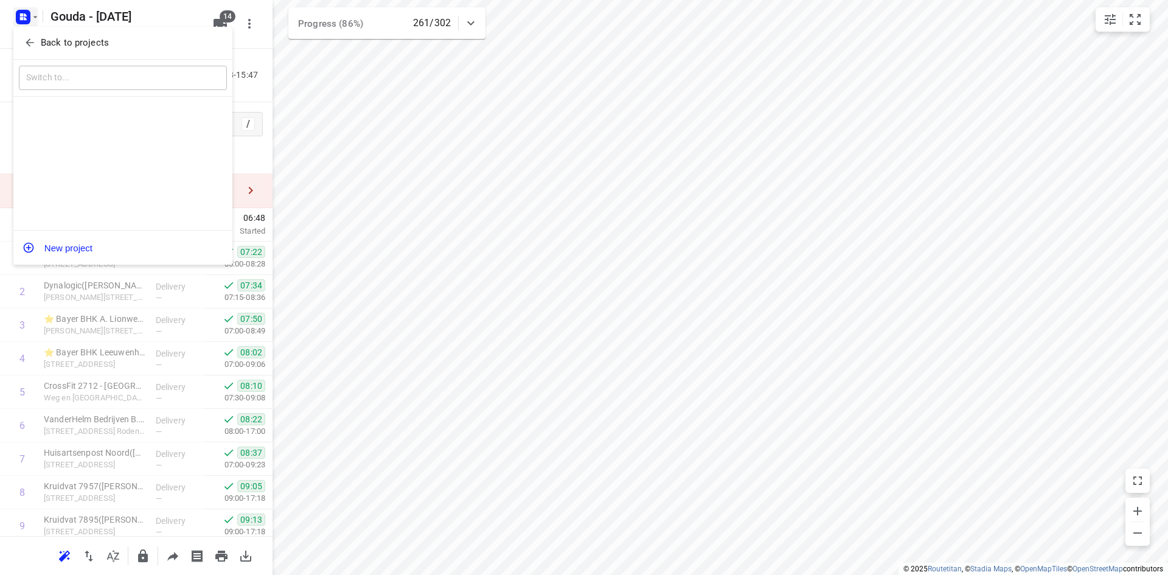
click at [46, 41] on p "Back to projects" at bounding box center [75, 43] width 68 height 14
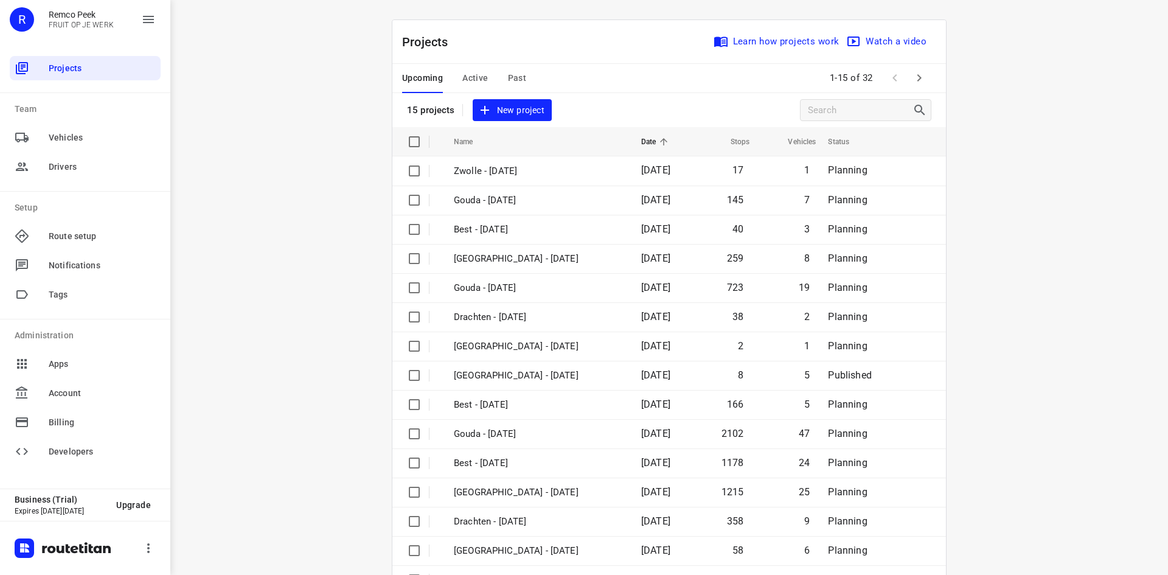
click at [473, 78] on span "Active" at bounding box center [475, 78] width 26 height 15
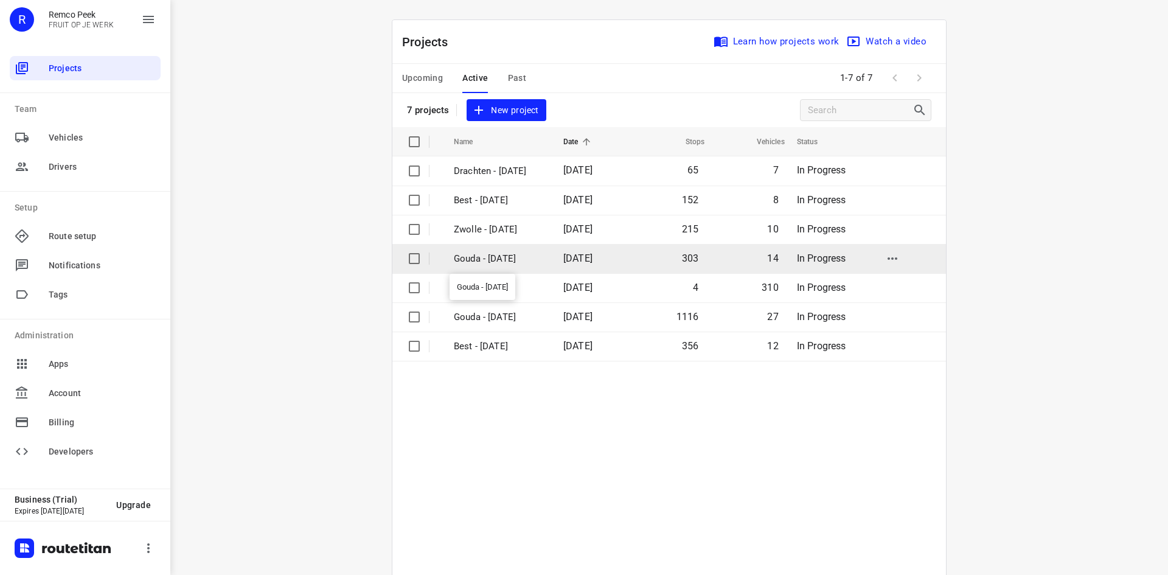
click at [514, 257] on p "Gouda - [DATE]" at bounding box center [499, 259] width 91 height 14
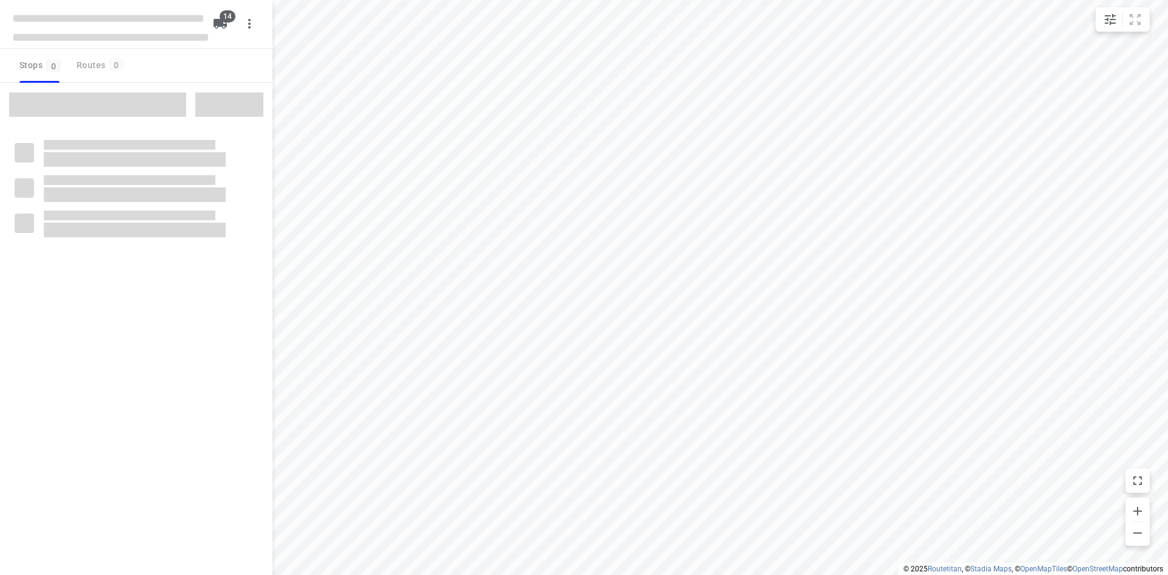
checkbox input "true"
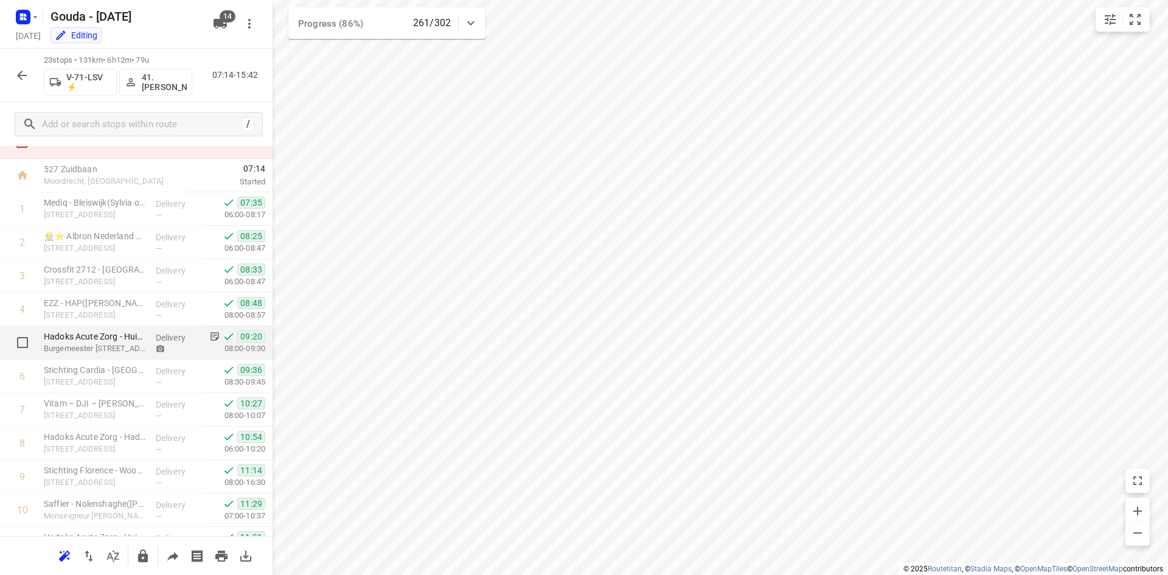
scroll to position [61, 0]
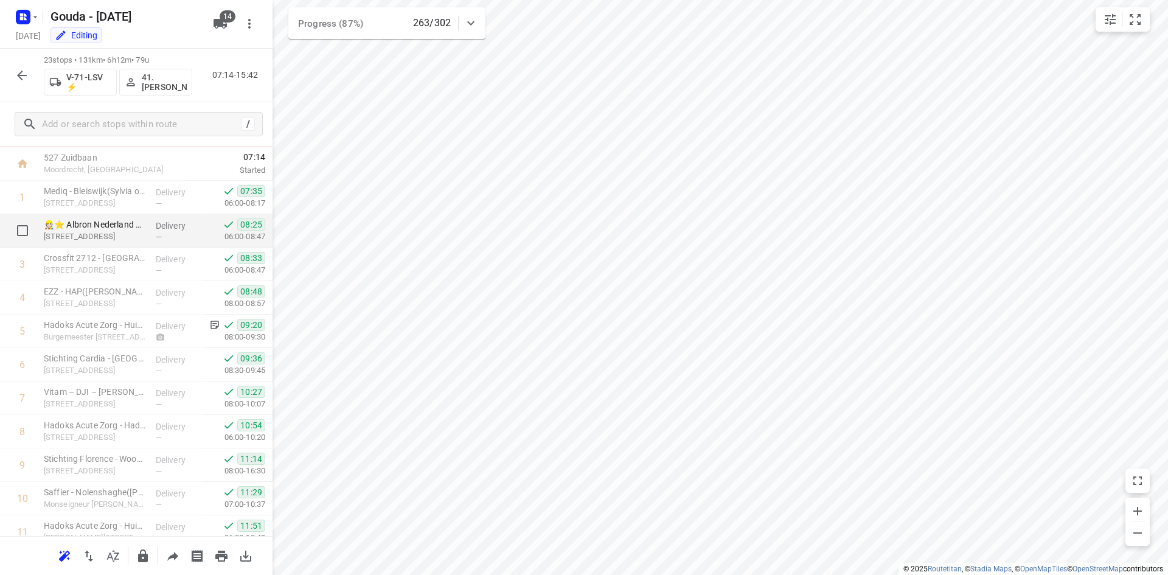
click at [151, 223] on div "Delivery —" at bounding box center [178, 230] width 55 height 33
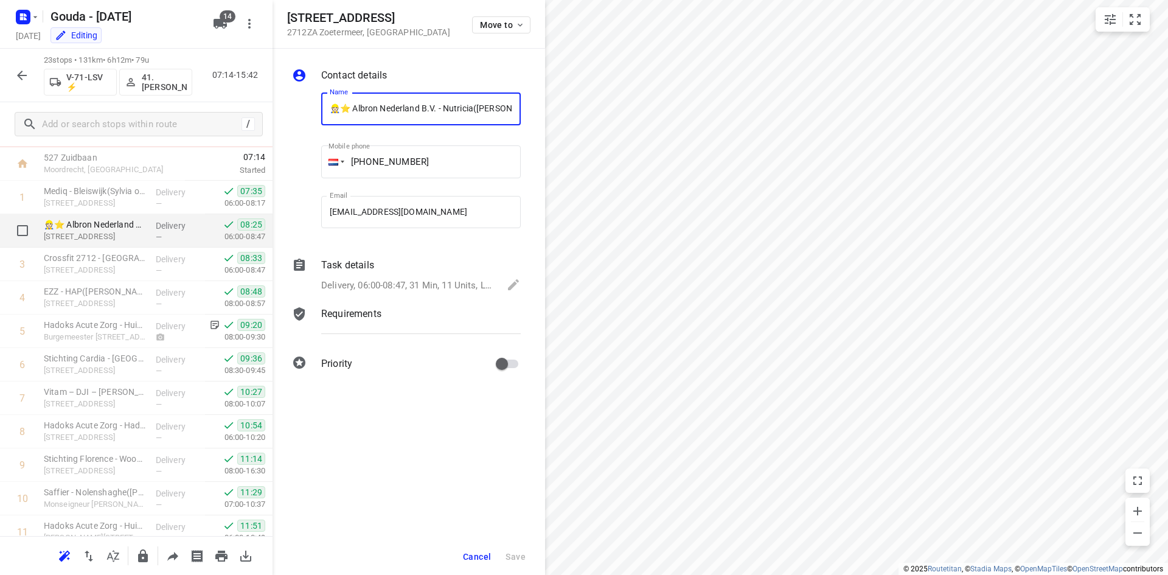
scroll to position [0, 26]
click at [486, 554] on span "Cancel" at bounding box center [477, 557] width 28 height 10
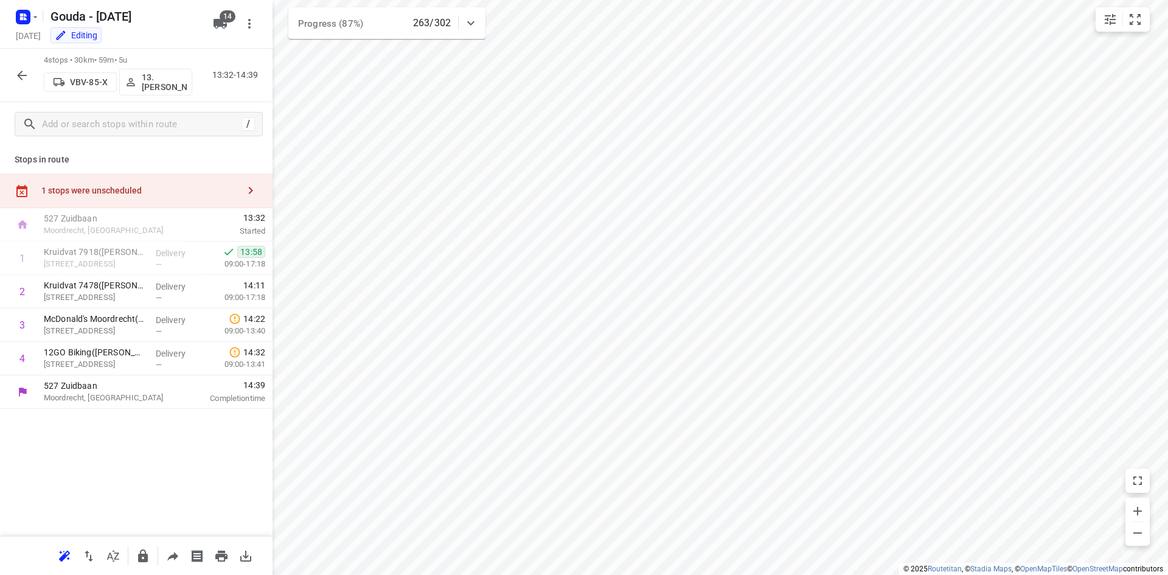
scroll to position [0, 0]
click at [23, 24] on icon "button" at bounding box center [22, 16] width 19 height 19
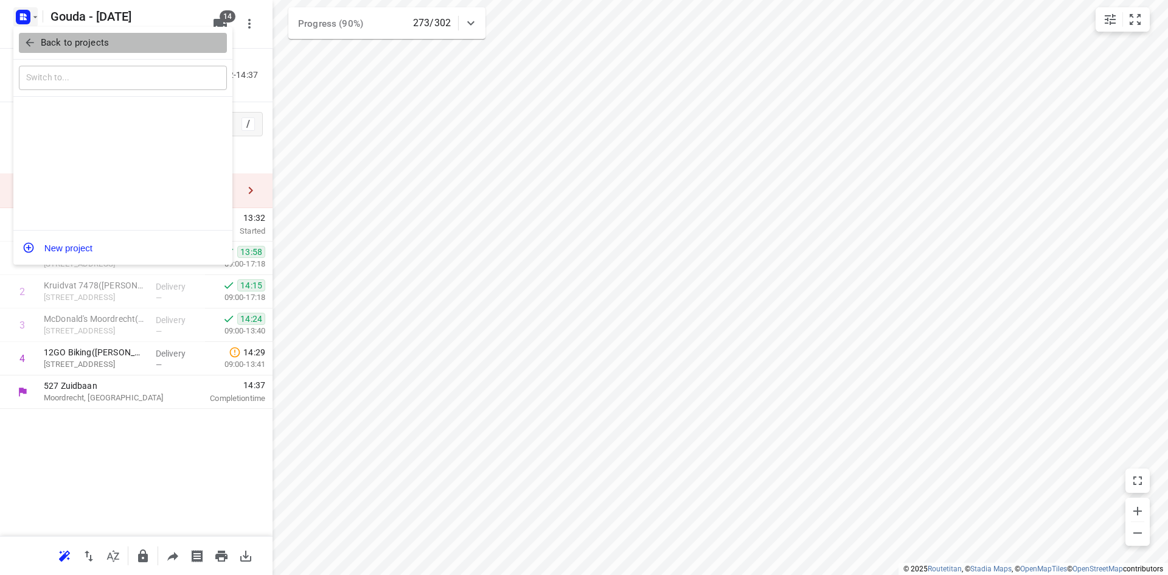
click at [39, 40] on span "Back to projects" at bounding box center [123, 43] width 198 height 14
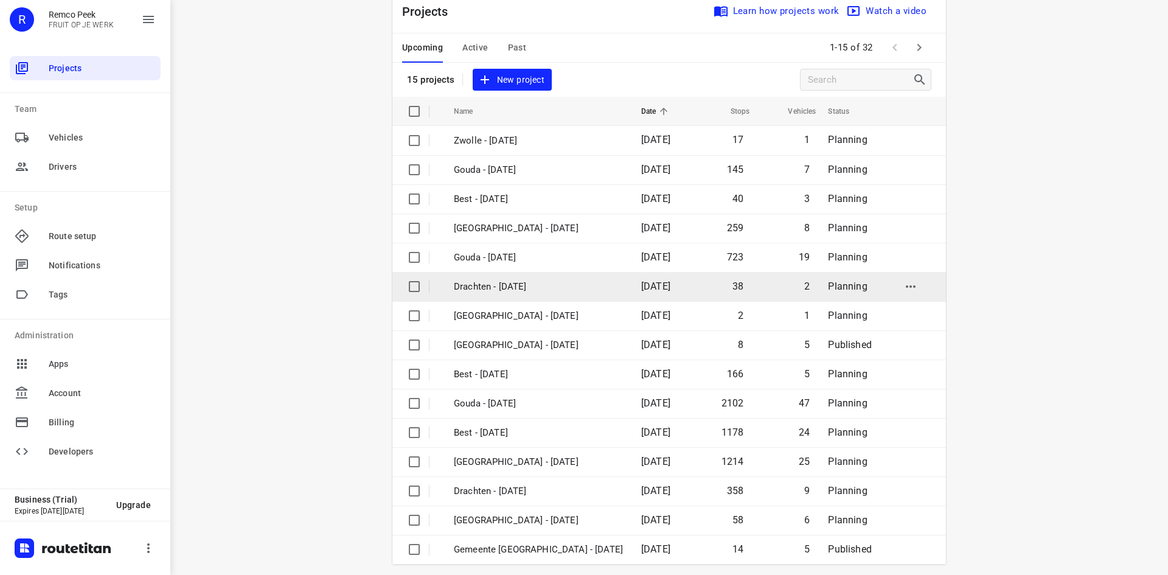
scroll to position [40, 0]
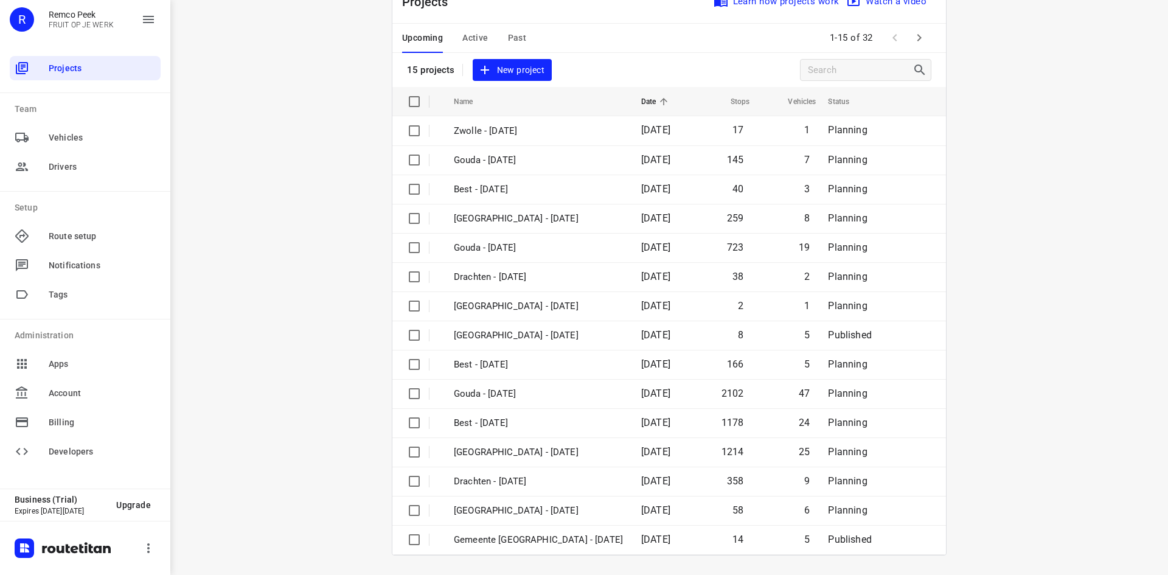
click at [920, 31] on icon "button" at bounding box center [919, 37] width 15 height 15
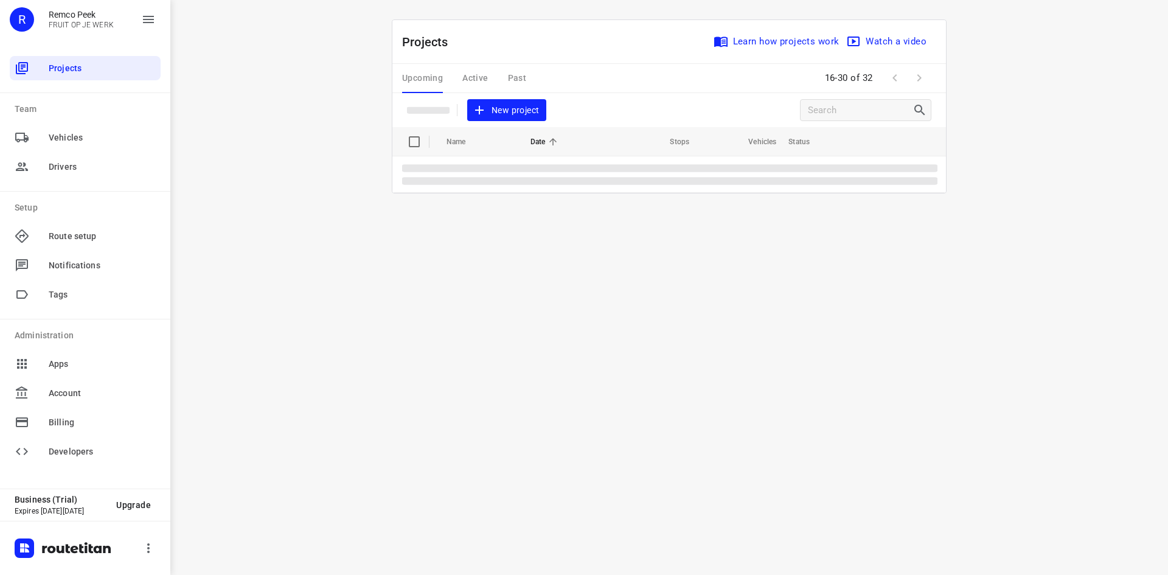
scroll to position [0, 0]
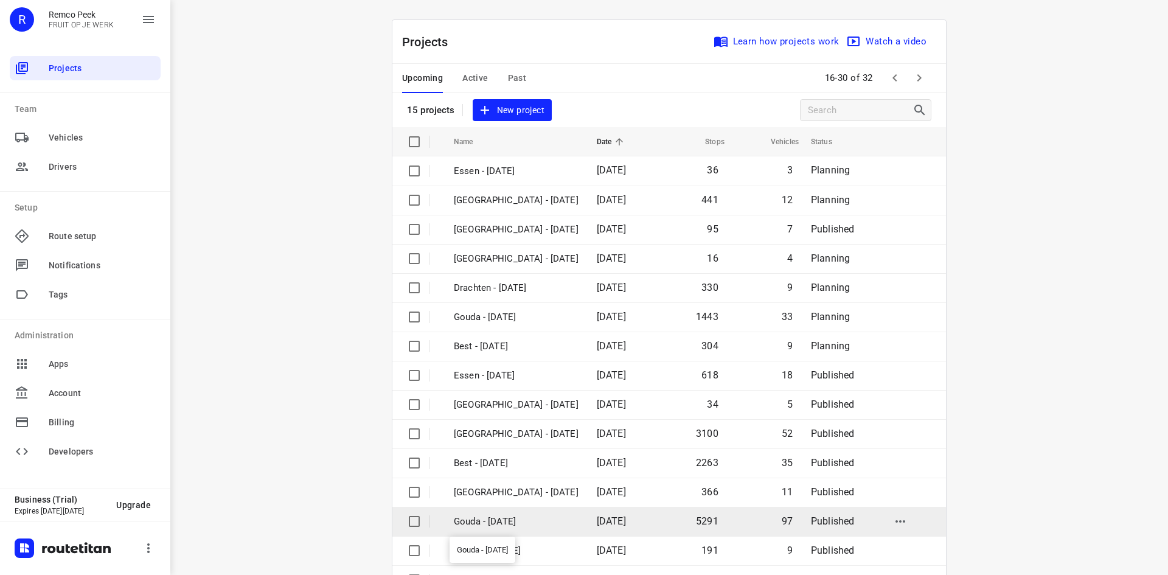
click at [529, 521] on p "Gouda - [DATE]" at bounding box center [516, 522] width 125 height 14
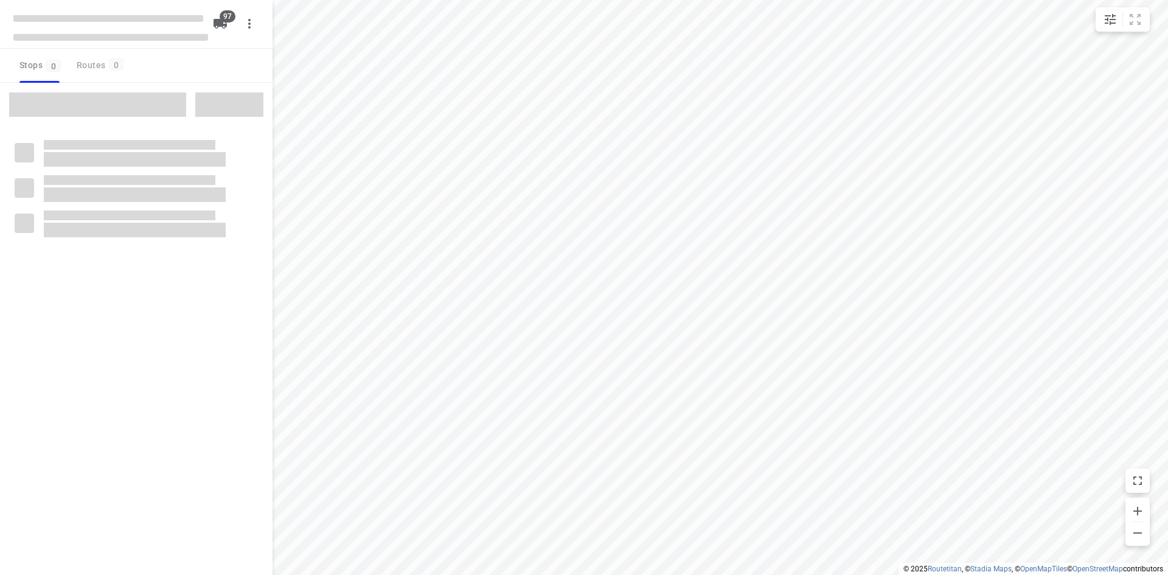
checkbox input "true"
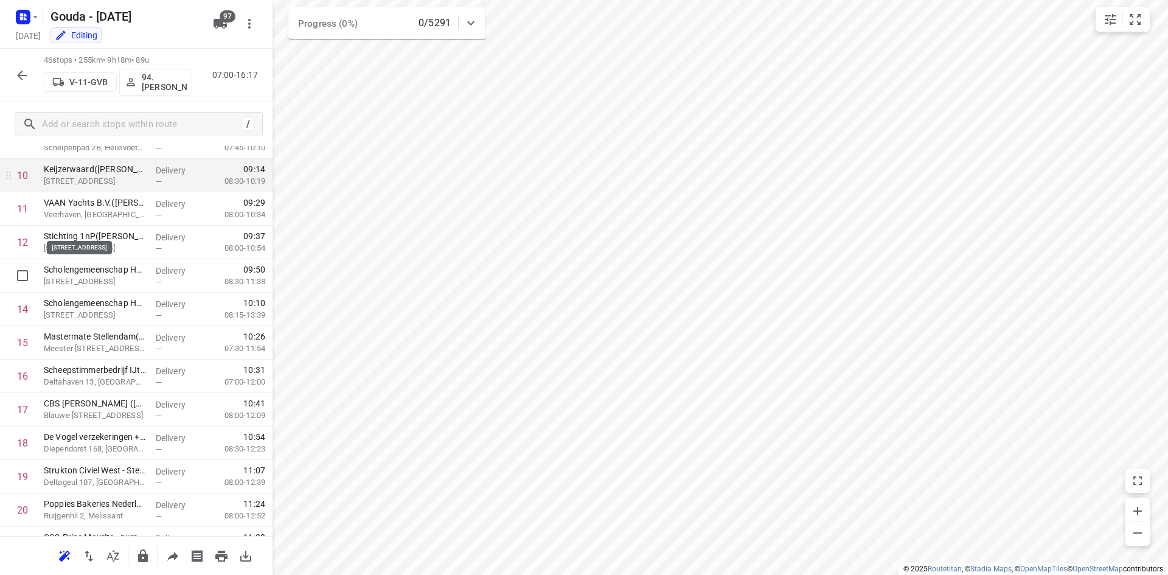
scroll to position [426, 0]
